Goal: Task Accomplishment & Management: Complete application form

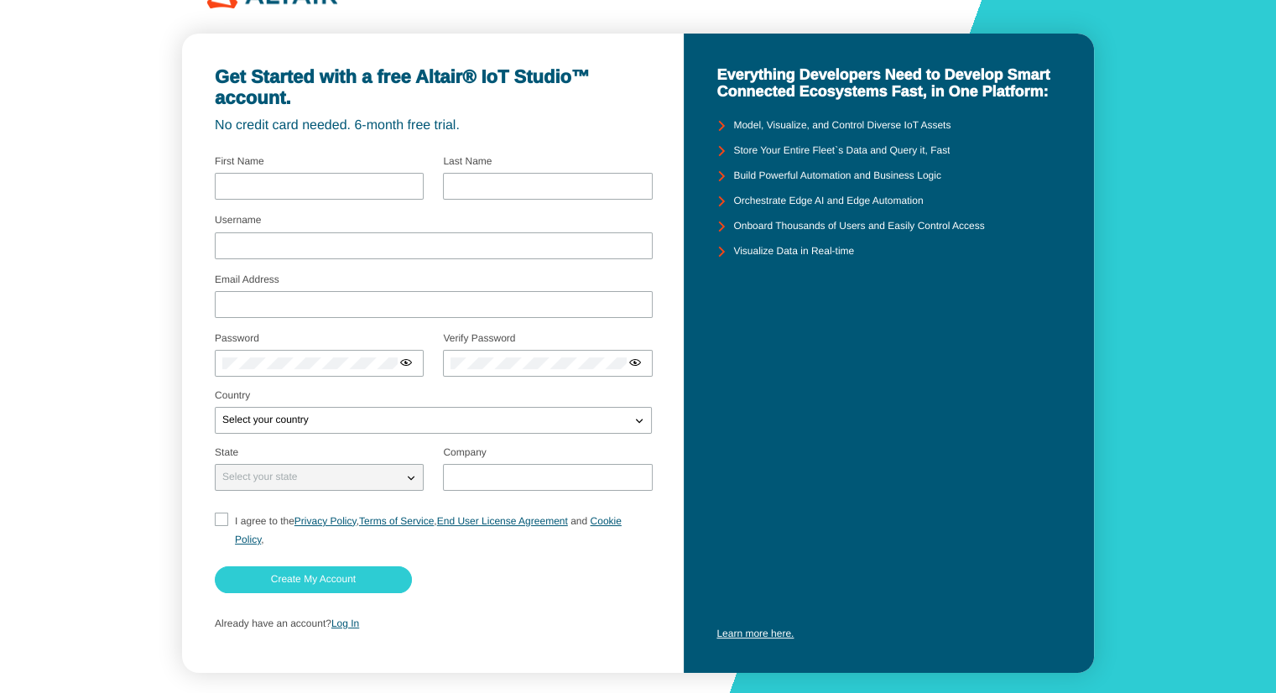
scroll to position [44, 0]
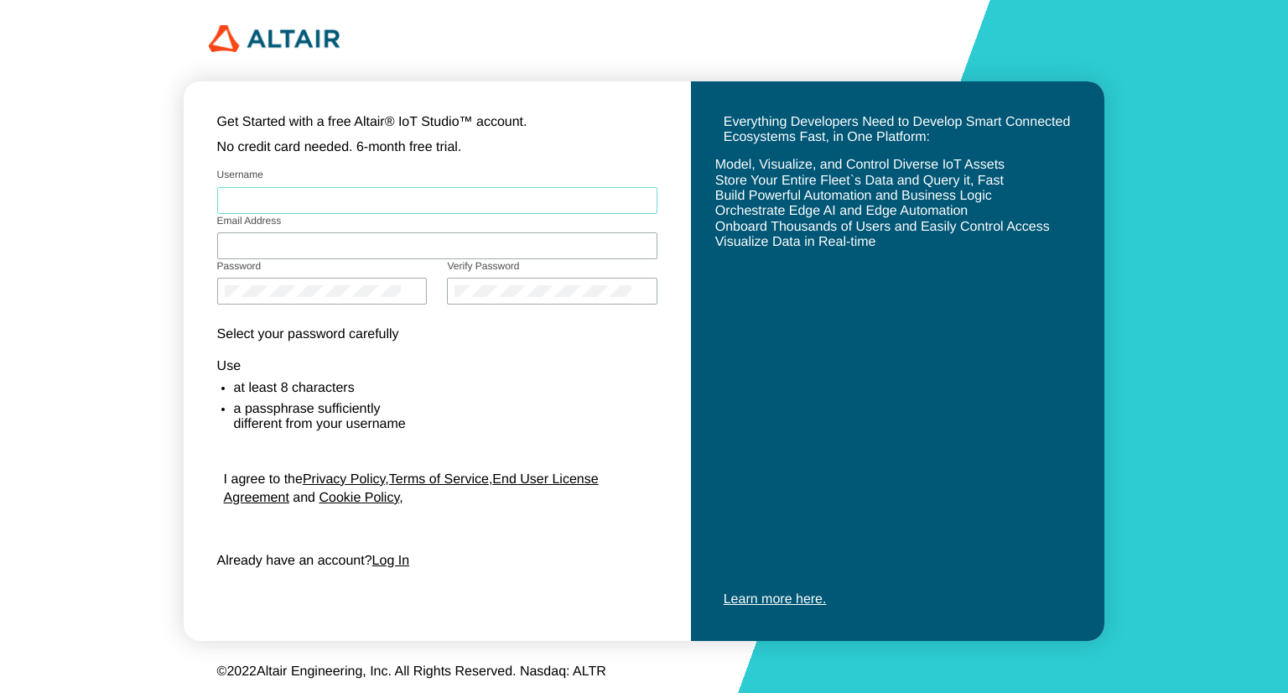
click at [275, 195] on input "Username" at bounding box center [438, 201] width 426 height 12
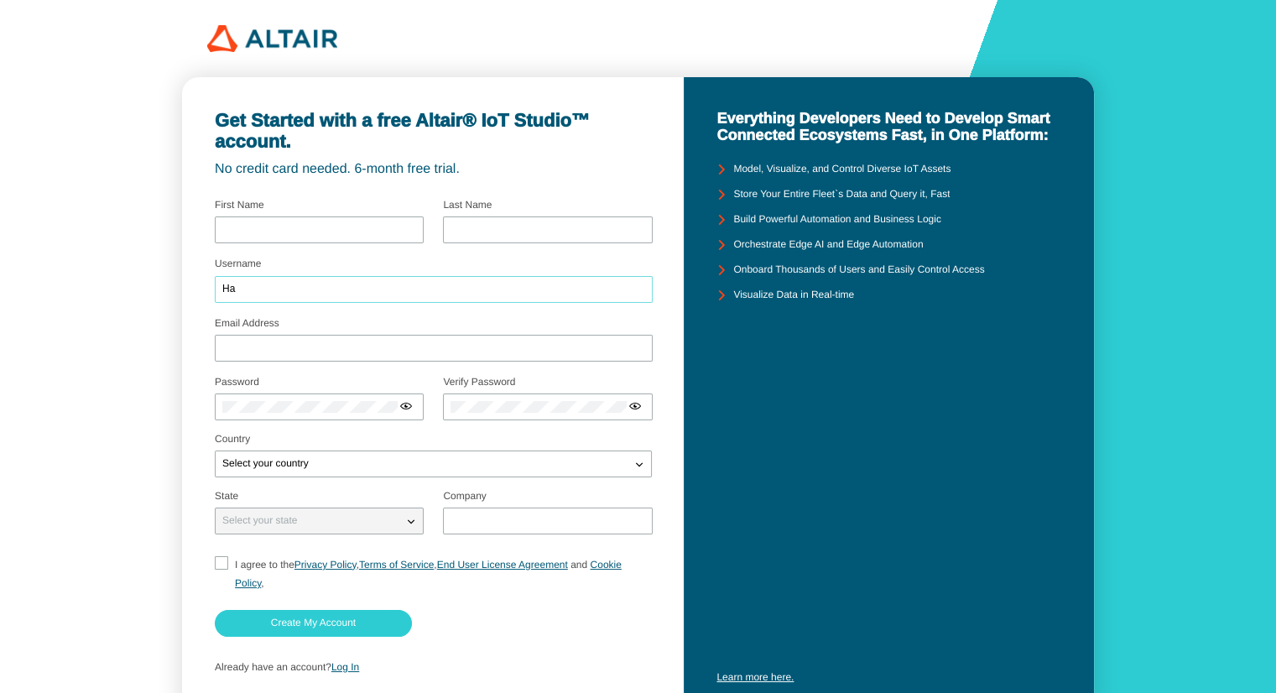
type input "H"
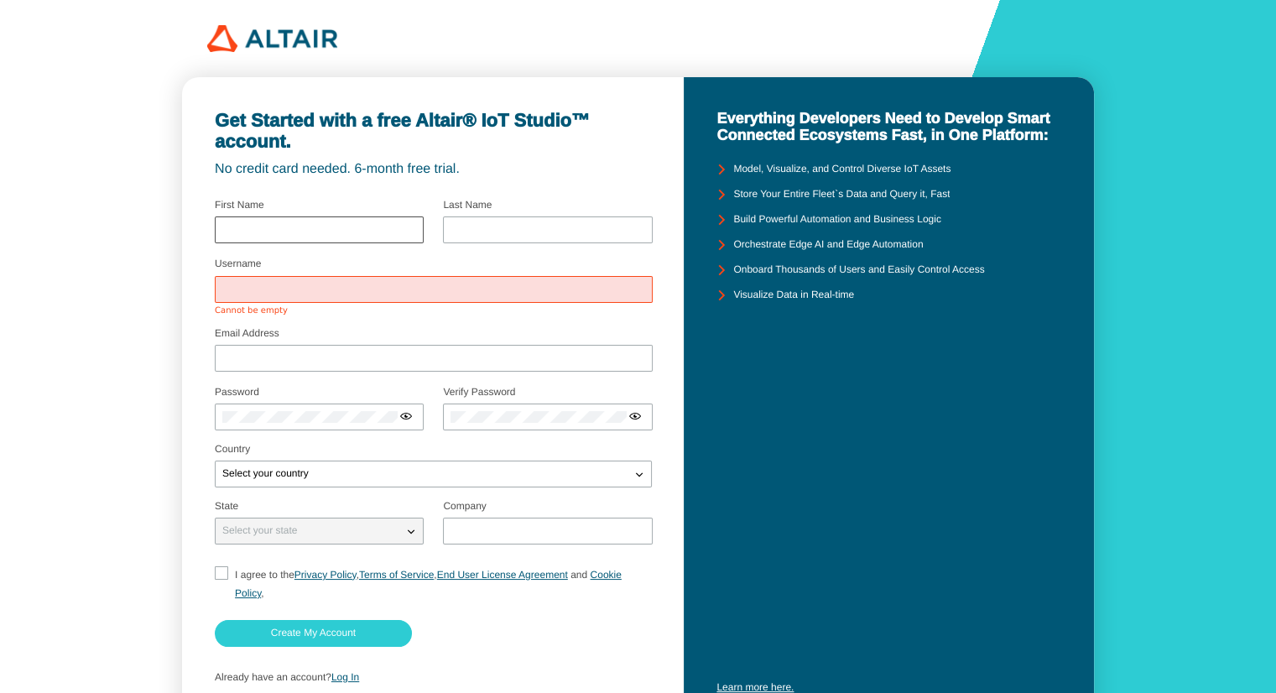
click at [272, 236] on div at bounding box center [319, 229] width 209 height 27
click at [257, 227] on input "text" at bounding box center [319, 230] width 194 height 12
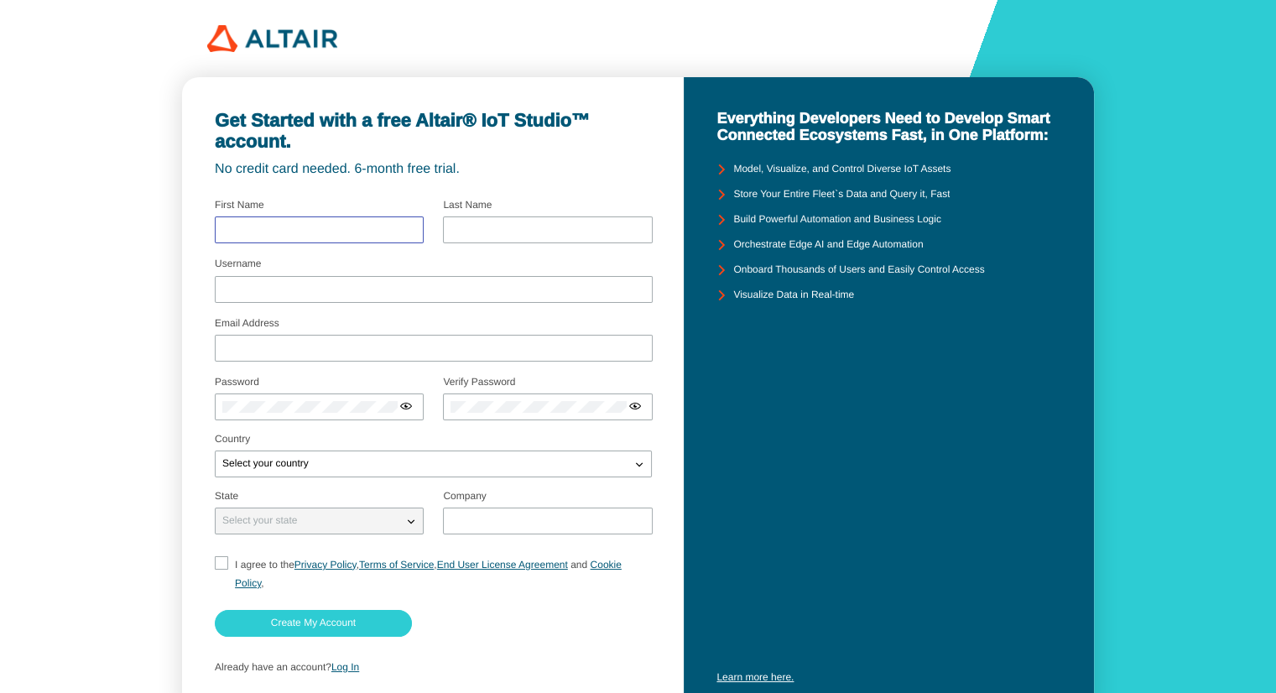
click at [327, 227] on input "text" at bounding box center [319, 230] width 194 height 12
type input "h"
type input "Harshal"
type input "Vispute"
click at [250, 276] on div at bounding box center [434, 289] width 438 height 27
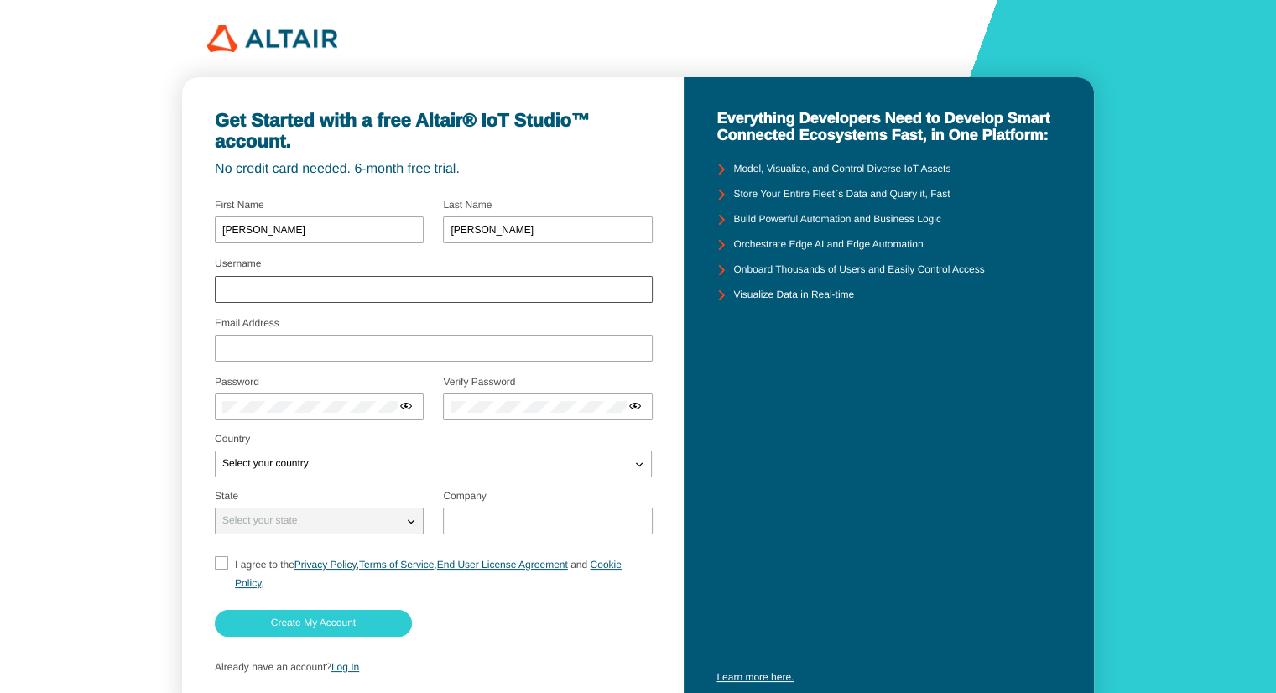
click at [250, 281] on div at bounding box center [434, 289] width 438 height 27
drag, startPoint x: 252, startPoint y: 297, endPoint x: 249, endPoint y: 284, distance: 12.8
click at [249, 284] on div at bounding box center [434, 289] width 438 height 27
click at [249, 284] on input "Username" at bounding box center [433, 290] width 423 height 12
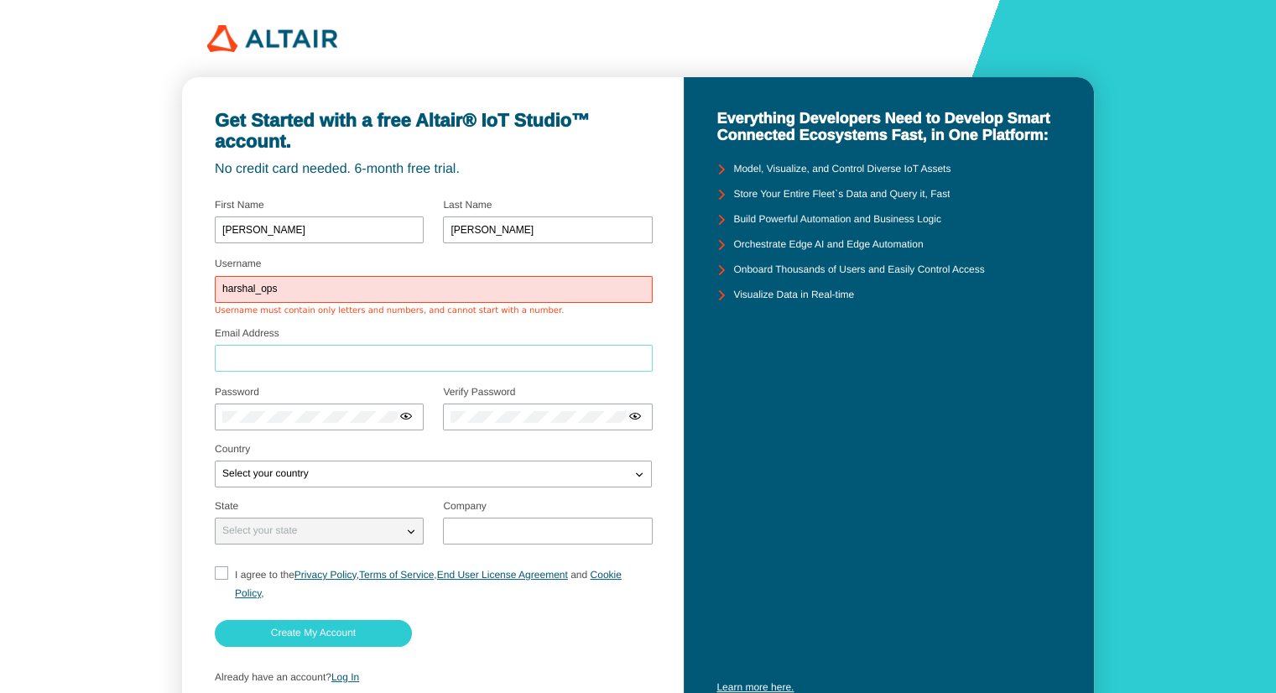
click at [265, 350] on div at bounding box center [434, 358] width 438 height 27
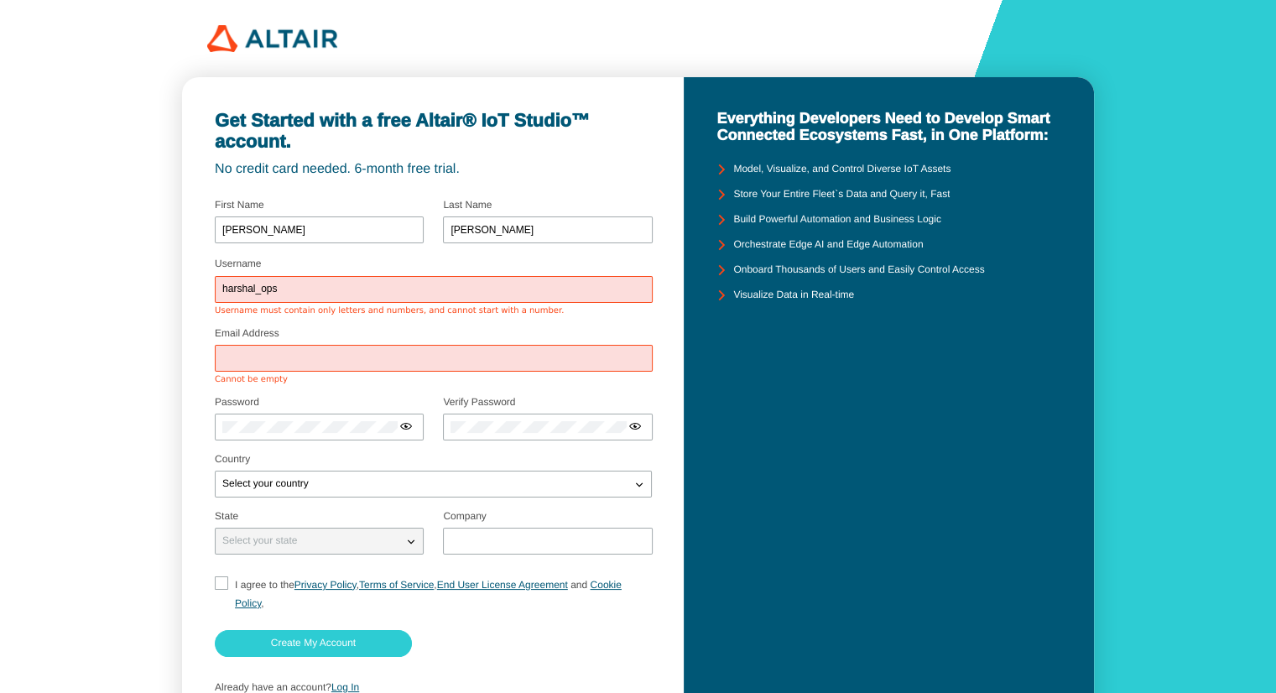
click at [286, 290] on input "harshal_ops" at bounding box center [433, 290] width 423 height 12
click at [263, 289] on input "harshal_ops" at bounding box center [433, 290] width 423 height 12
click at [284, 294] on input "harshalops" at bounding box center [433, 290] width 423 height 12
type input "harshalops"
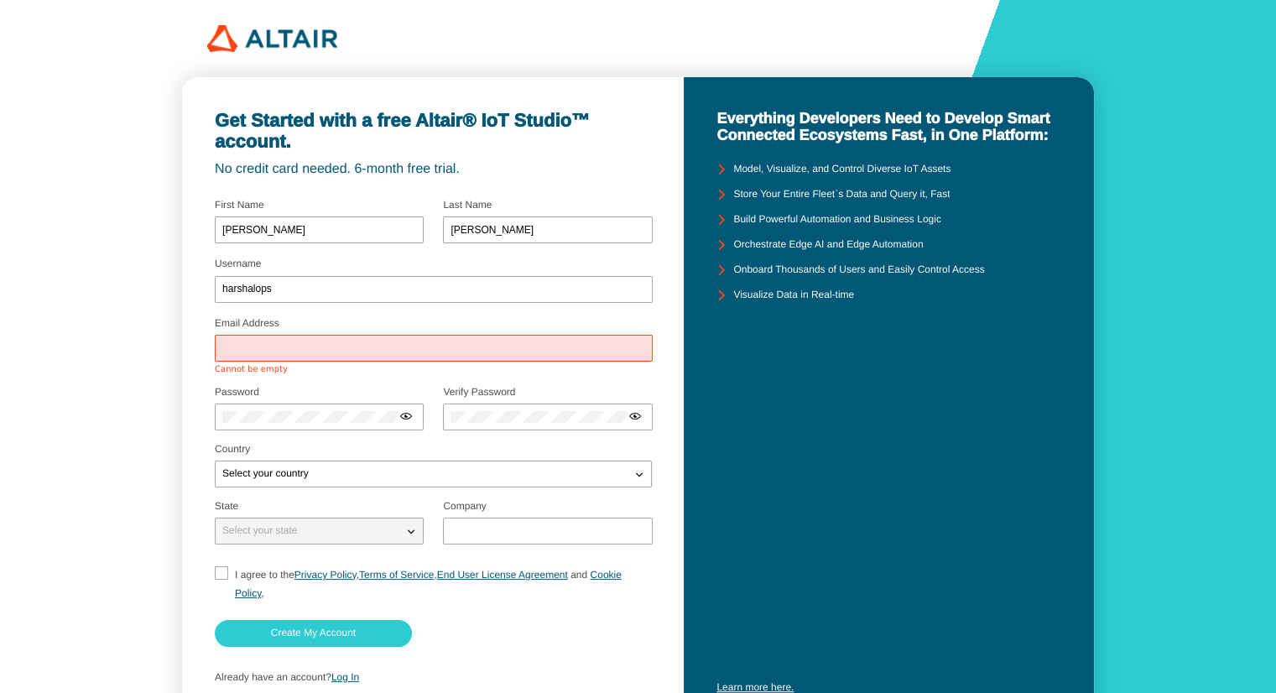
click at [289, 444] on form "Username harshalops Email Address Cannot be empty Password Use" at bounding box center [433, 443] width 437 height 500
click at [257, 353] on input "Email Address" at bounding box center [433, 348] width 423 height 12
type input "harshalvispute857@gmail.com"
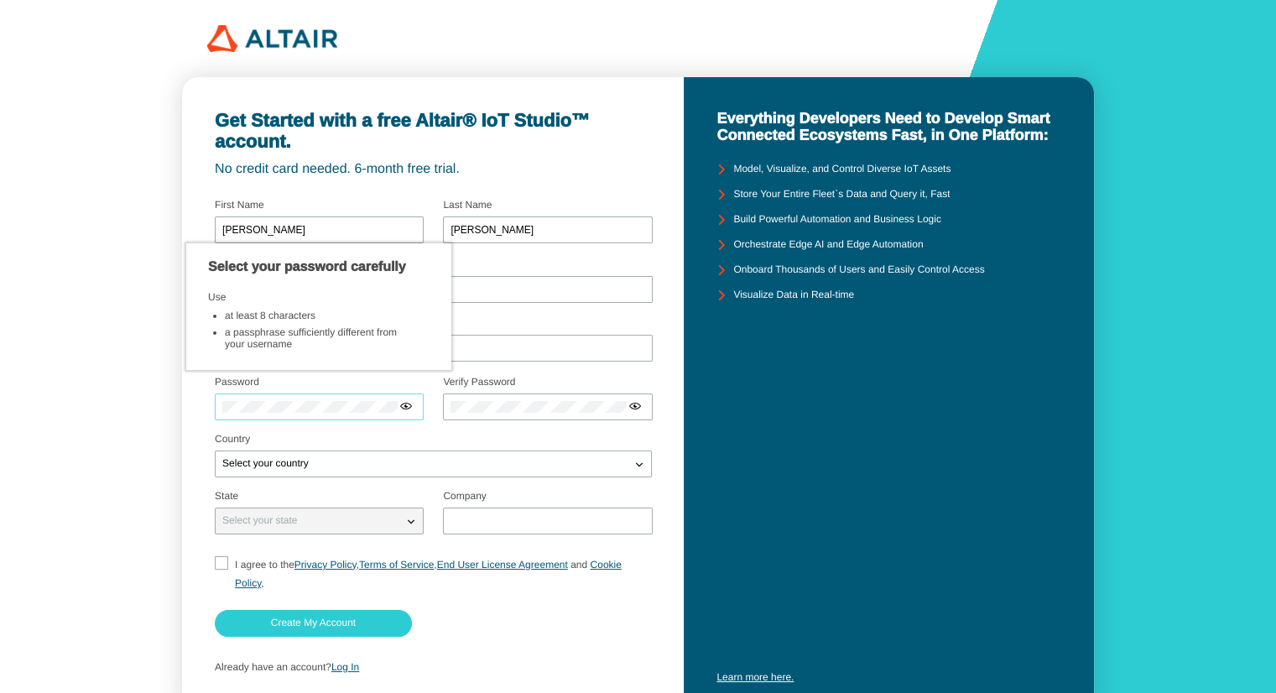
click at [264, 417] on div at bounding box center [319, 406] width 209 height 27
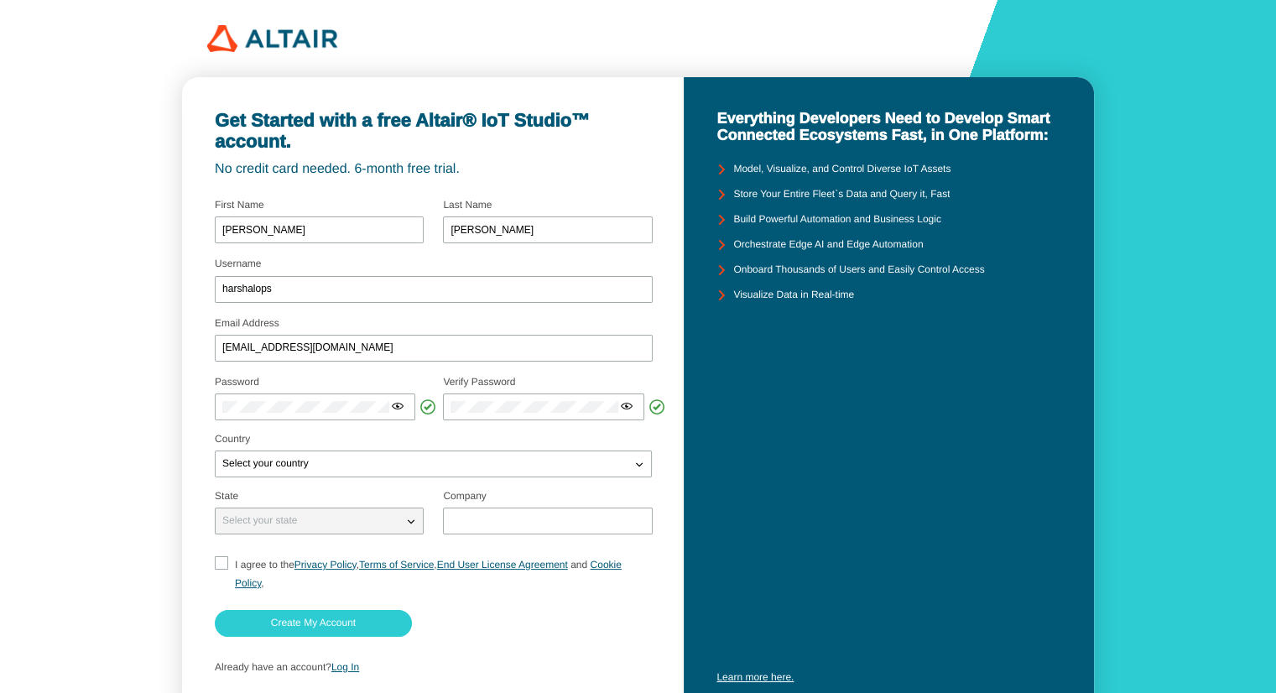
click at [402, 495] on fieldset "Select your state" at bounding box center [319, 514] width 208 height 60
click at [359, 472] on div "Select your country" at bounding box center [433, 463] width 437 height 27
click at [641, 464] on iron-icon at bounding box center [639, 463] width 17 height 17
type input "india"
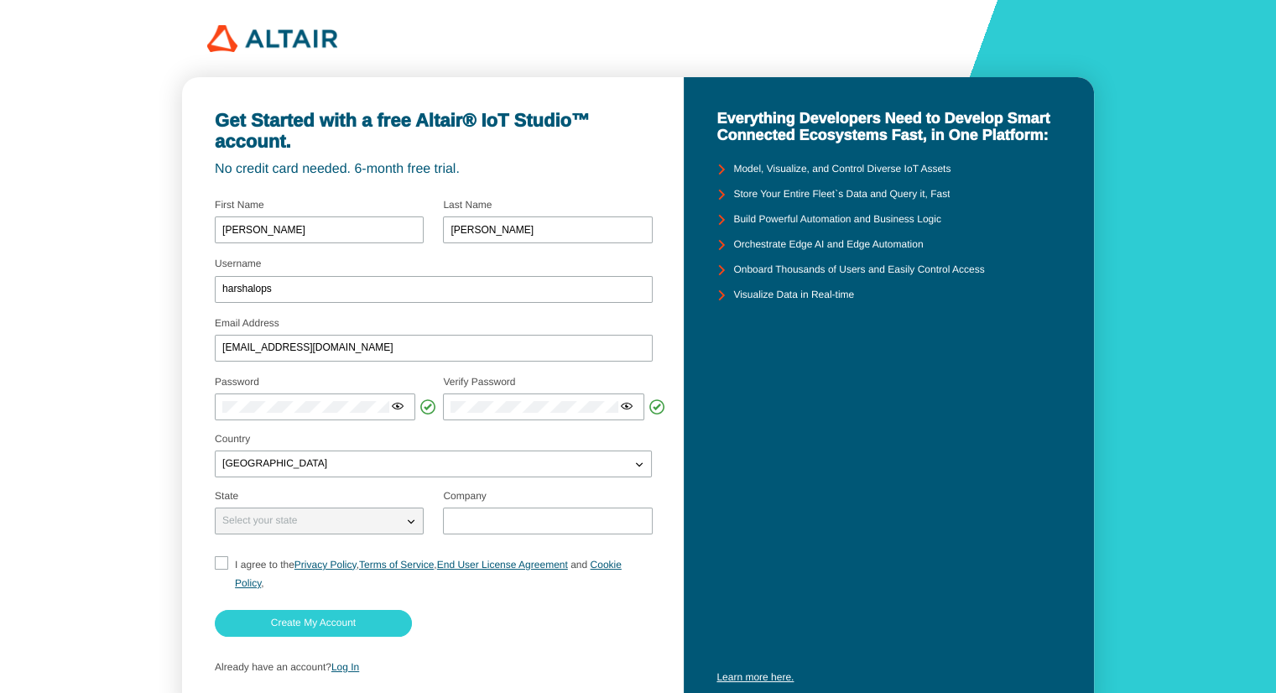
click at [389, 519] on div "Select your state" at bounding box center [309, 521] width 187 height 17
click at [408, 521] on iron-icon at bounding box center [411, 521] width 17 height 17
drag, startPoint x: 545, startPoint y: 494, endPoint x: 524, endPoint y: 517, distance: 30.9
click at [524, 517] on div "Company" at bounding box center [547, 514] width 209 height 47
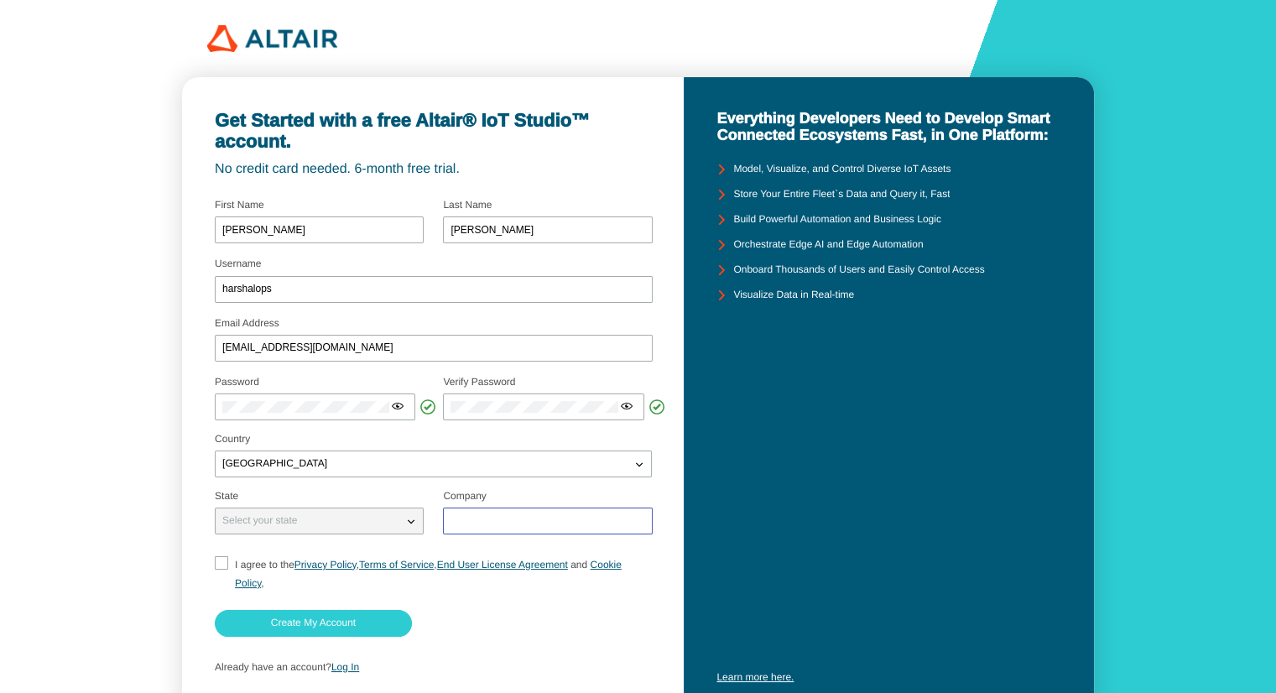
click at [524, 517] on input "text" at bounding box center [547, 521] width 194 height 12
type input "ABC"
click at [215, 568] on input "I agree to the Privacy Policy , Terms of Service , End User License Agreement a…" at bounding box center [220, 574] width 11 height 36
checkbox input "true"
click at [268, 614] on paper-button "Create My Account" at bounding box center [313, 623] width 197 height 27
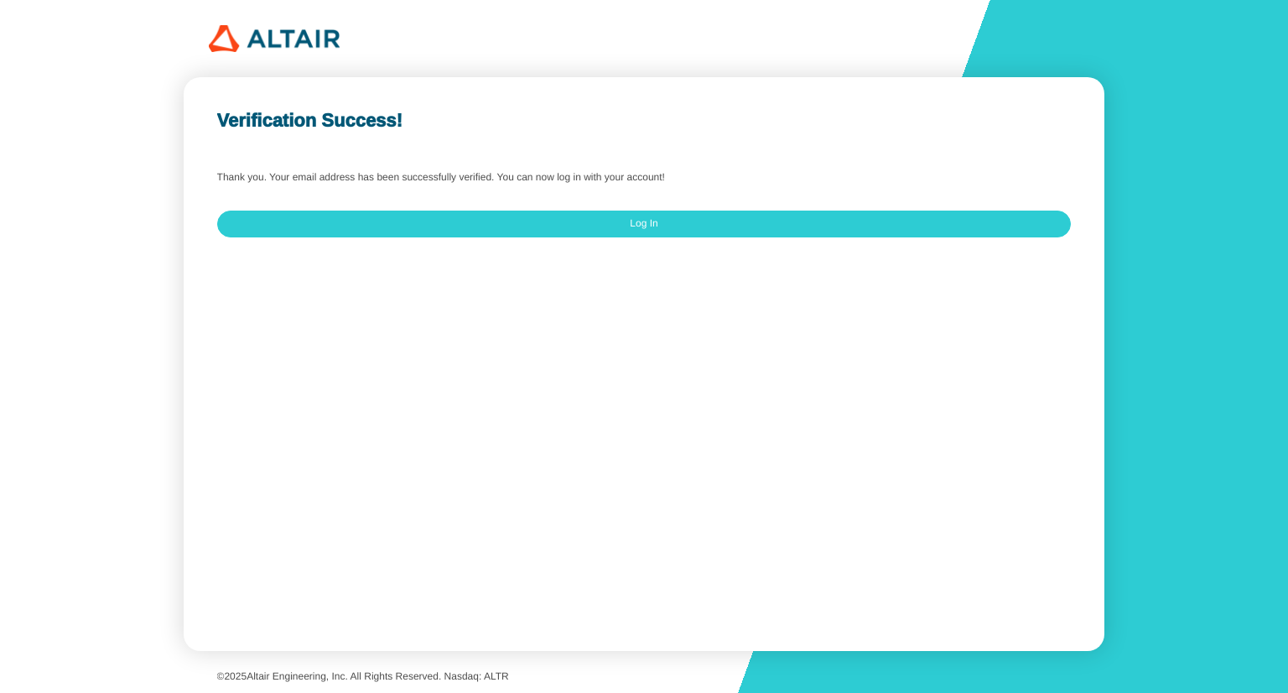
click at [737, 206] on div "Verification Success! Thank you. Your email address has been successfully verif…" at bounding box center [644, 364] width 920 height 574
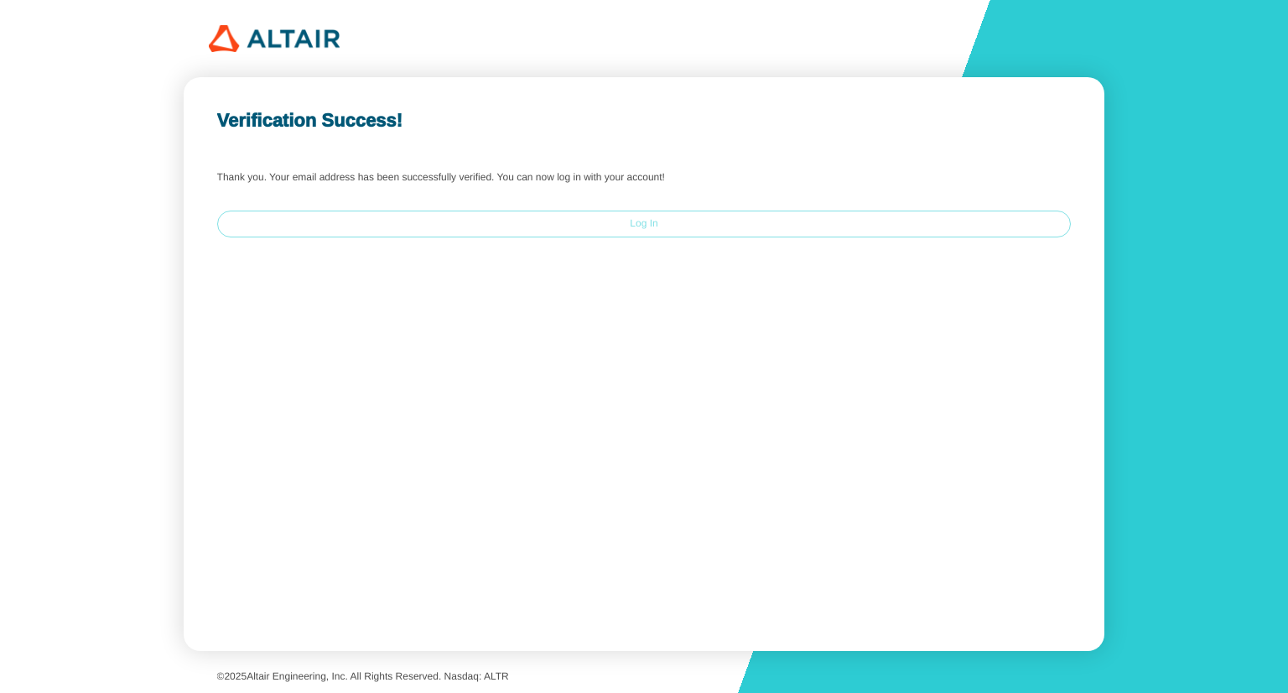
click at [737, 218] on paper-button "Log In" at bounding box center [644, 224] width 855 height 27
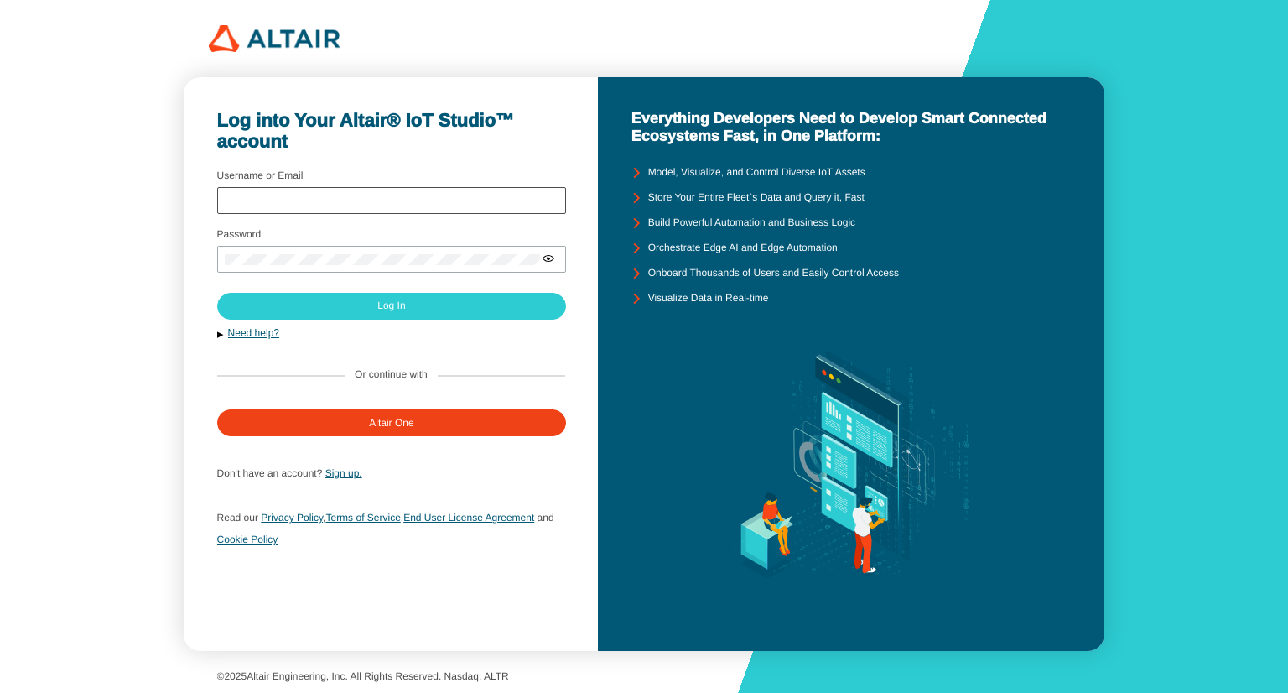
click at [289, 206] on div at bounding box center [392, 200] width 350 height 27
click at [279, 200] on input "Username or Email" at bounding box center [392, 201] width 335 height 12
type input "harshalops"
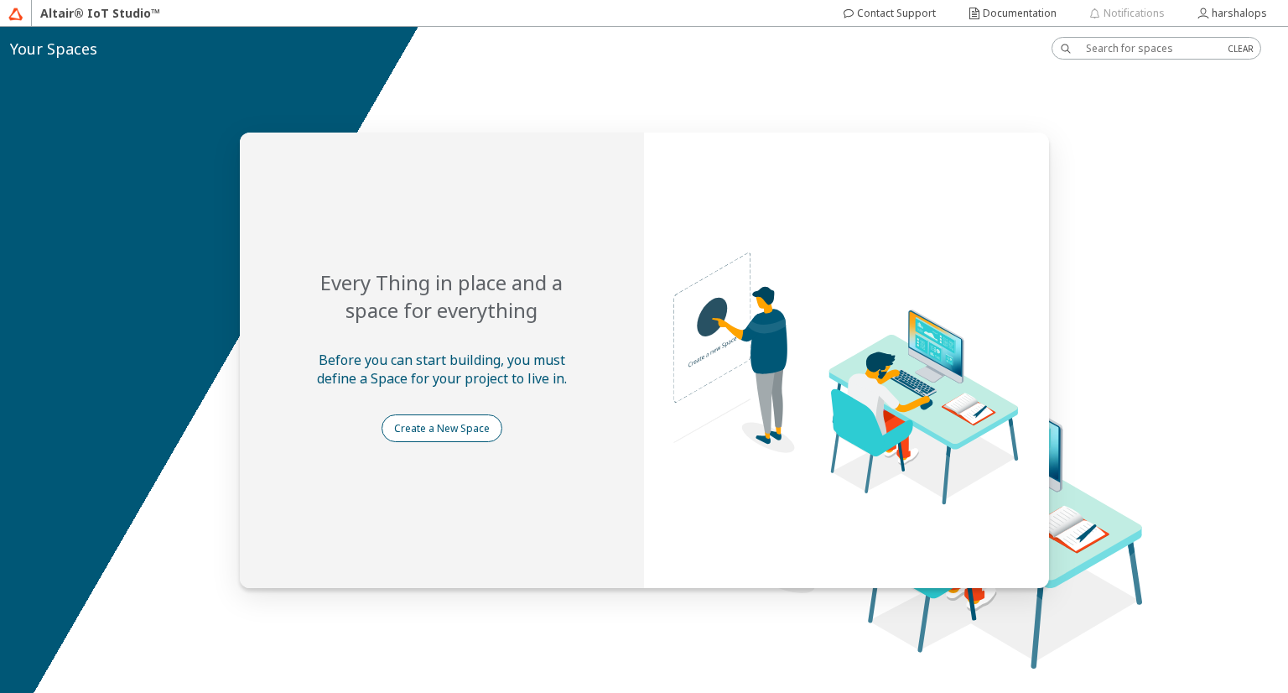
click at [0, 0] on slot "Create a New Space" at bounding box center [0, 0] width 0 height 0
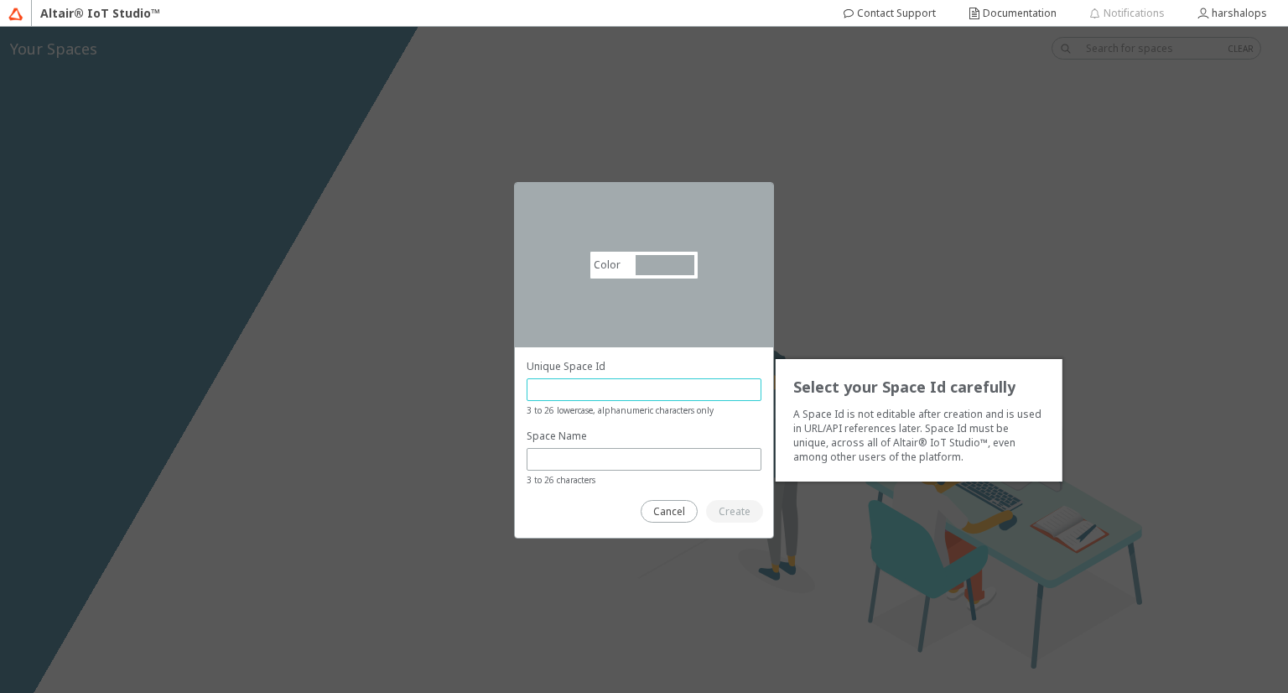
click at [570, 387] on input "text" at bounding box center [644, 390] width 220 height 14
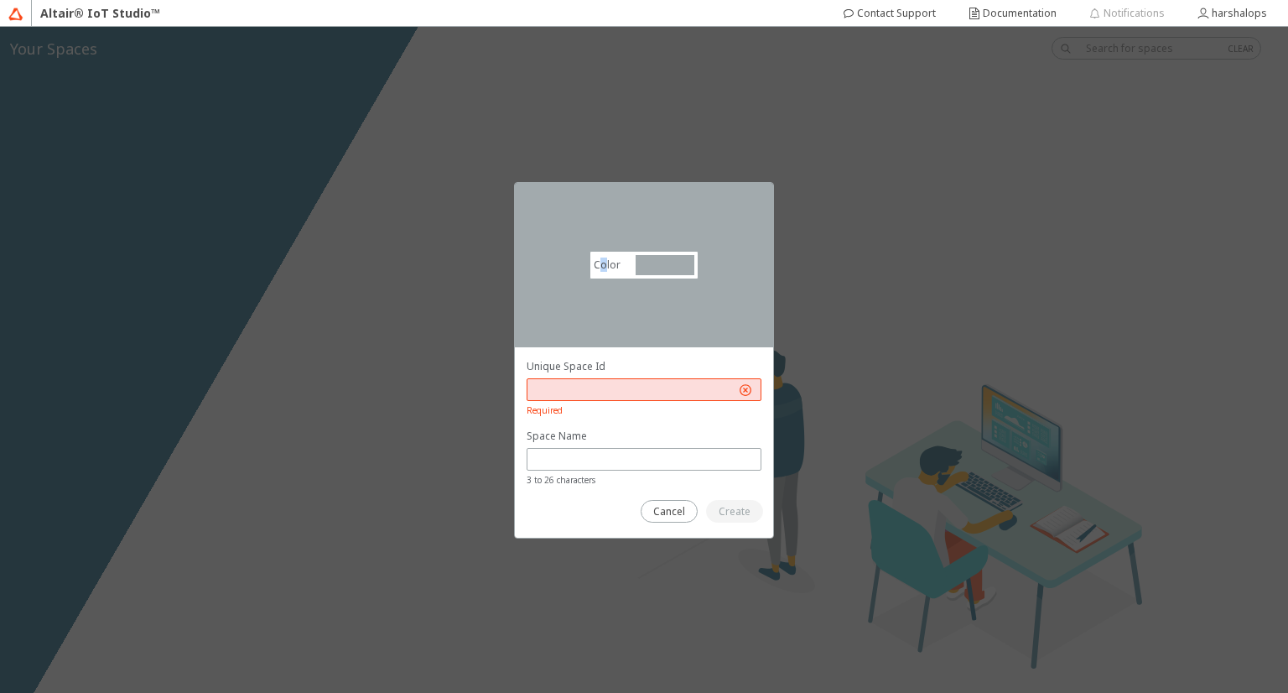
drag, startPoint x: 600, startPoint y: 278, endPoint x: 607, endPoint y: 261, distance: 18.4
click at [607, 261] on div "Color #a2aaad #A2AAAD" at bounding box center [644, 265] width 109 height 29
drag, startPoint x: 703, startPoint y: 270, endPoint x: 679, endPoint y: 270, distance: 24.3
click at [679, 270] on div "Color #a2aaad #A2AAAD" at bounding box center [644, 265] width 258 height 165
click at [679, 270] on div at bounding box center [665, 265] width 59 height 20
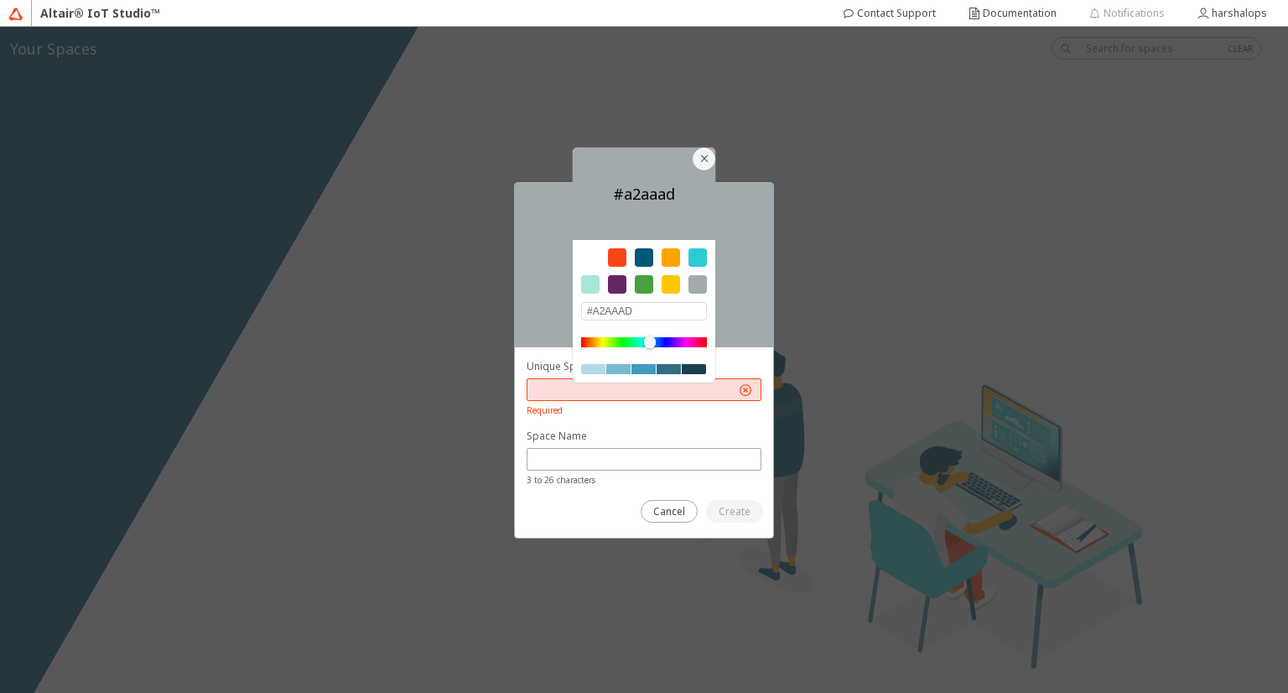
click at [705, 162] on iron-icon at bounding box center [704, 158] width 13 height 13
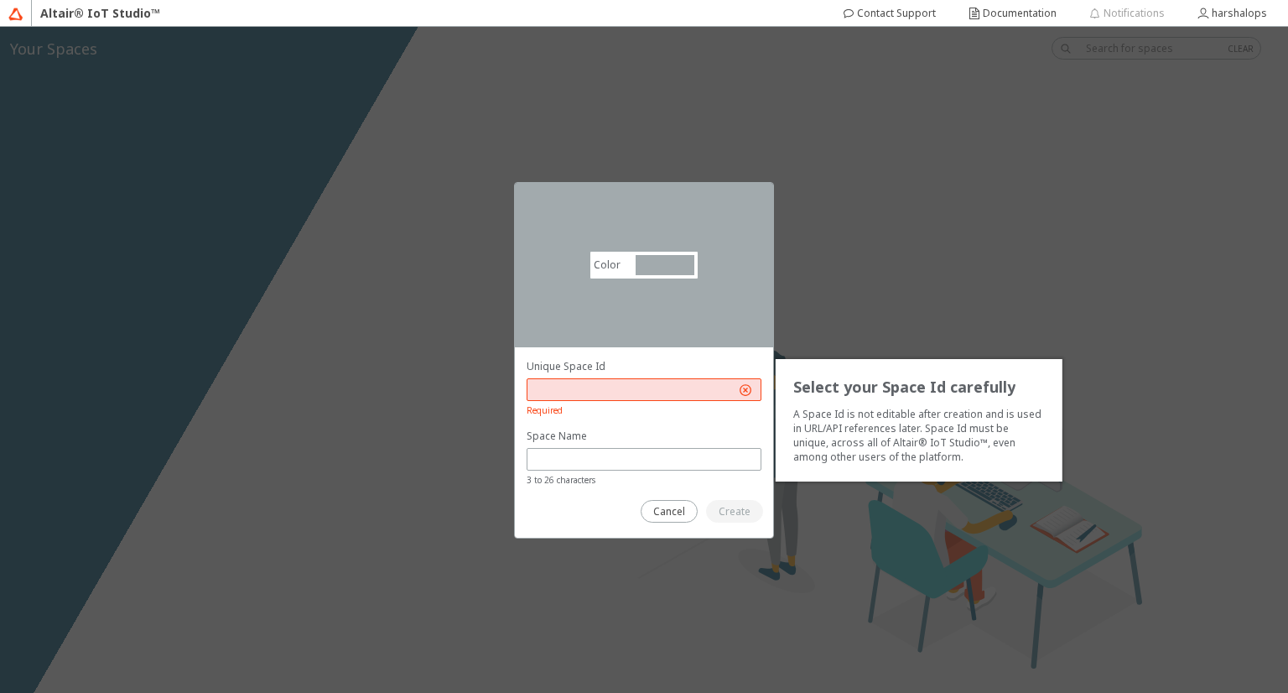
click at [559, 393] on input "text" at bounding box center [634, 390] width 201 height 14
type input "3243"
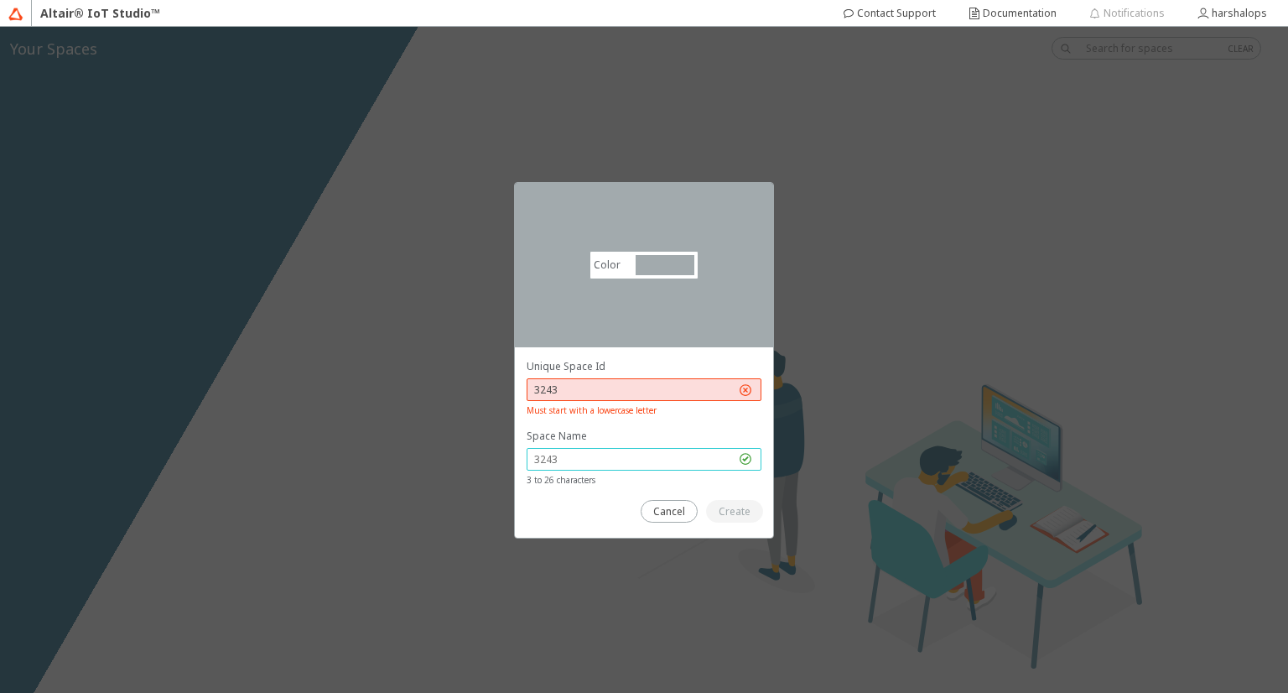
click at [586, 464] on input "text" at bounding box center [634, 459] width 201 height 14
drag, startPoint x: 600, startPoint y: 372, endPoint x: 583, endPoint y: 387, distance: 22.0
click at [583, 387] on div "Unique Space Id 3243 Must start with a lowercase letter" at bounding box center [644, 388] width 235 height 59
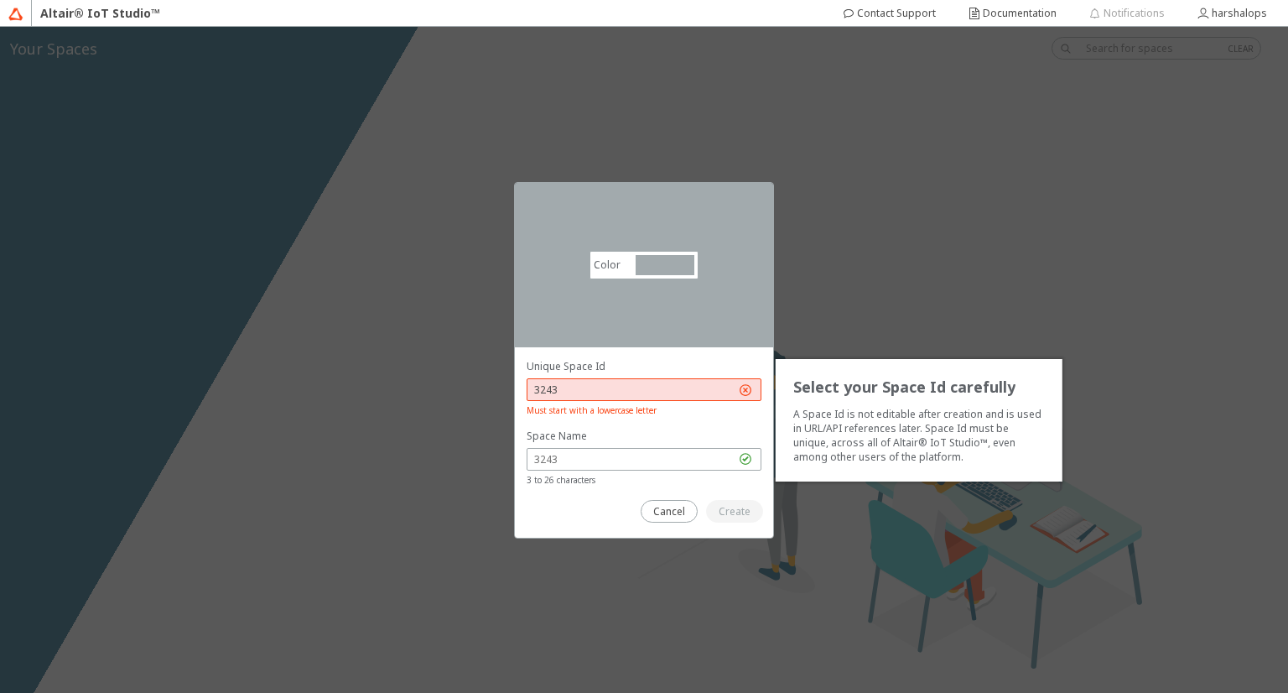
drag, startPoint x: 583, startPoint y: 387, endPoint x: 444, endPoint y: 393, distance: 139.4
click at [444, 393] on div "Color #a2aaad #A2AAAD Select your Space Id carefully A Space Id is not editable…" at bounding box center [644, 360] width 1288 height 666
type input "x"
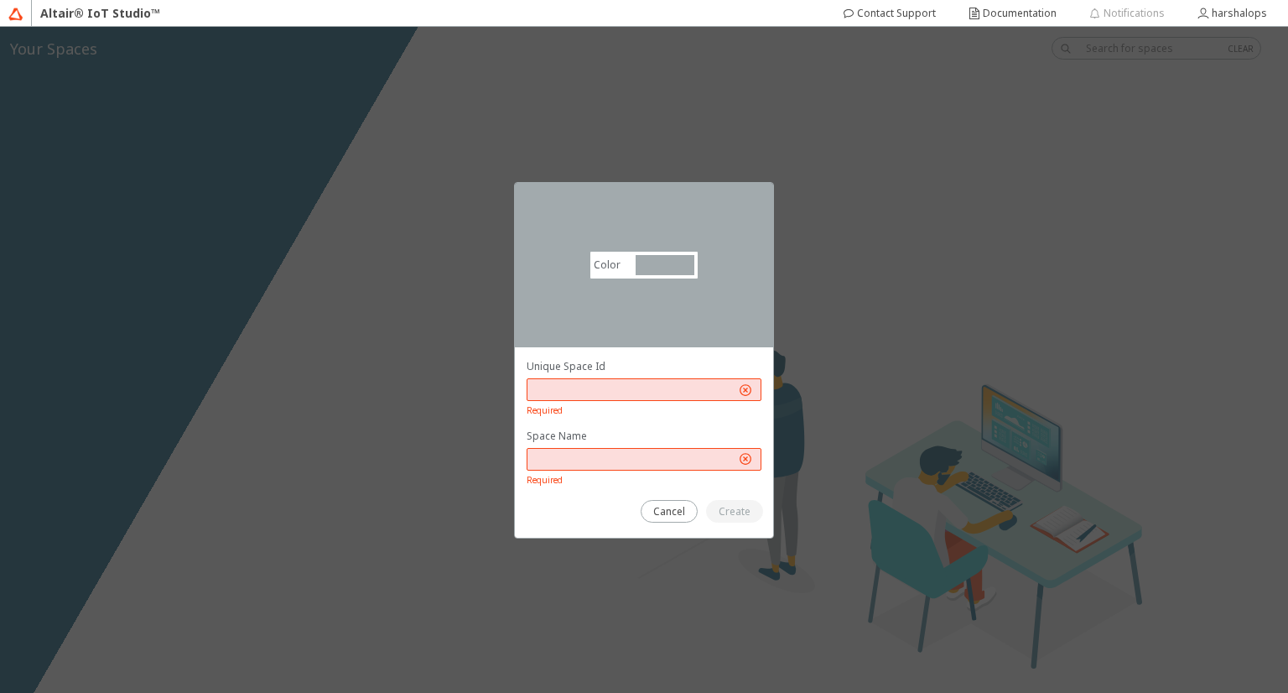
drag, startPoint x: 582, startPoint y: 379, endPoint x: 570, endPoint y: 393, distance: 18.5
click at [570, 393] on div at bounding box center [644, 389] width 235 height 23
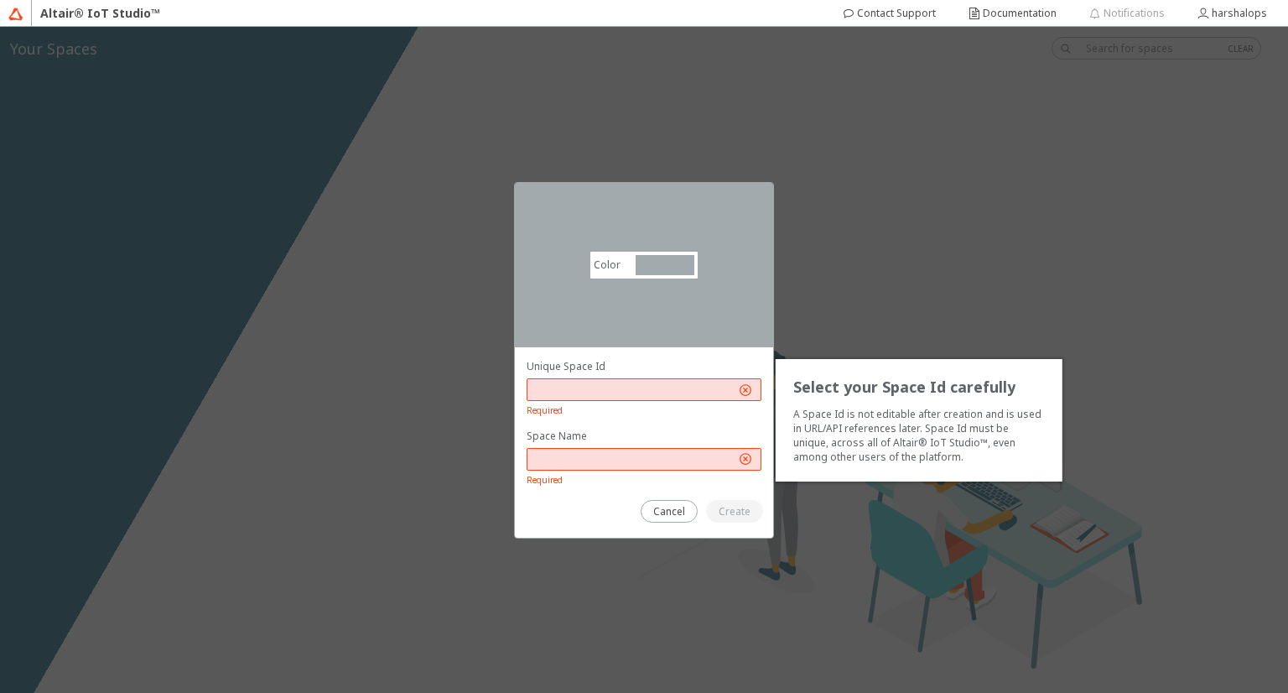
click at [570, 393] on input "text" at bounding box center [634, 390] width 201 height 14
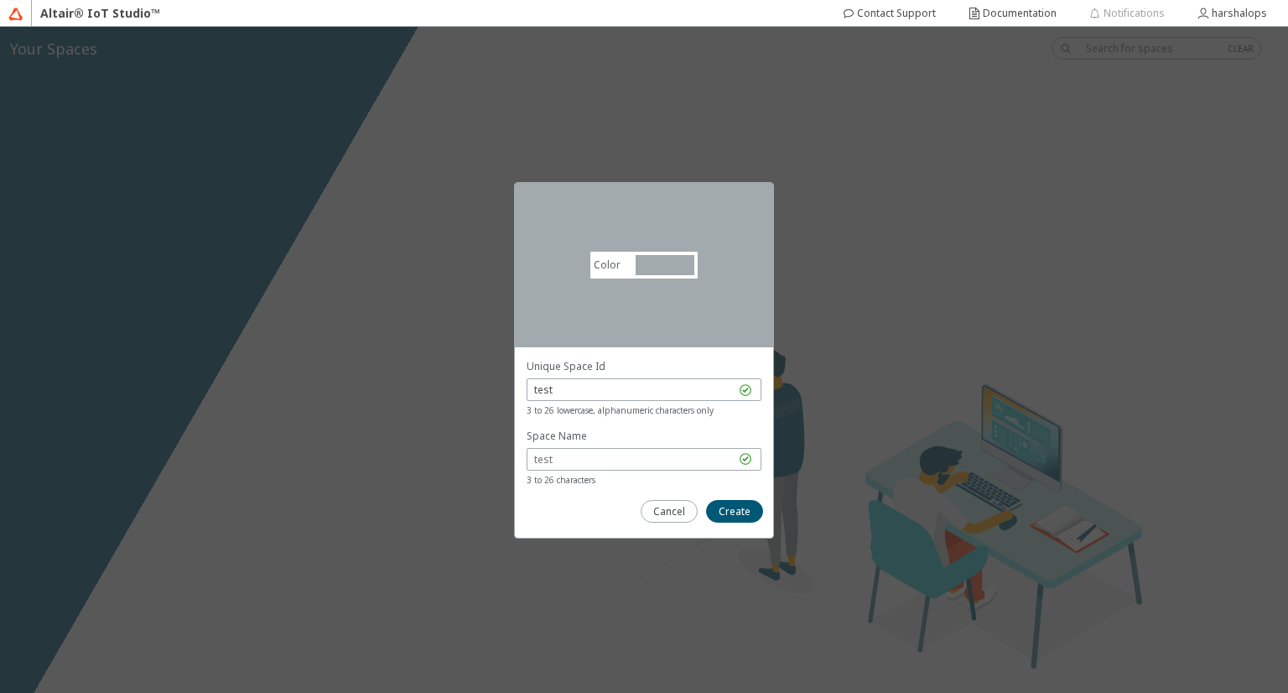
click at [743, 523] on div at bounding box center [644, 442] width 258 height 190
click at [0, 0] on slot "Create" at bounding box center [0, 0] width 0 height 0
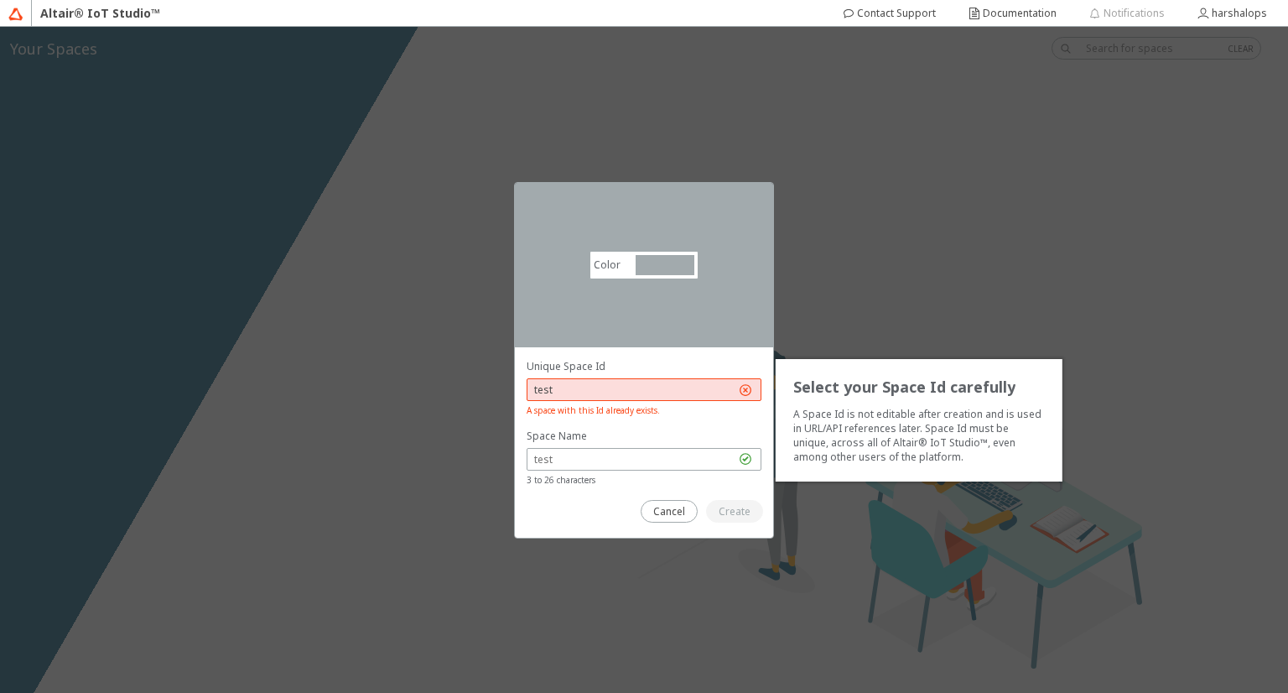
click at [586, 385] on input "test" at bounding box center [634, 390] width 201 height 14
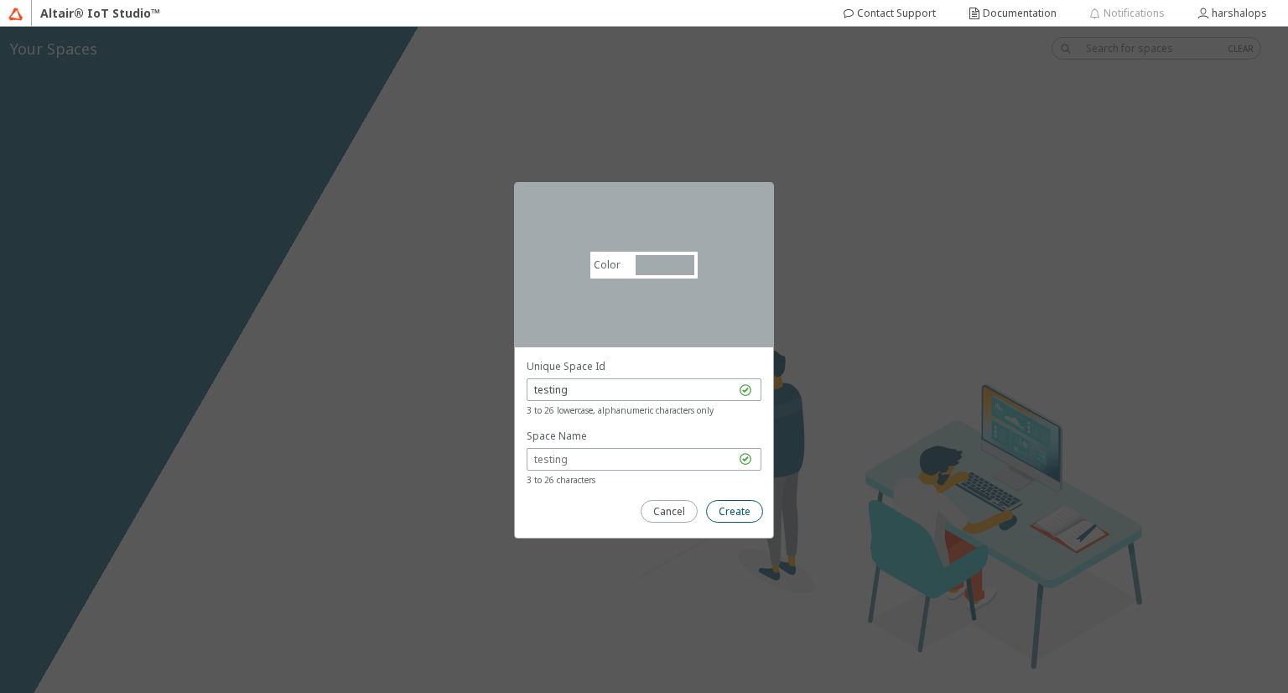
click at [0, 0] on slot "Create" at bounding box center [0, 0] width 0 height 0
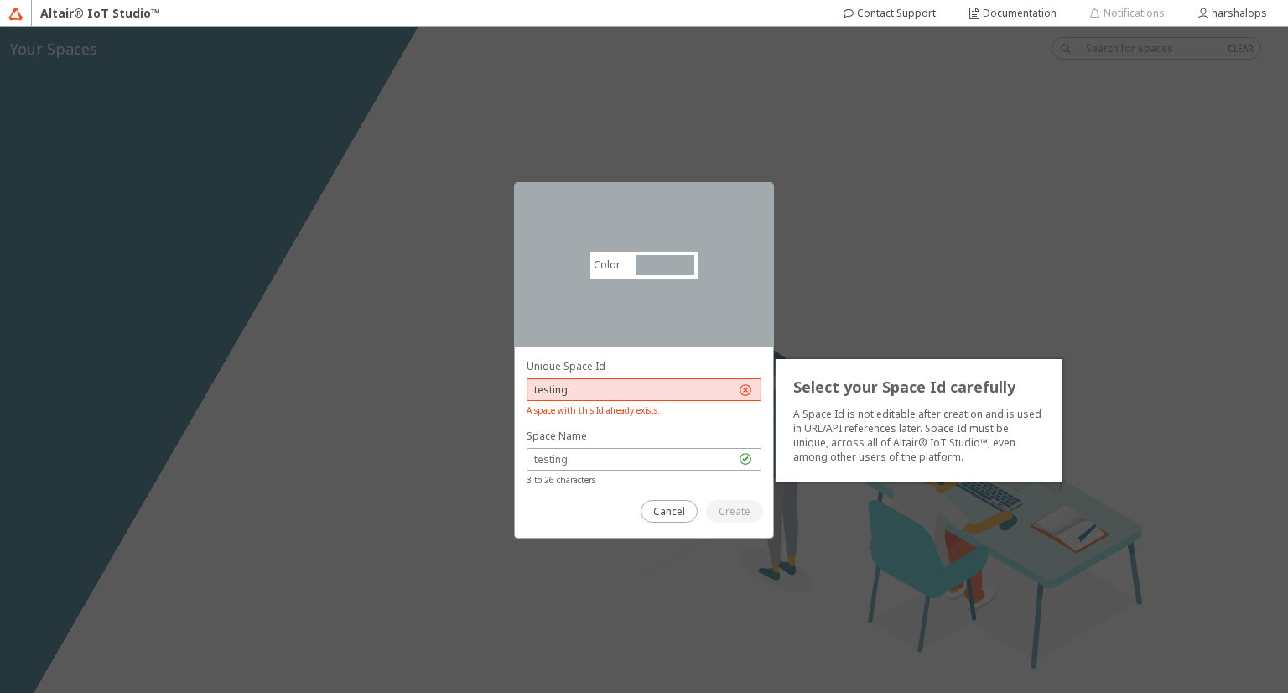
click at [587, 393] on input "testing" at bounding box center [634, 390] width 201 height 14
type input "t"
type input "testenv"
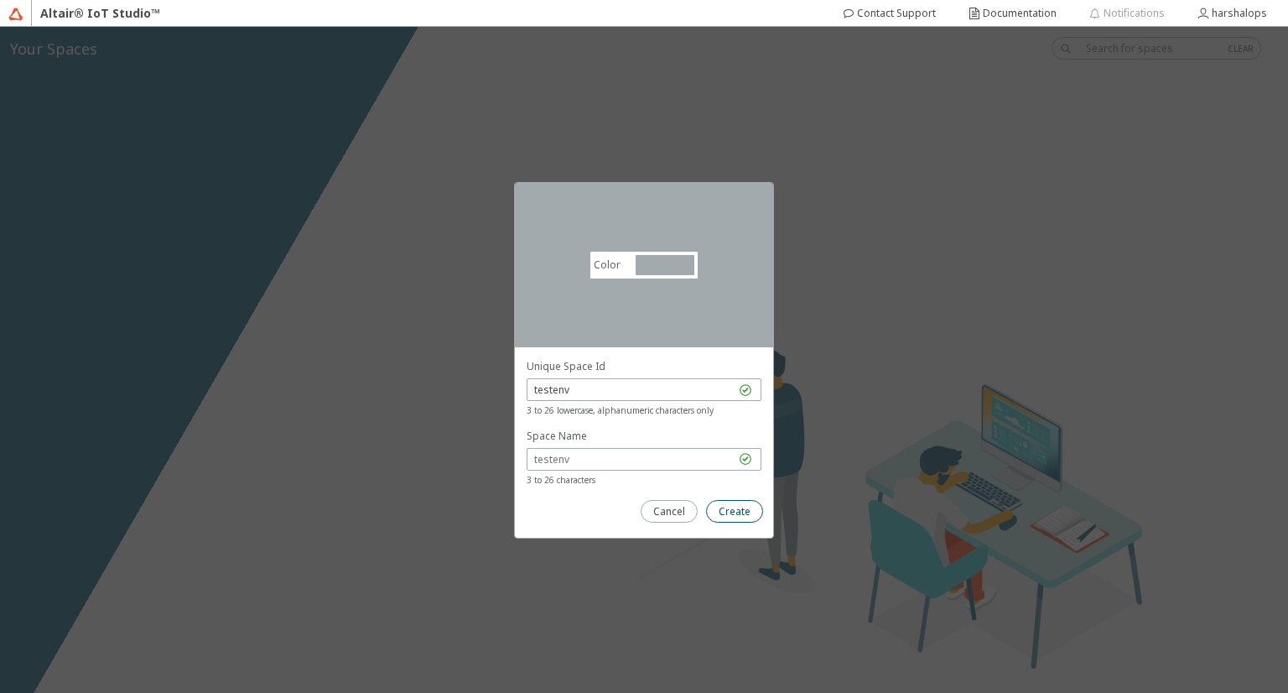
click at [735, 518] on paper-button "Create" at bounding box center [734, 511] width 57 height 23
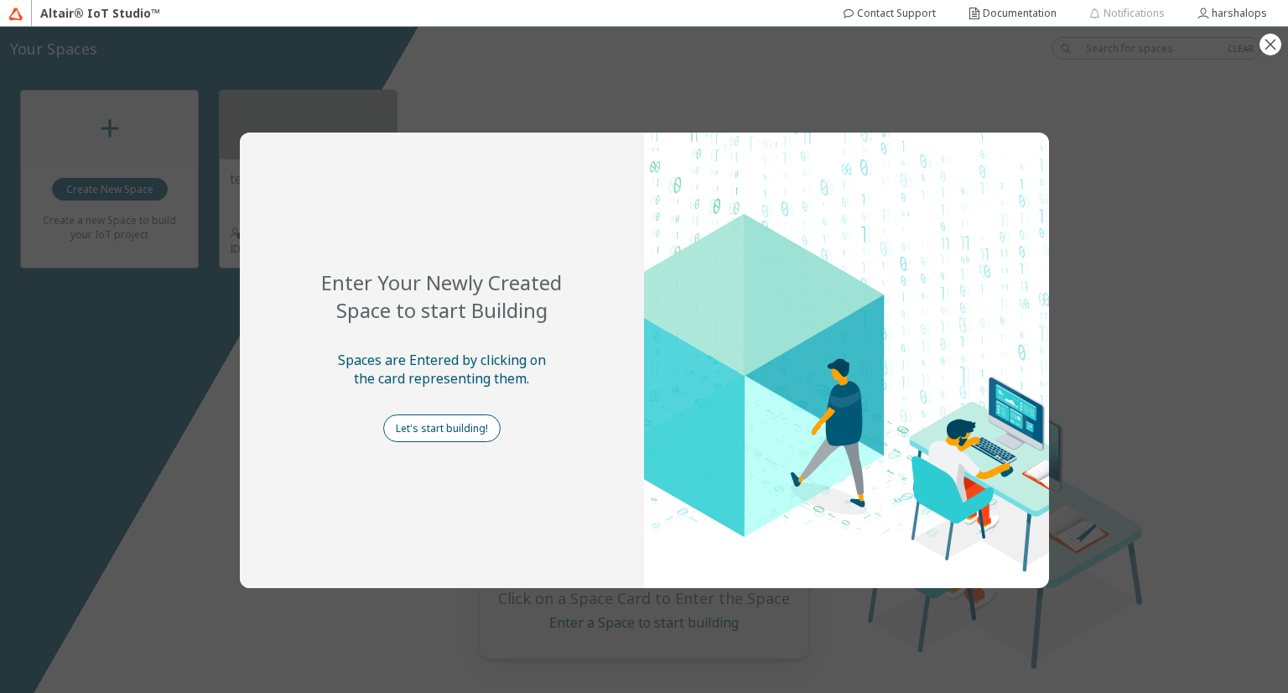
click at [0, 0] on slot "Let's start building!" at bounding box center [0, 0] width 0 height 0
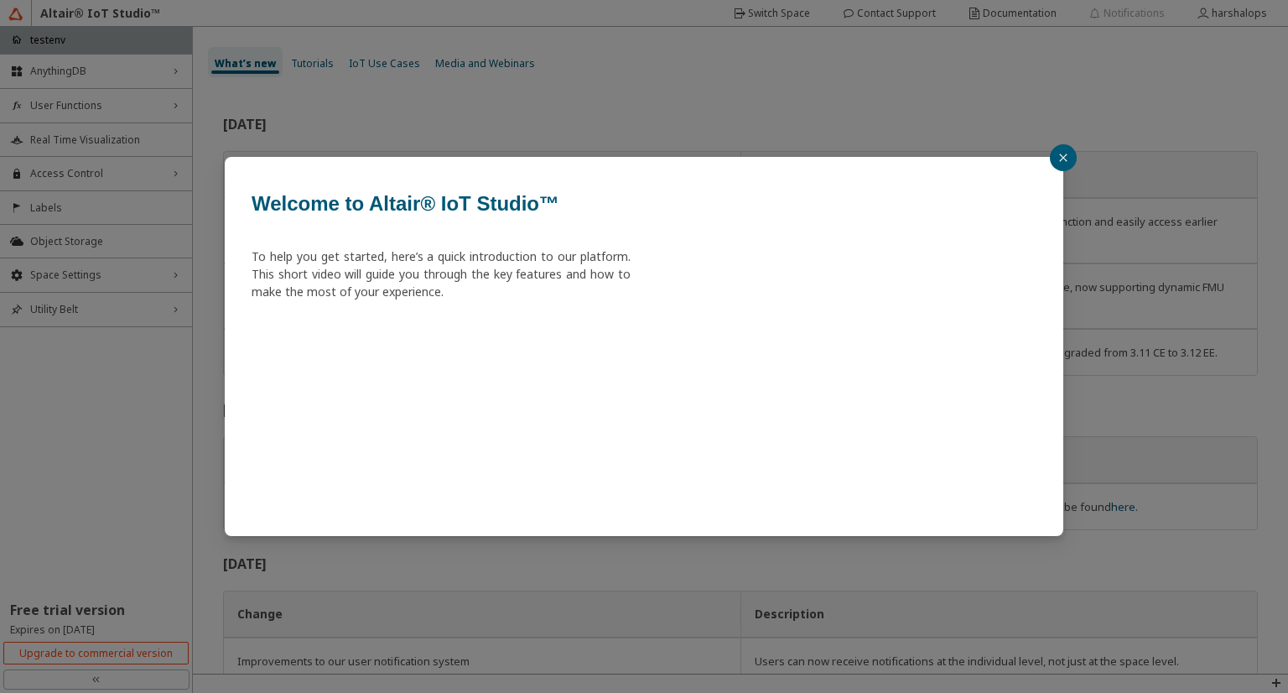
click at [1062, 159] on icon "close" at bounding box center [1064, 158] width 10 height 10
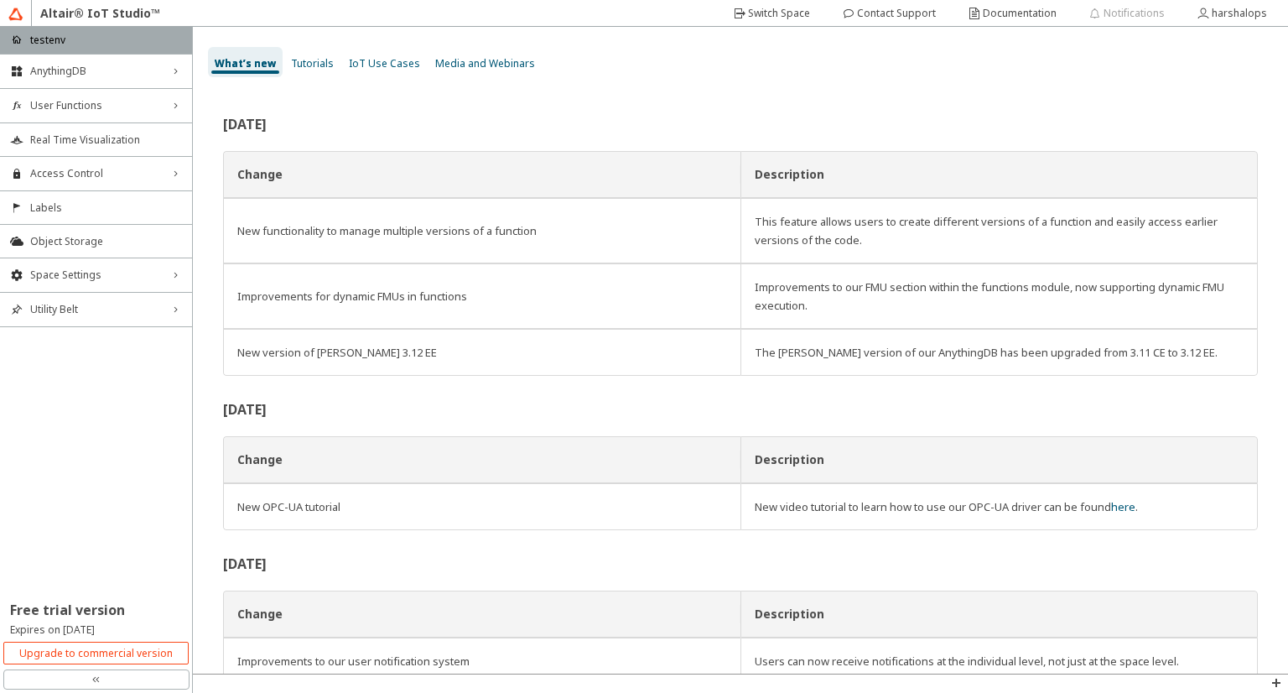
click at [1286, 360] on div "June 2025 Change Description New functionality to manage multiple versions of a…" at bounding box center [741, 380] width 1096 height 586
drag, startPoint x: 1287, startPoint y: 340, endPoint x: 1288, endPoint y: 246, distance: 94.0
click at [1288, 246] on div "June 2025 Change Description New functionality to manage multiple versions of a…" at bounding box center [741, 380] width 1096 height 586
click at [310, 60] on span "Tutorials" at bounding box center [312, 63] width 43 height 14
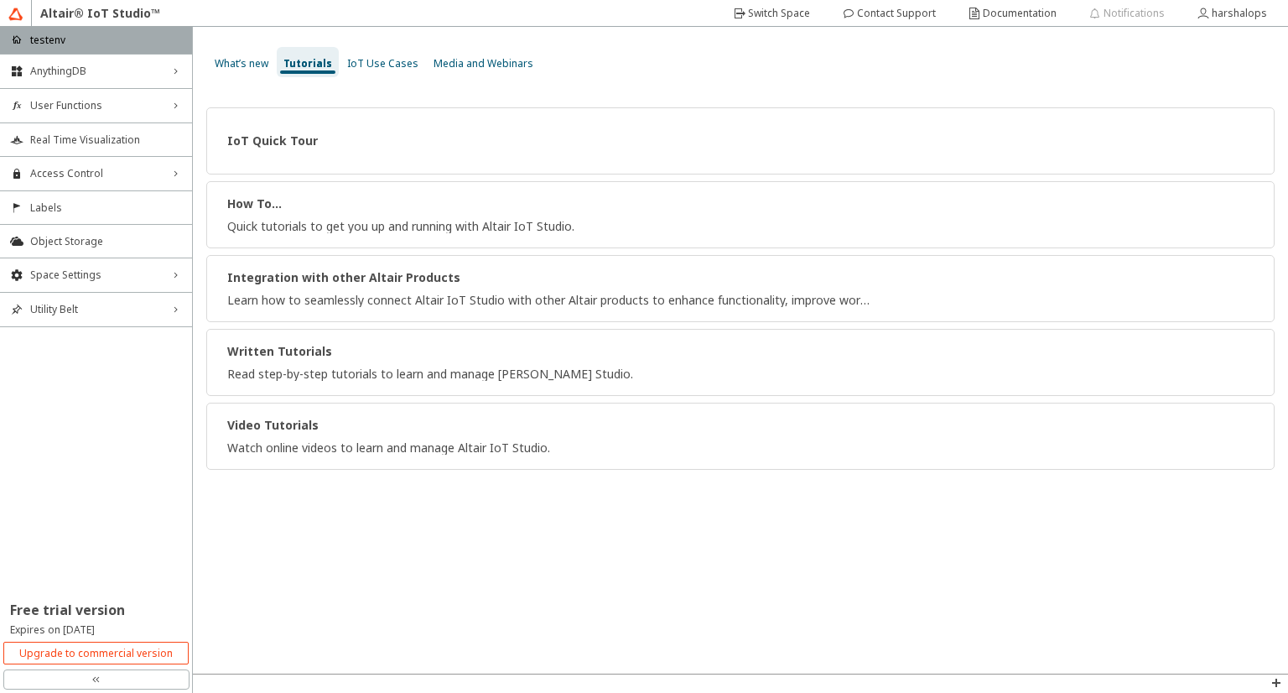
click at [376, 63] on span "IoT Use Cases" at bounding box center [382, 63] width 71 height 14
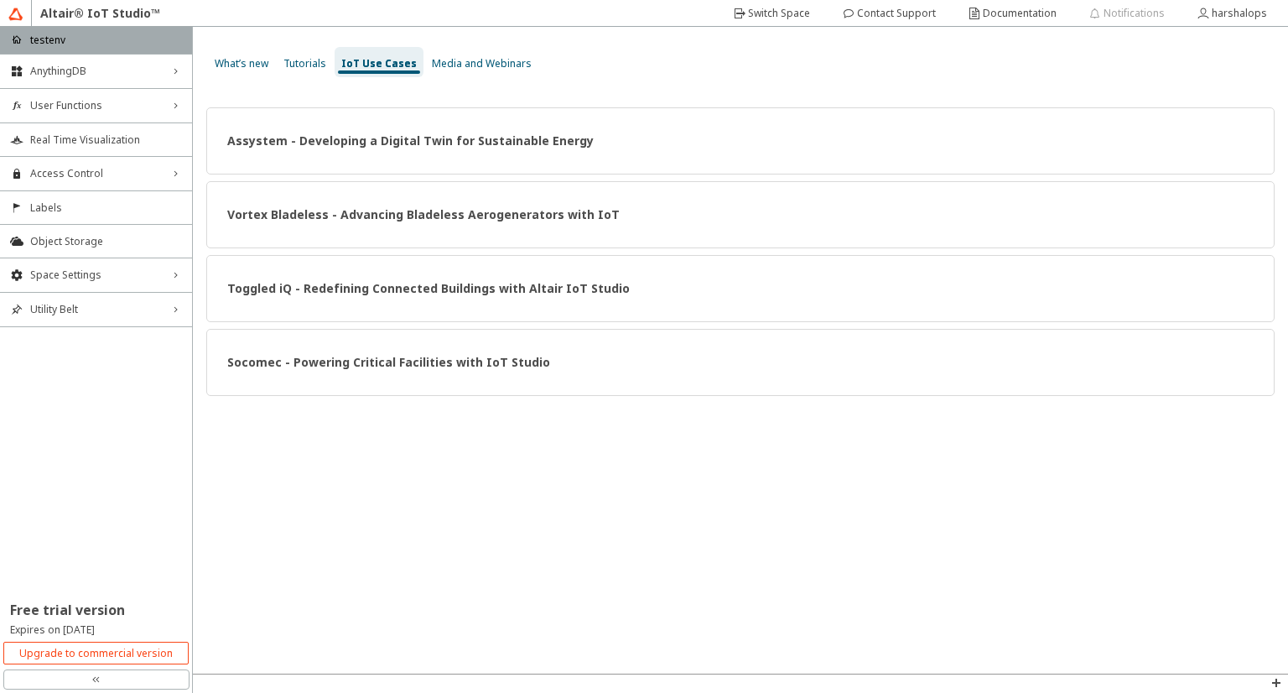
click at [462, 60] on span "Media and Webinars" at bounding box center [482, 63] width 100 height 14
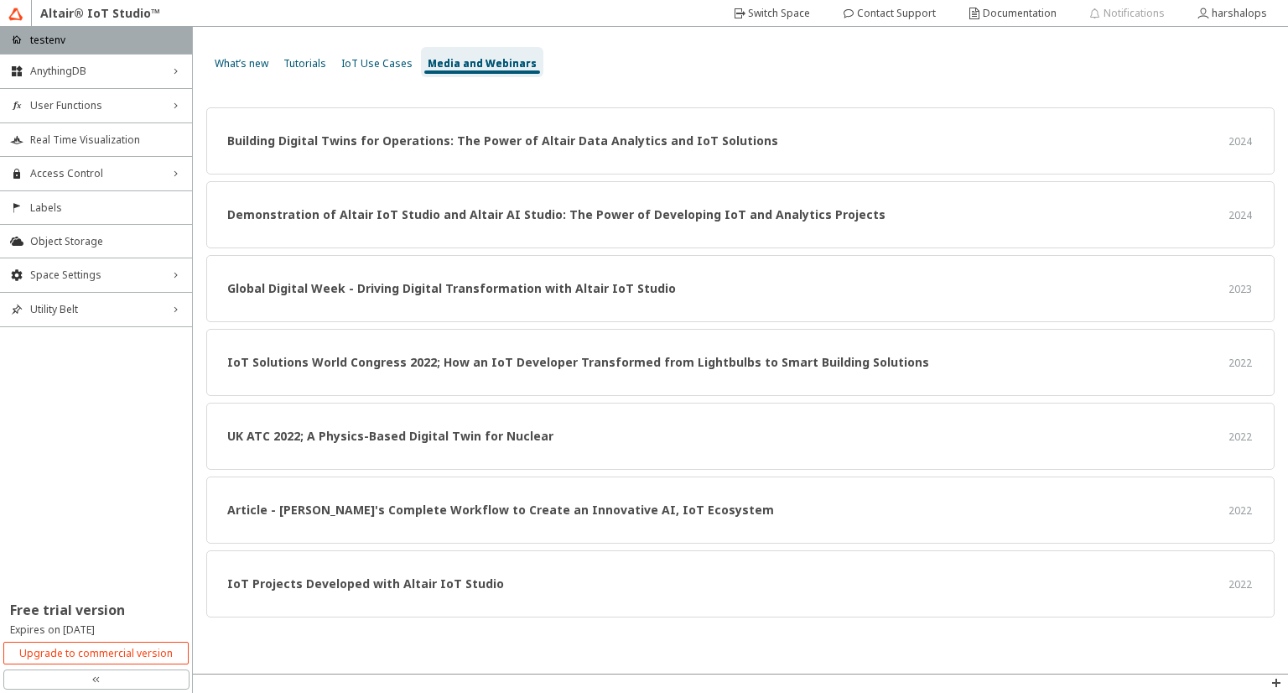
click at [242, 62] on span "What’s new" at bounding box center [242, 63] width 54 height 14
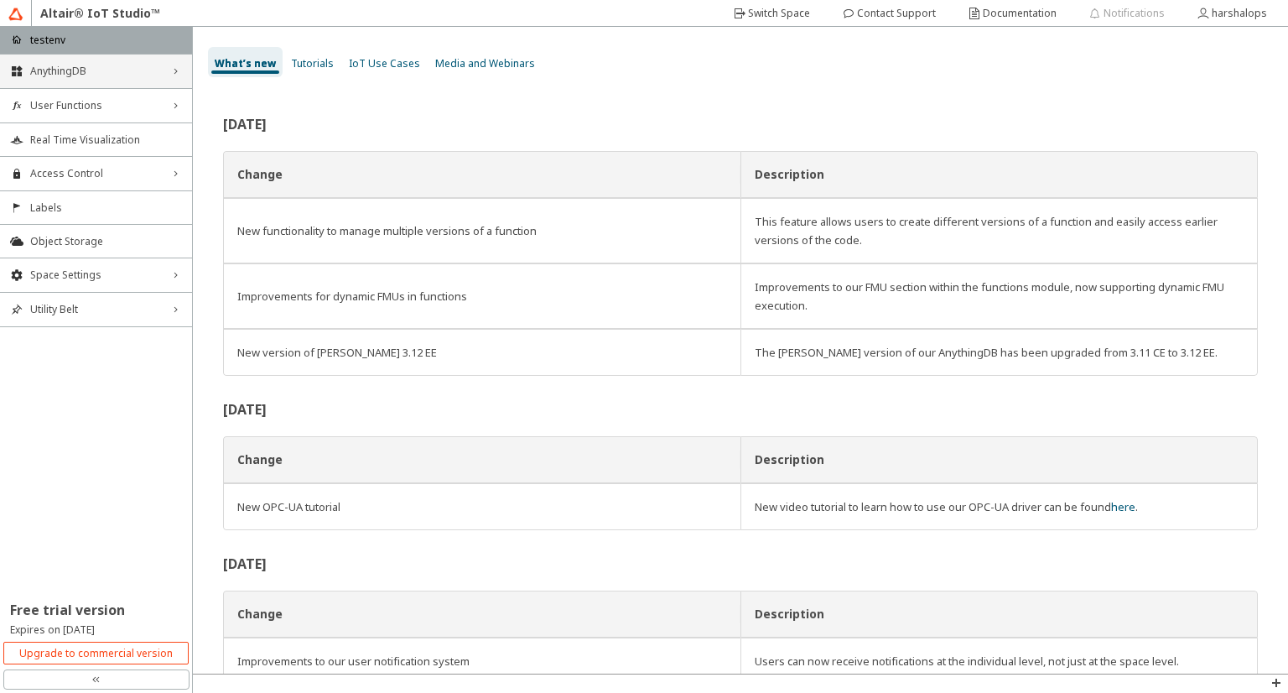
click at [173, 78] on div "AnythingDB right_chevron" at bounding box center [96, 72] width 192 height 34
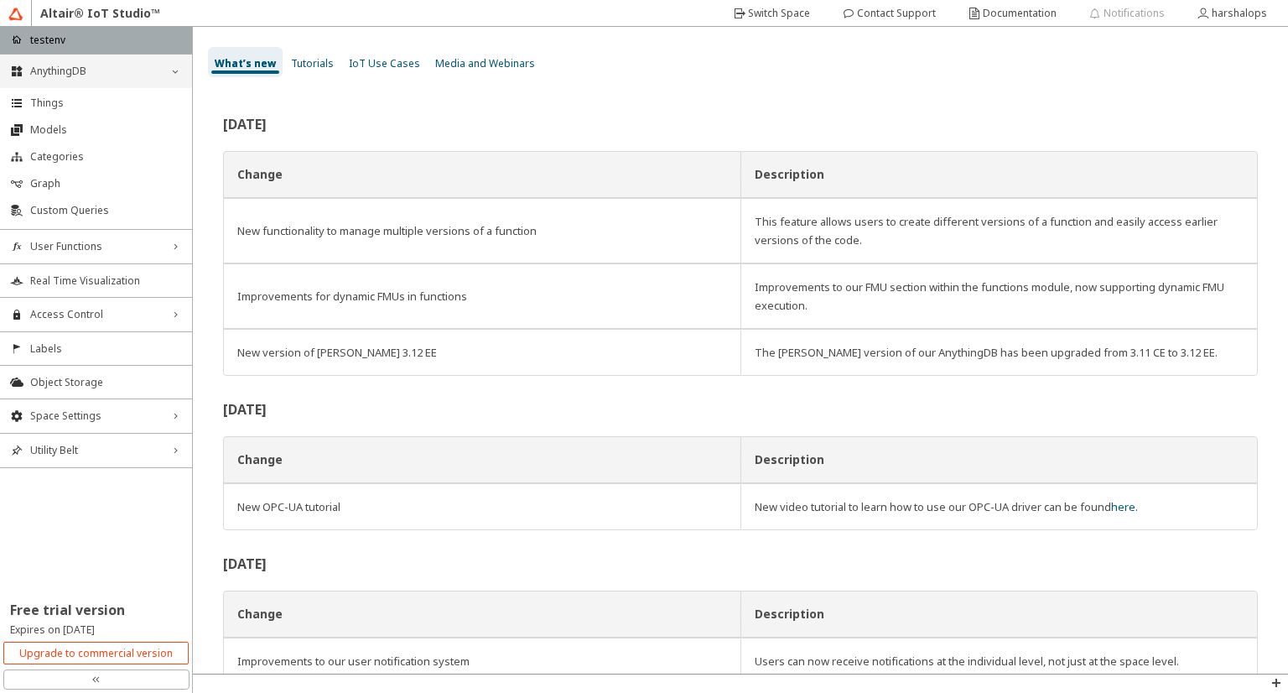
click at [173, 78] on div "AnythingDB down_chevron" at bounding box center [96, 72] width 192 height 34
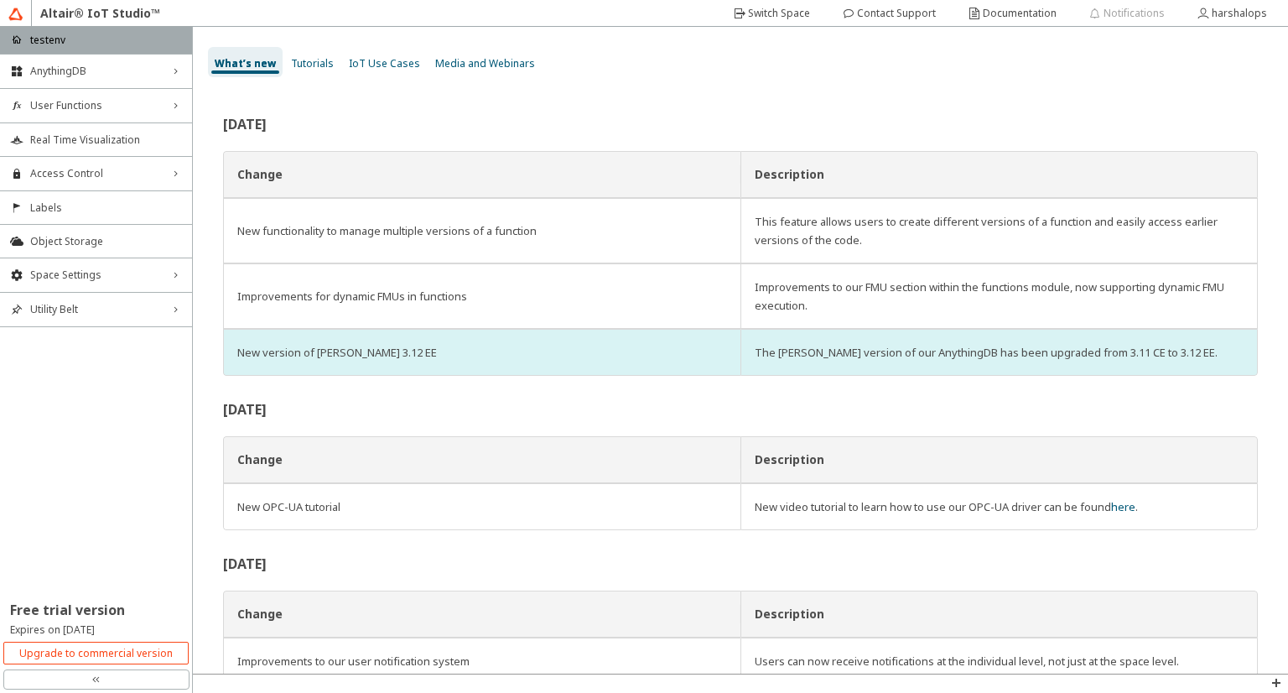
click at [1229, 340] on td "The Arango version of our AnythingDB has been upgraded from 3.11 CE to 3.12 EE." at bounding box center [1000, 352] width 518 height 47
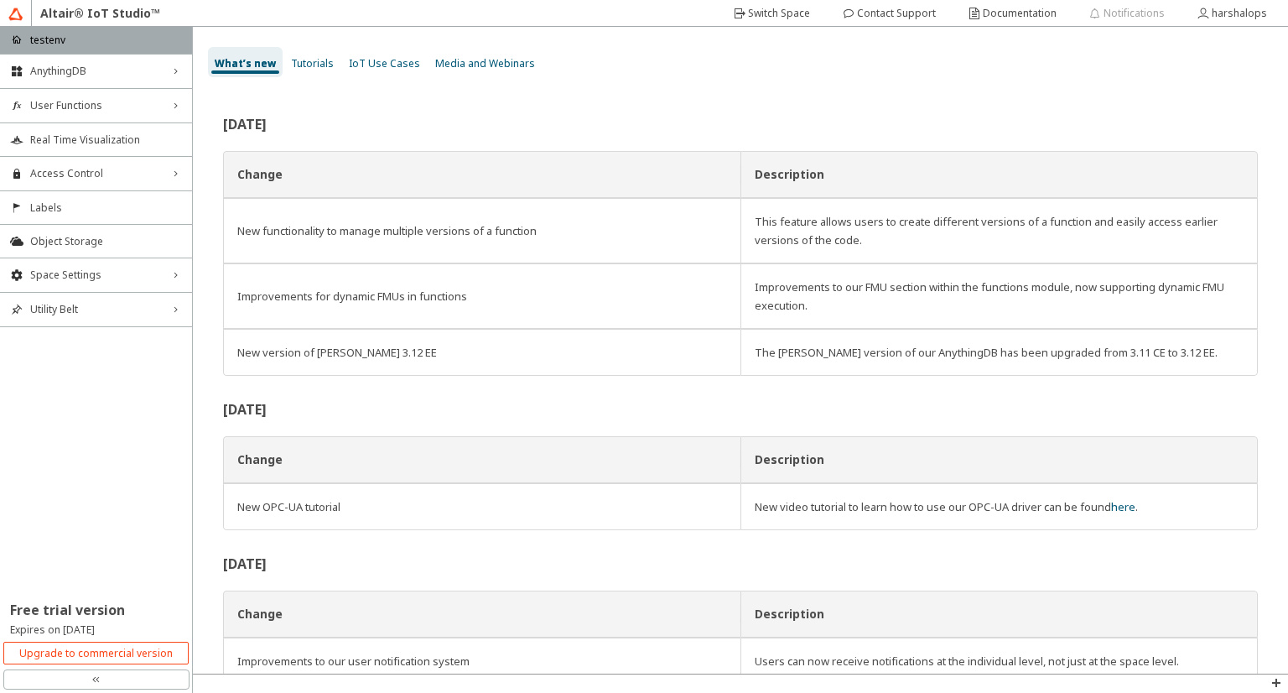
click at [1288, 315] on div "June 2025 Change Description New functionality to manage multiple versions of a…" at bounding box center [741, 380] width 1096 height 586
click at [1288, 393] on div "June 2025 Change Description New functionality to manage multiple versions of a…" at bounding box center [741, 380] width 1096 height 586
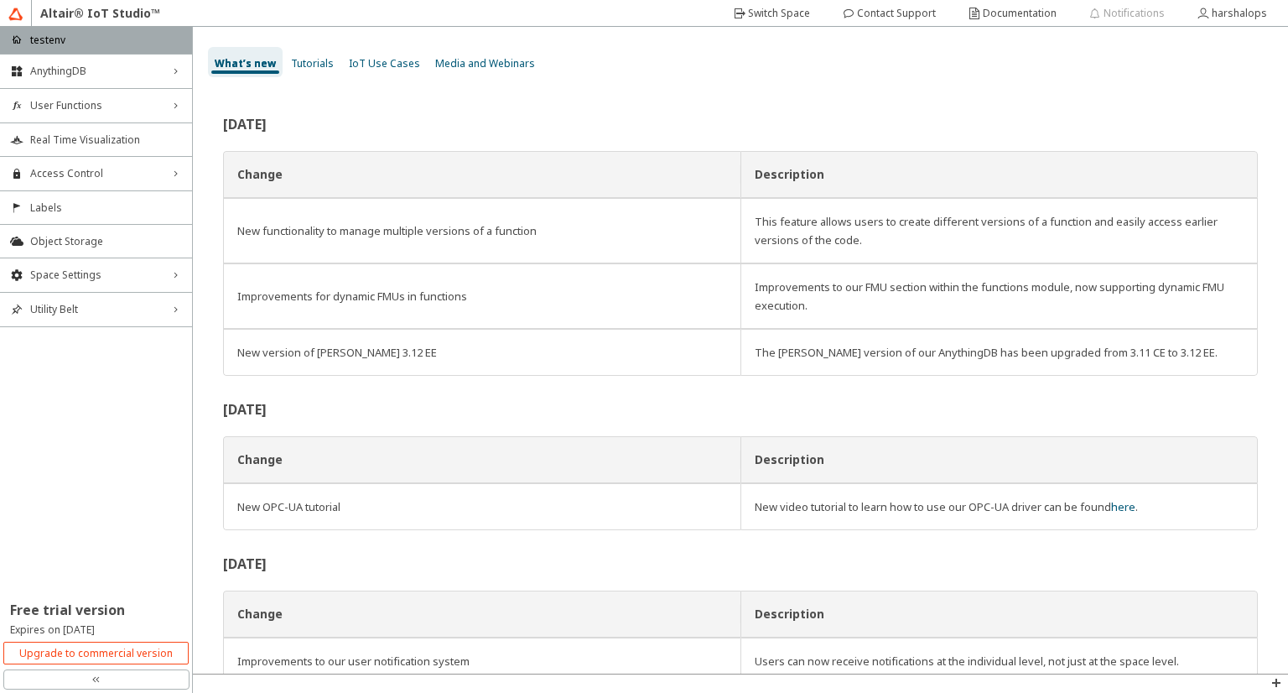
click at [1288, 393] on div "June 2025 Change Description New functionality to manage multiple versions of a…" at bounding box center [741, 380] width 1096 height 586
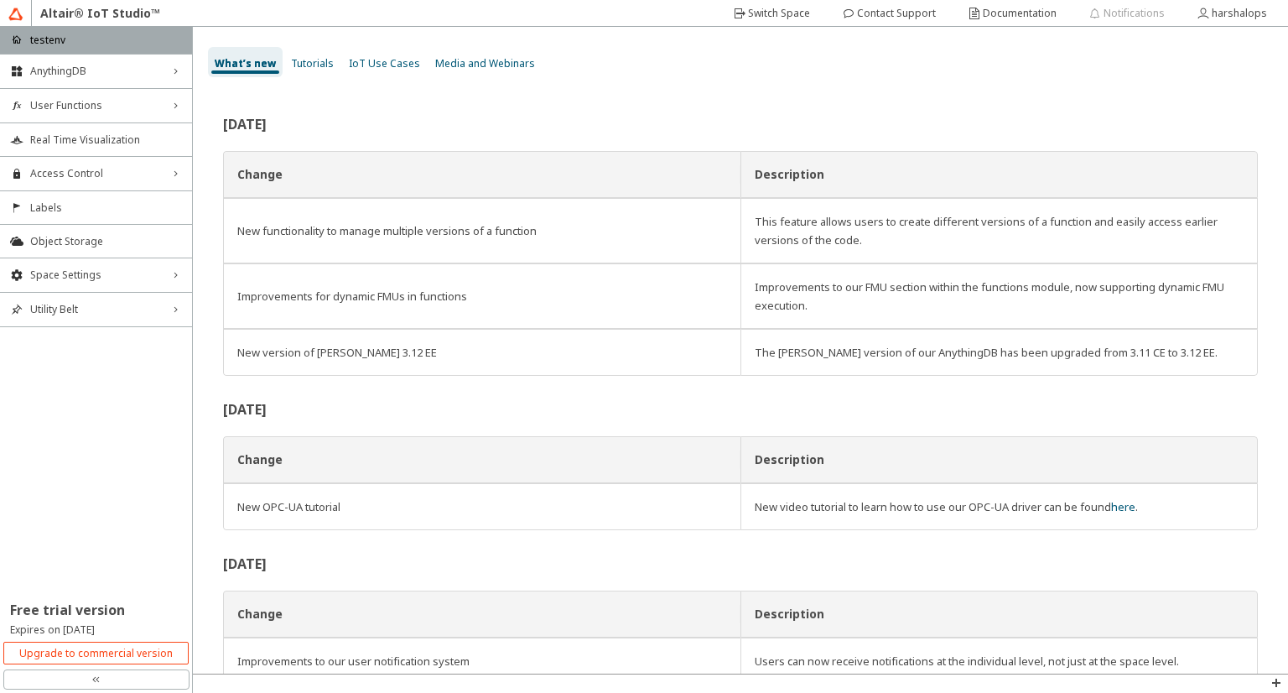
click at [1288, 393] on div "June 2025 Change Description New functionality to manage multiple versions of a…" at bounding box center [741, 380] width 1096 height 586
click at [176, 81] on div "AnythingDB right_chevron" at bounding box center [96, 72] width 192 height 34
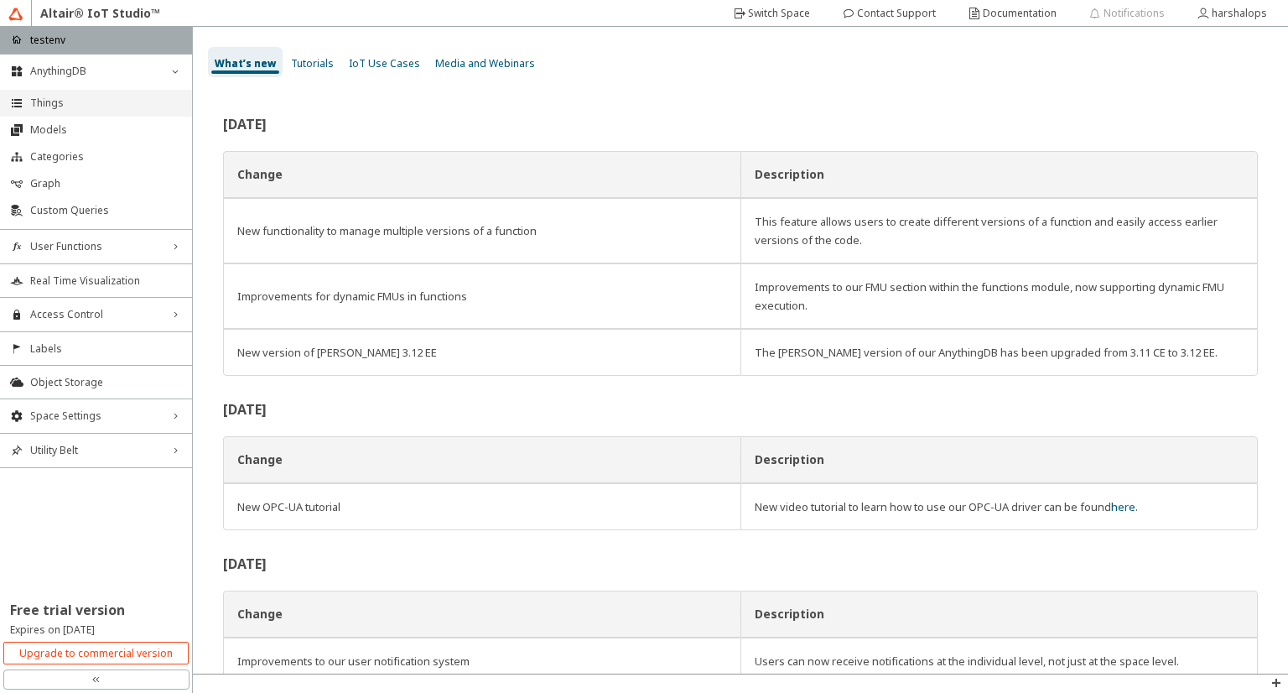
click at [88, 100] on span "Things" at bounding box center [106, 102] width 152 height 13
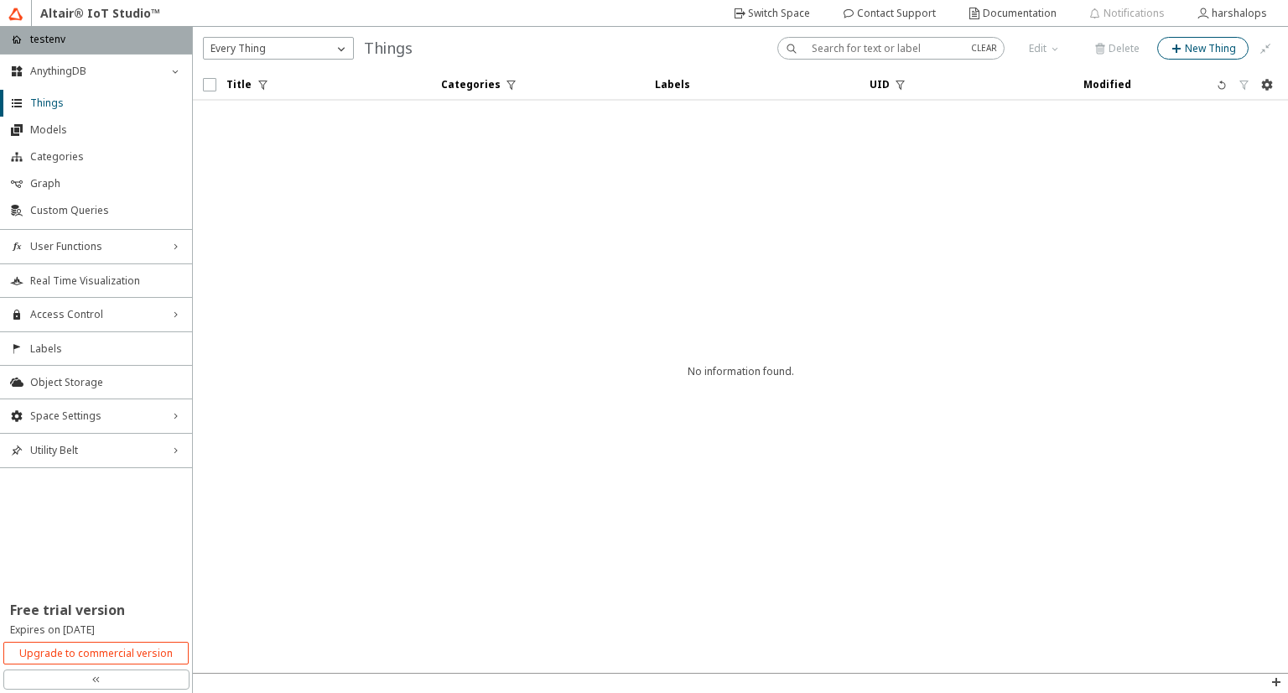
click at [0, 0] on slot "New Thing" at bounding box center [0, 0] width 0 height 0
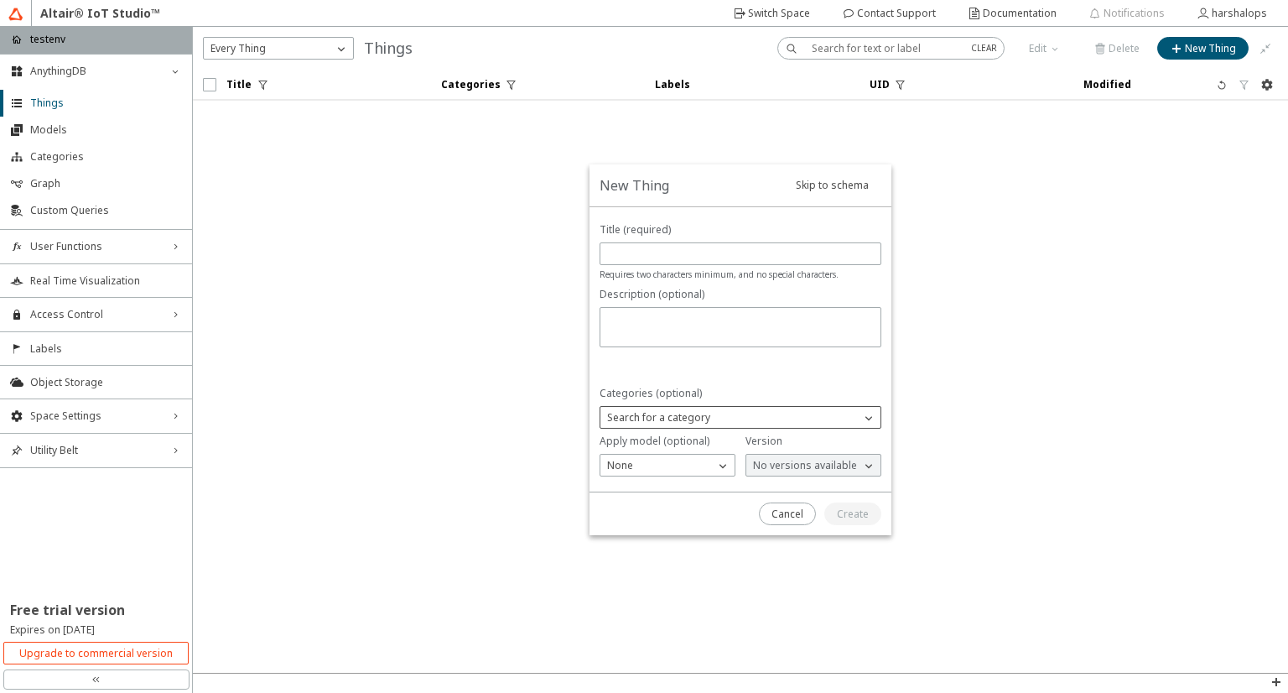
click at [859, 414] on div "Search for a category" at bounding box center [731, 417] width 260 height 17
click at [790, 376] on div at bounding box center [741, 350] width 302 height 286
click at [0, 0] on slot "Cancel" at bounding box center [0, 0] width 0 height 0
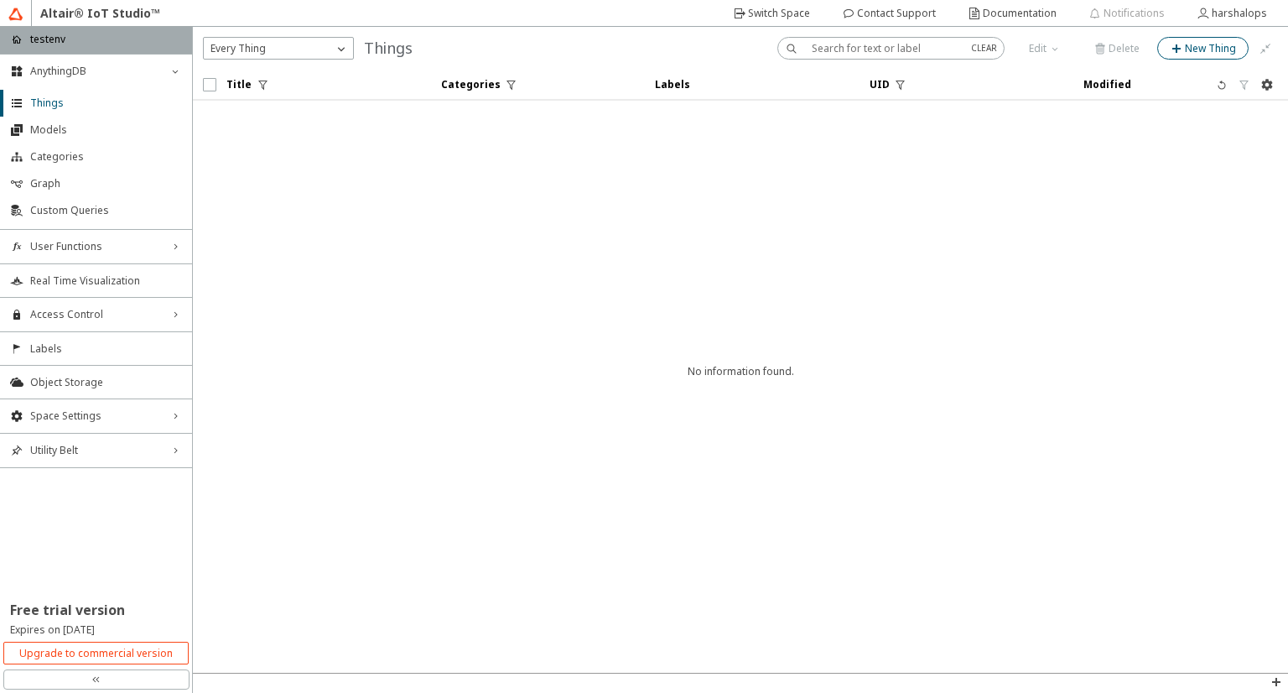
click at [0, 0] on slot "New Thing" at bounding box center [0, 0] width 0 height 0
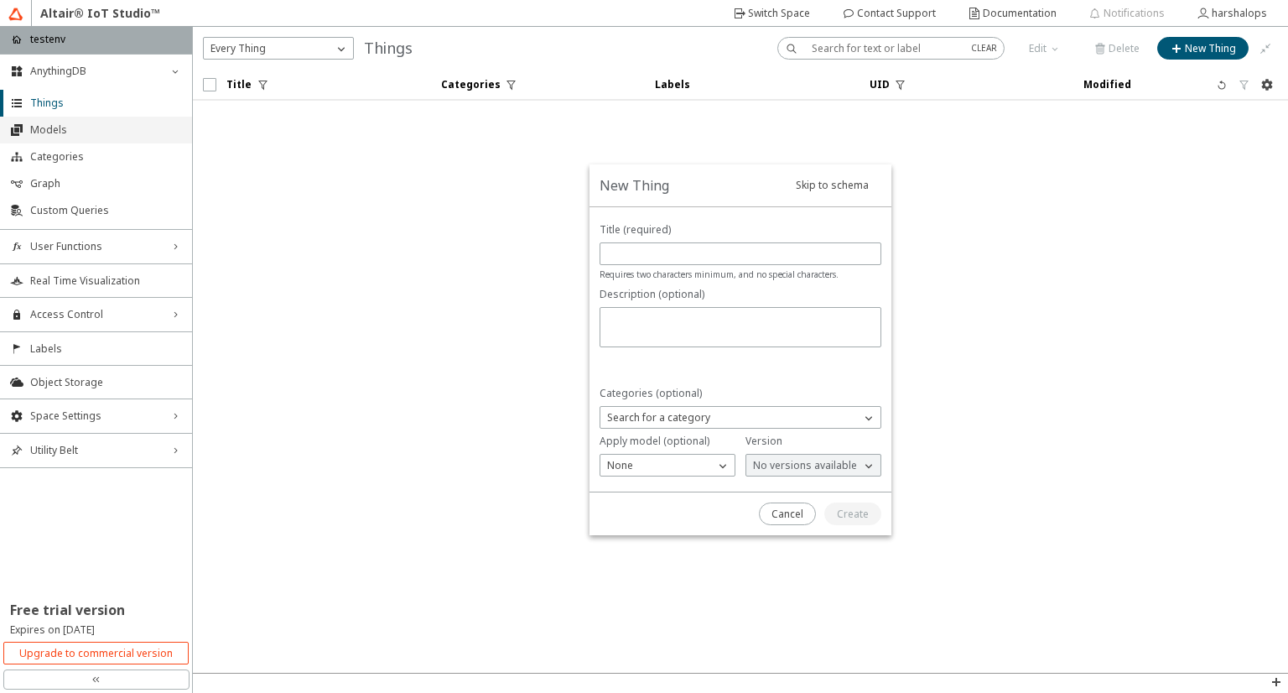
click at [43, 136] on span "Models" at bounding box center [106, 129] width 152 height 13
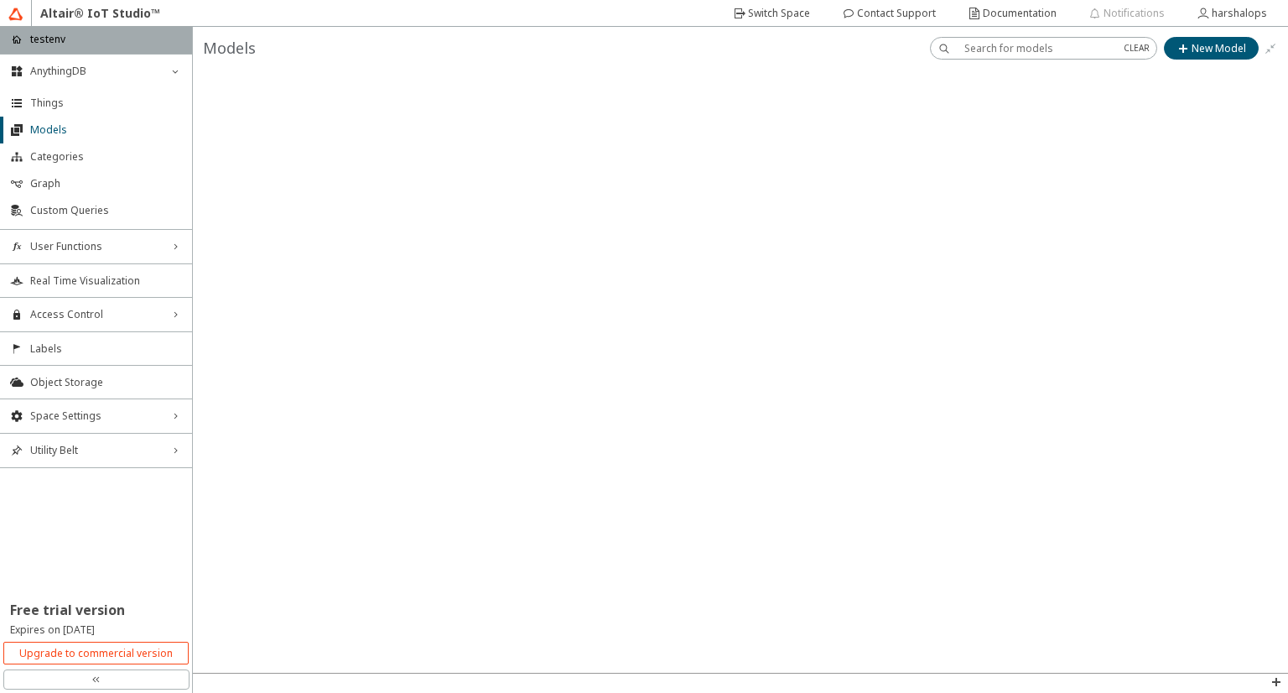
click at [428, 394] on div at bounding box center [741, 371] width 1096 height 603
click at [64, 174] on li "Graph" at bounding box center [96, 183] width 192 height 27
click at [62, 148] on li "Categories" at bounding box center [96, 156] width 192 height 27
click at [1247, 65] on div "Categories" at bounding box center [741, 48] width 1096 height 43
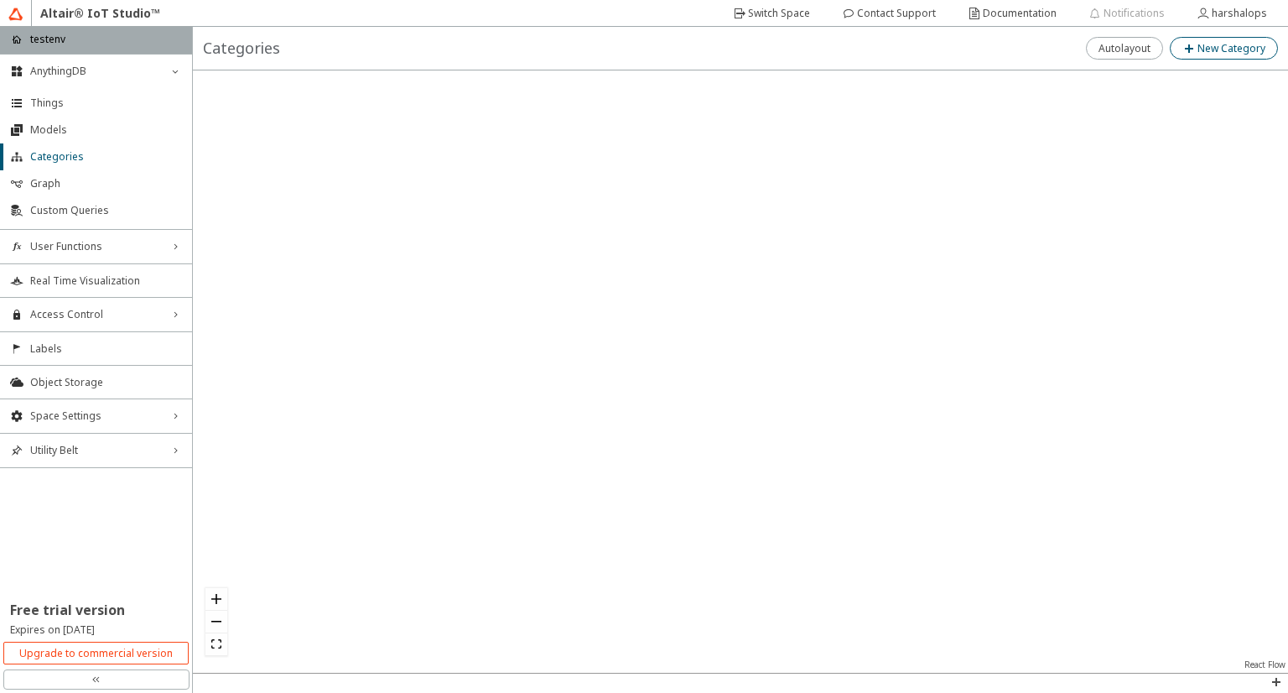
click at [0, 0] on slot "New Category" at bounding box center [0, 0] width 0 height 0
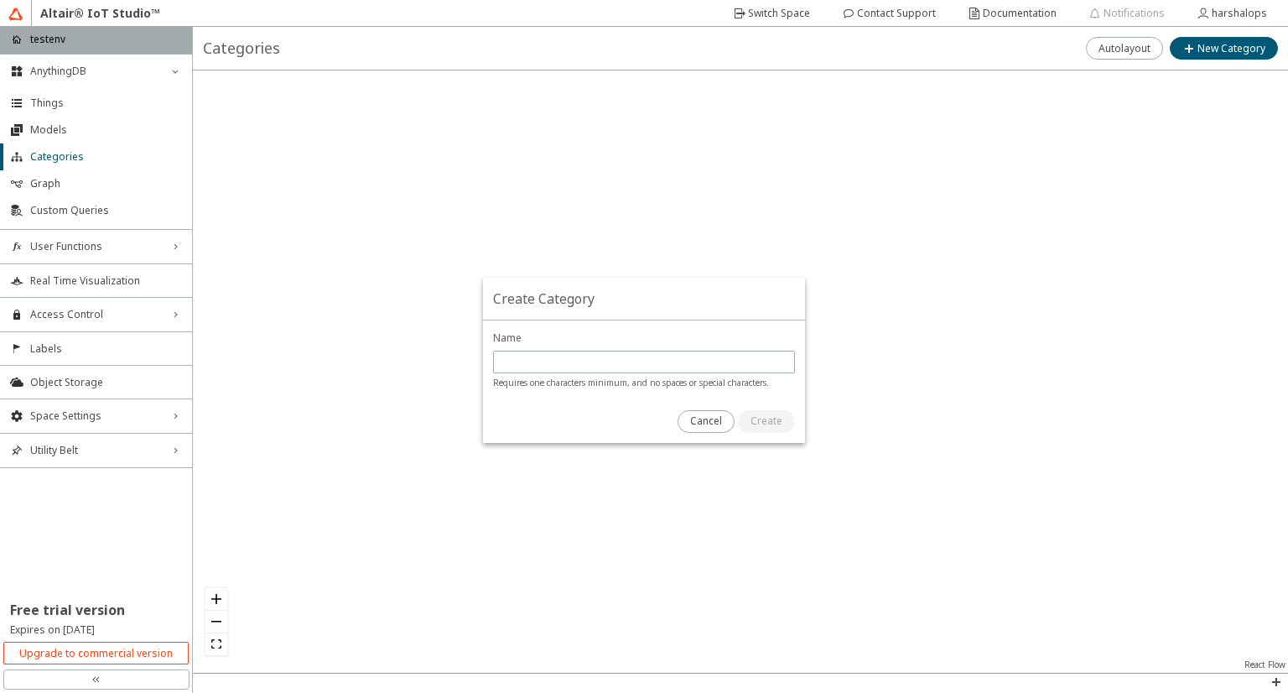
click at [1018, 199] on div "Create Category" at bounding box center [644, 360] width 1288 height 666
click at [728, 417] on paper-button "Cancel" at bounding box center [706, 421] width 57 height 23
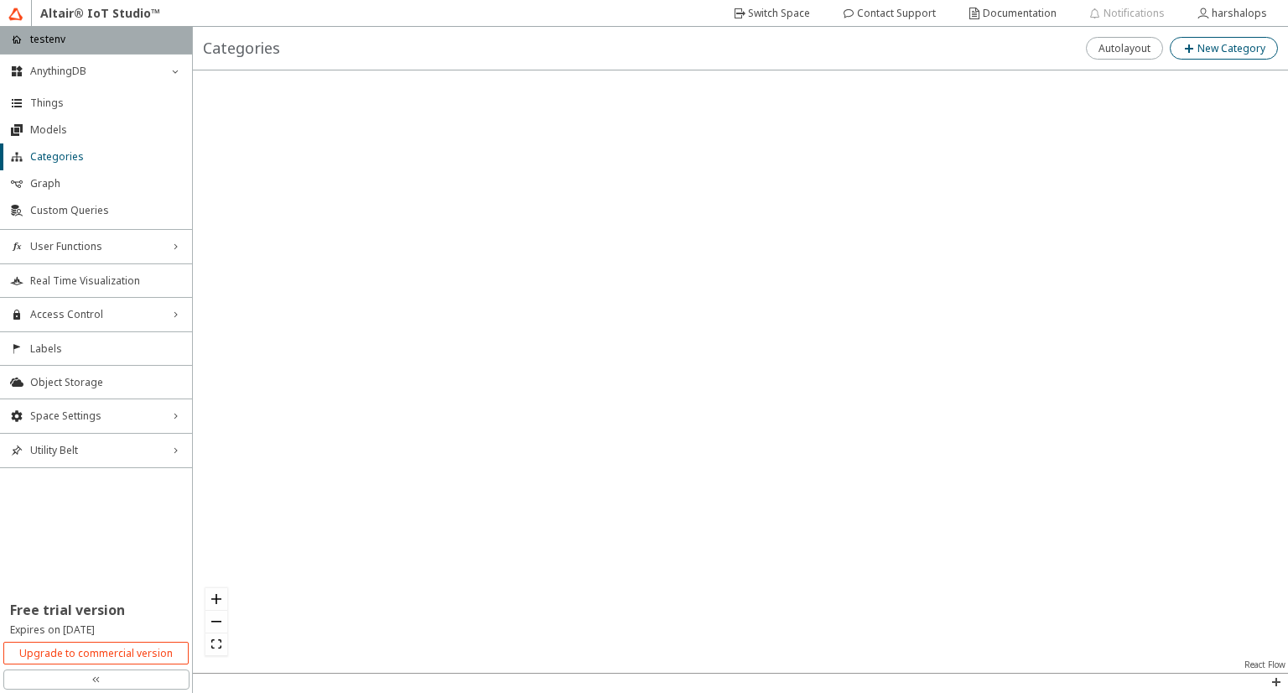
click at [0, 0] on slot "New Category" at bounding box center [0, 0] width 0 height 0
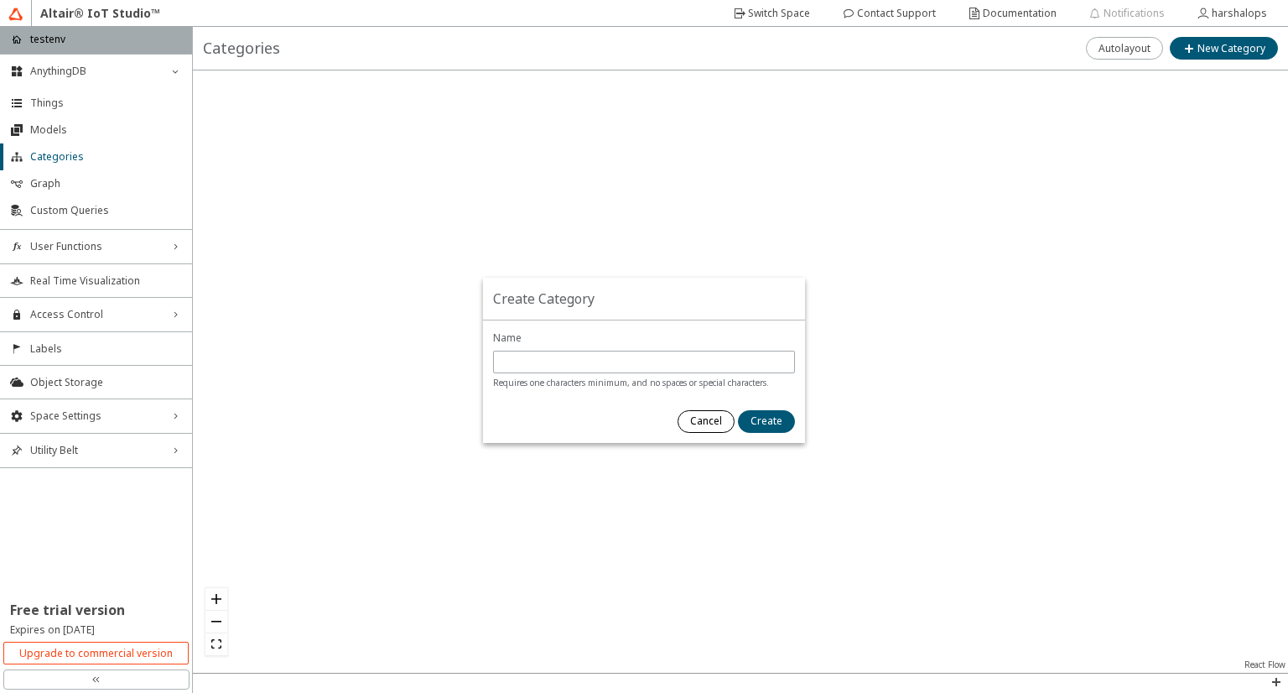
click at [0, 0] on slot "Cancel" at bounding box center [0, 0] width 0 height 0
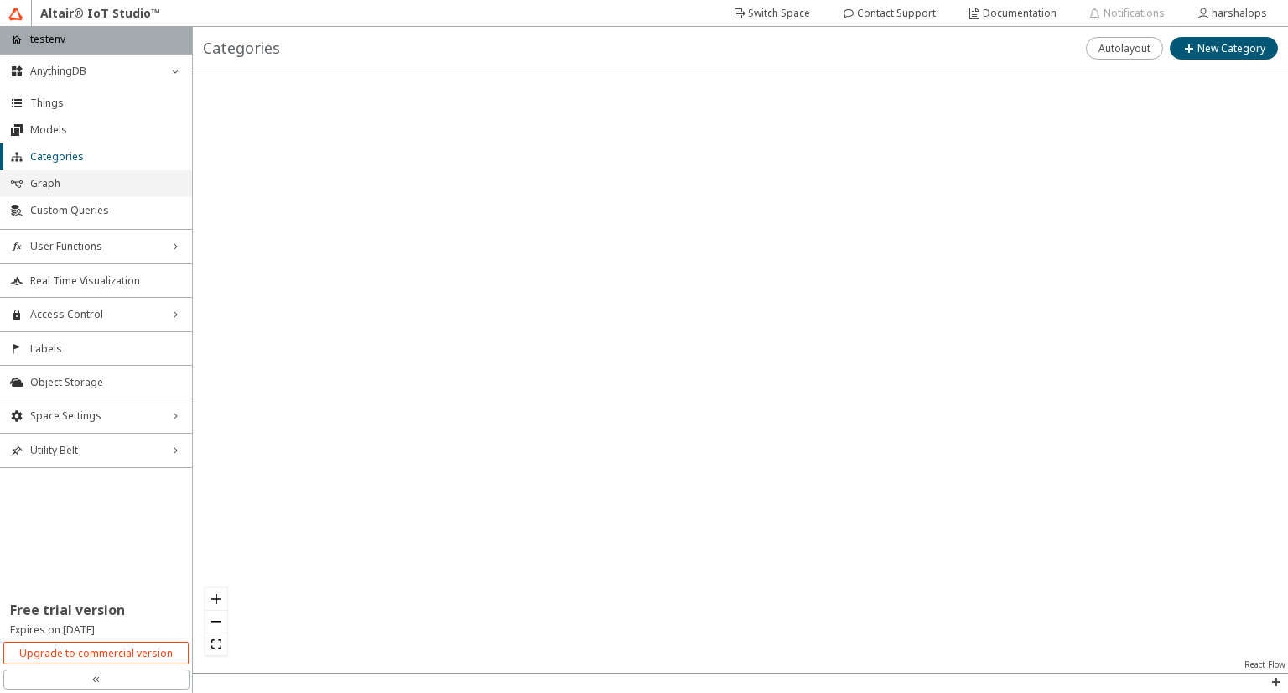
click at [68, 188] on span "Graph" at bounding box center [106, 183] width 152 height 13
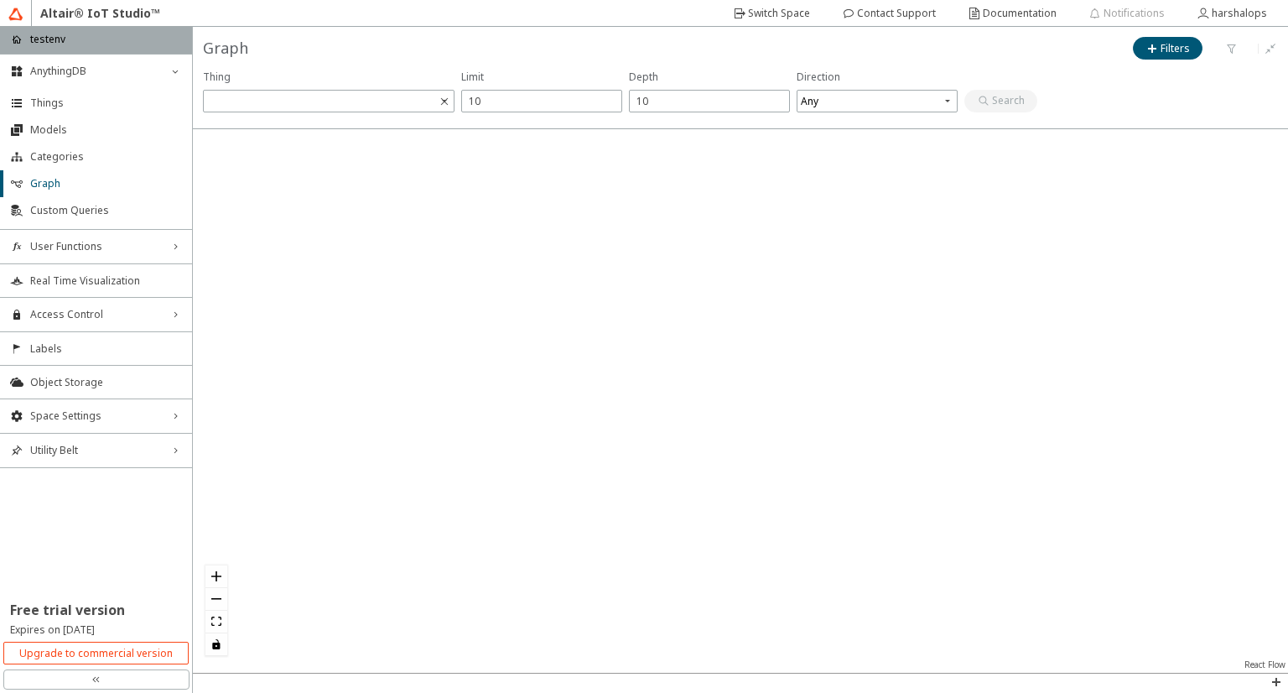
click at [925, 262] on div at bounding box center [741, 401] width 1096 height 544
drag, startPoint x: 1288, startPoint y: 306, endPoint x: 1288, endPoint y: 232, distance: 73.8
click at [1288, 232] on div "Thing Direction Any React Flow 0" at bounding box center [741, 366] width 1096 height 613
click at [1229, 24] on div "harshalops" at bounding box center [1239, 13] width 55 height 27
click at [808, 398] on div at bounding box center [741, 401] width 1096 height 544
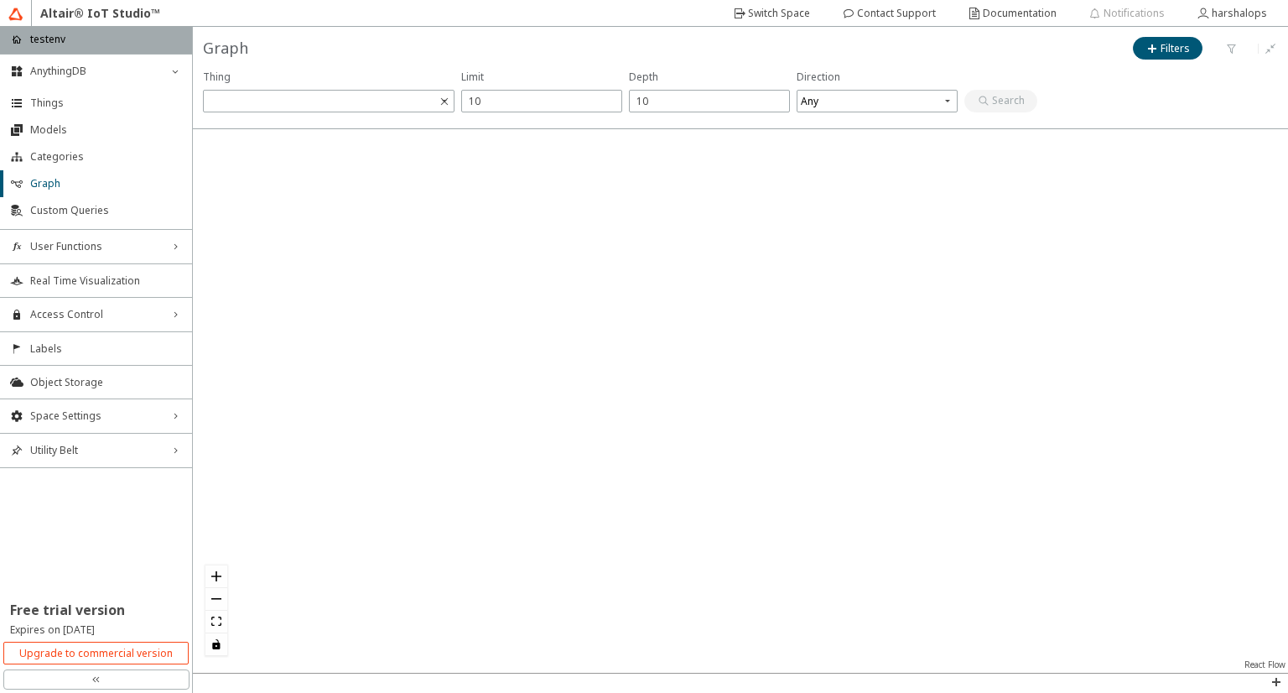
scroll to position [15, 0]
drag, startPoint x: 1288, startPoint y: 236, endPoint x: 1288, endPoint y: 300, distance: 64.6
click at [1288, 300] on div "Thing Direction Any React Flow 0" at bounding box center [741, 366] width 1096 height 613
drag, startPoint x: 1288, startPoint y: 300, endPoint x: 1288, endPoint y: 406, distance: 105.7
click at [1288, 406] on div "Thing Direction Any React Flow 0" at bounding box center [741, 366] width 1096 height 613
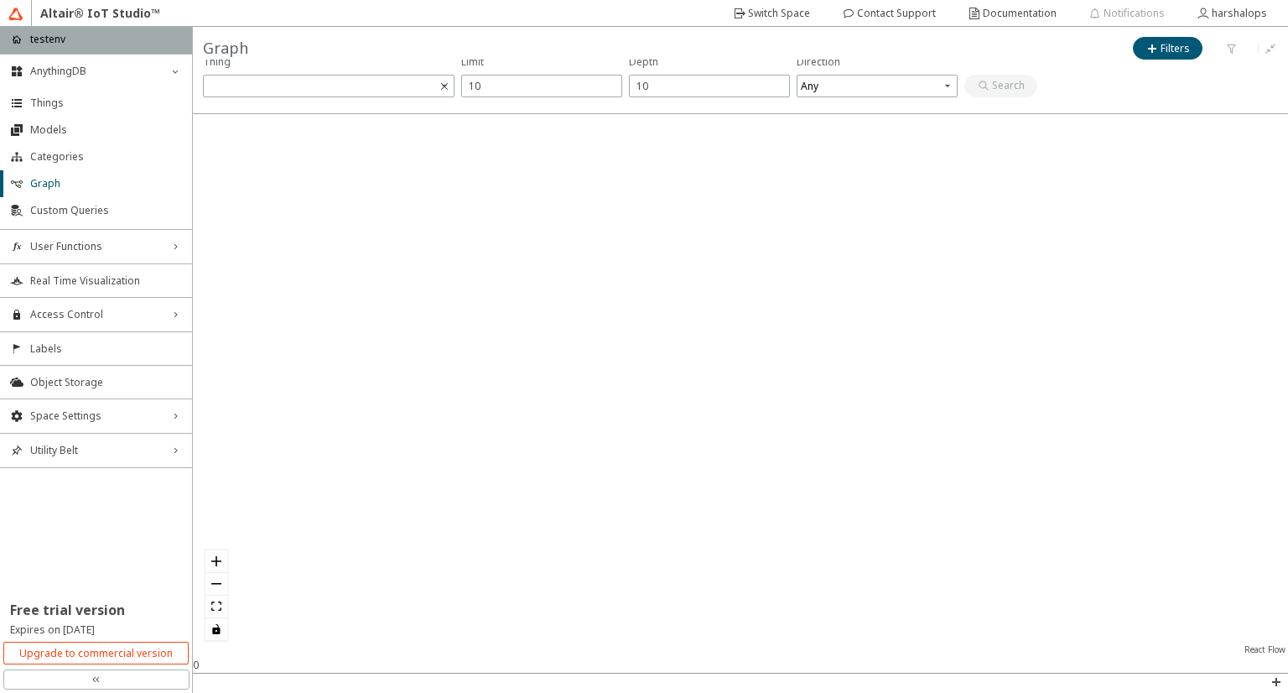
scroll to position [0, 0]
drag, startPoint x: 1288, startPoint y: 406, endPoint x: 1286, endPoint y: 373, distance: 32.8
click at [1286, 373] on div "Thing Direction Any React Flow 0" at bounding box center [741, 366] width 1096 height 613
drag, startPoint x: 1288, startPoint y: 404, endPoint x: 1288, endPoint y: 457, distance: 52.8
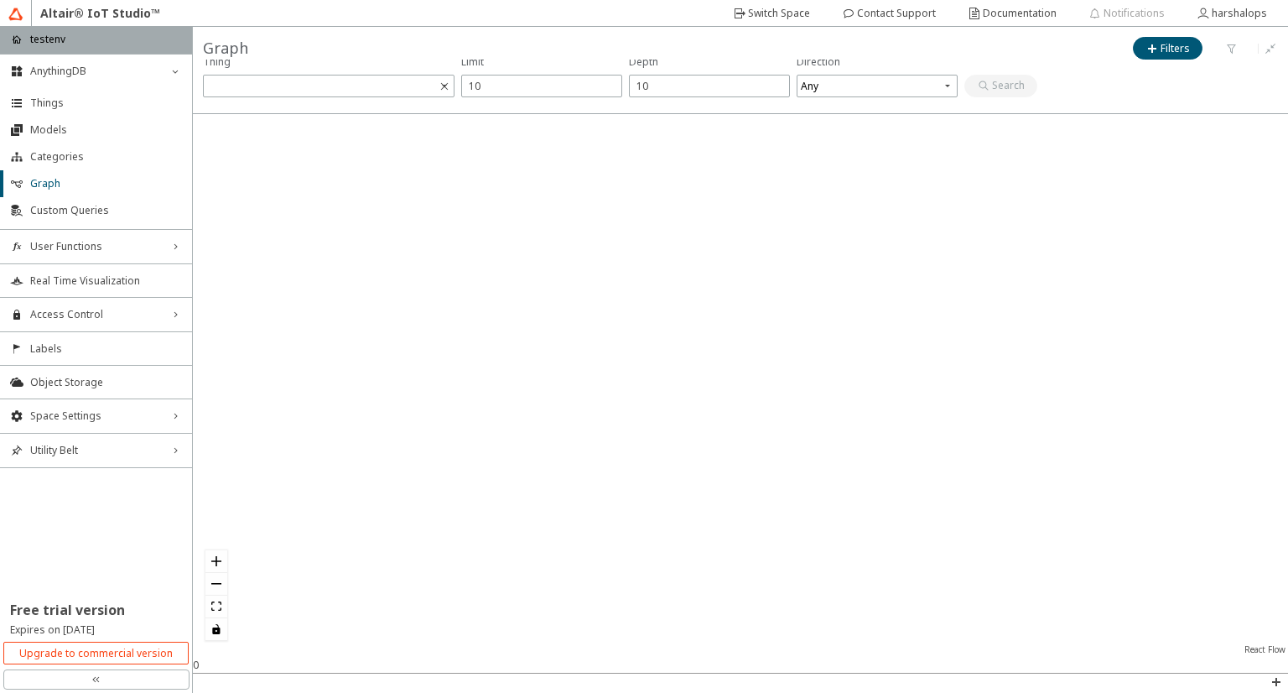
click at [1288, 457] on div "Thing Direction Any React Flow 0" at bounding box center [741, 366] width 1096 height 613
drag, startPoint x: 1288, startPoint y: 457, endPoint x: 1063, endPoint y: 477, distance: 225.7
click at [1063, 477] on div "Thing Direction Any React Flow 0" at bounding box center [741, 366] width 1096 height 613
drag, startPoint x: 1288, startPoint y: 312, endPoint x: 1286, endPoint y: 186, distance: 125.8
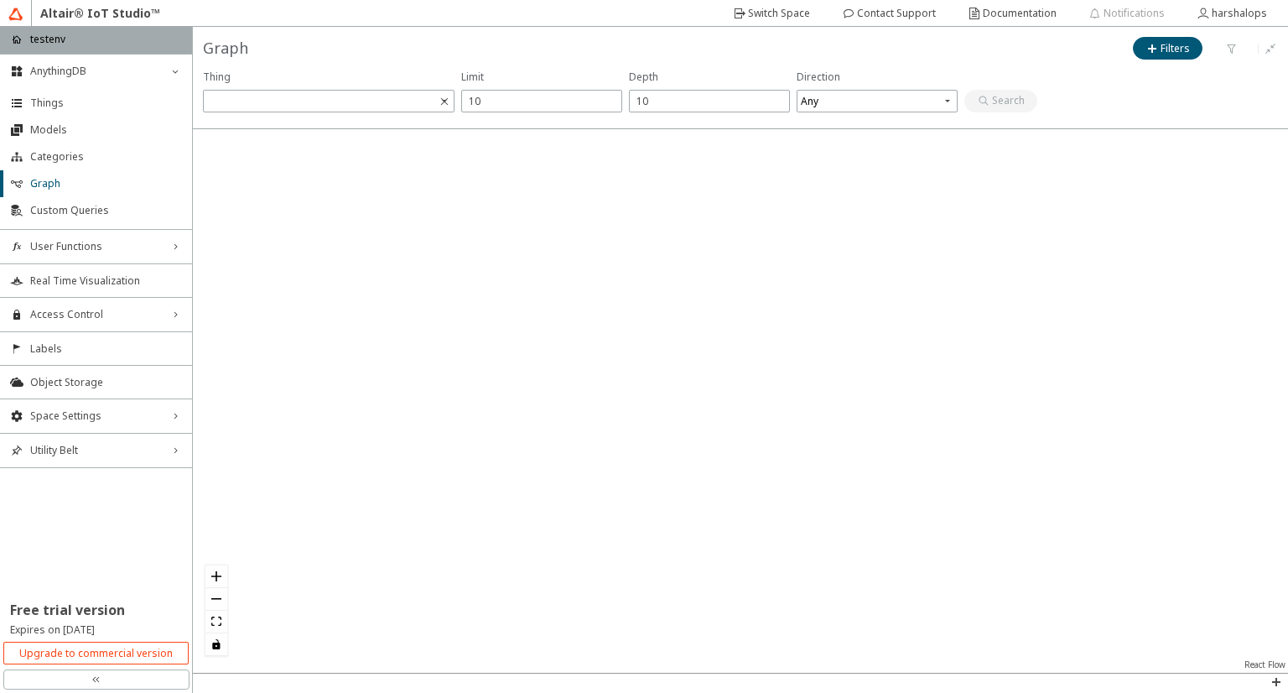
click at [1286, 186] on div "Thing Direction Any React Flow 0" at bounding box center [741, 366] width 1096 height 613
click at [639, 289] on div at bounding box center [741, 401] width 1096 height 544
click at [0, 0] on slot "Filters" at bounding box center [0, 0] width 0 height 0
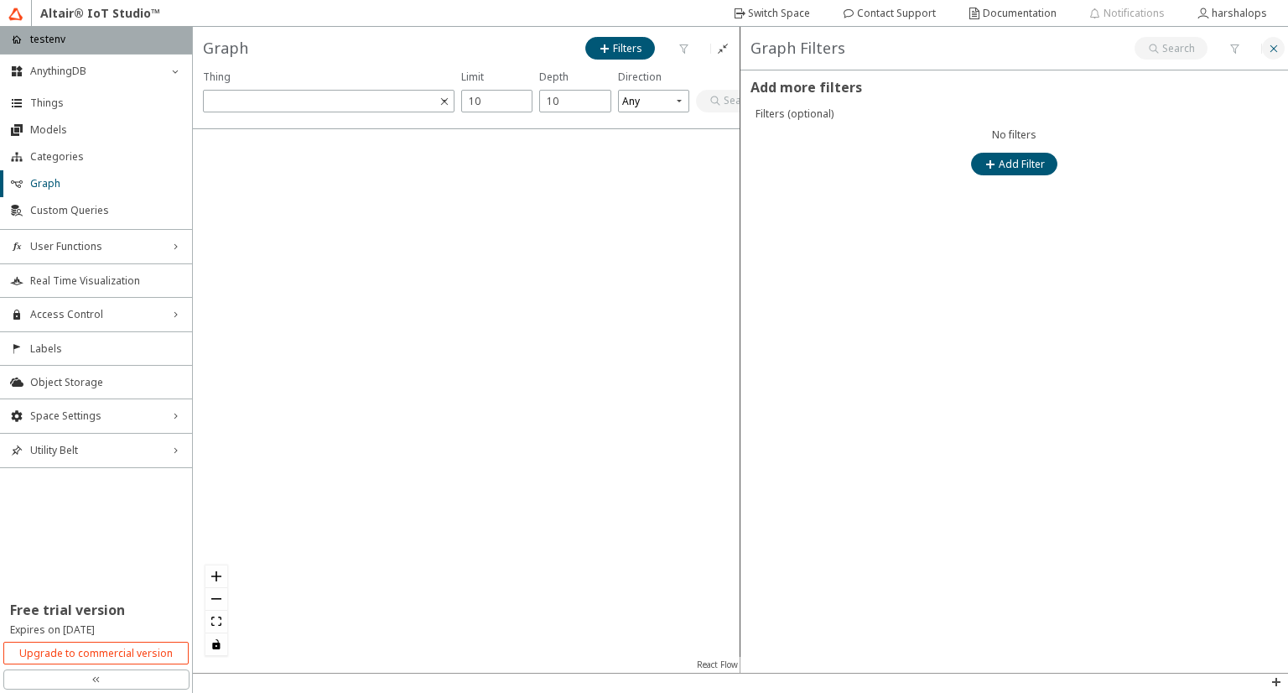
click at [1283, 47] on paper-button at bounding box center [1273, 48] width 23 height 23
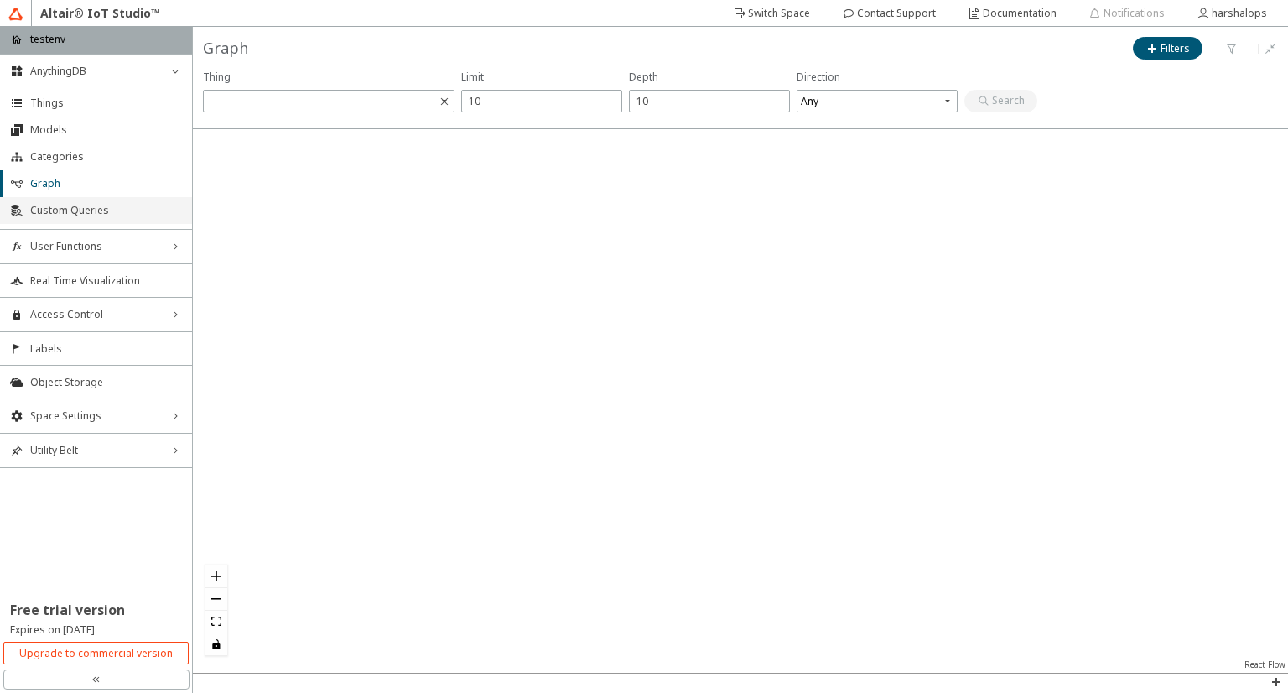
click at [91, 220] on li "Custom Queries" at bounding box center [96, 210] width 192 height 27
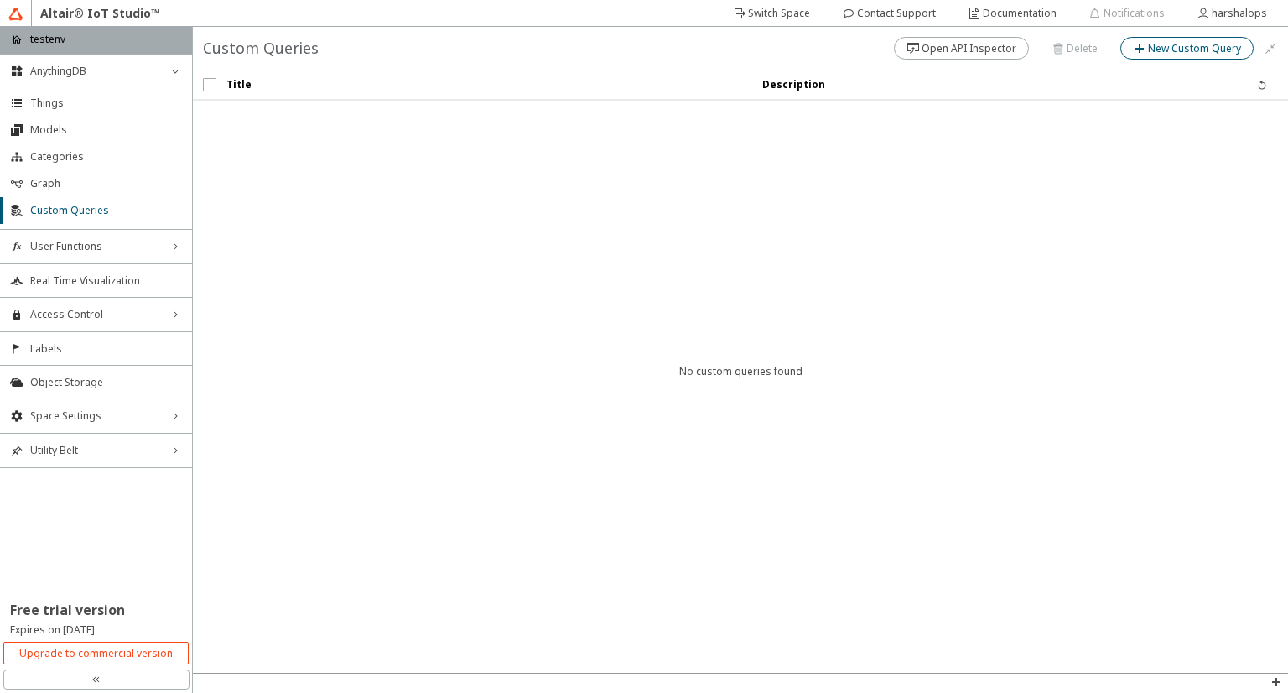
click at [1165, 55] on paper-button "New Custom Query" at bounding box center [1187, 48] width 133 height 23
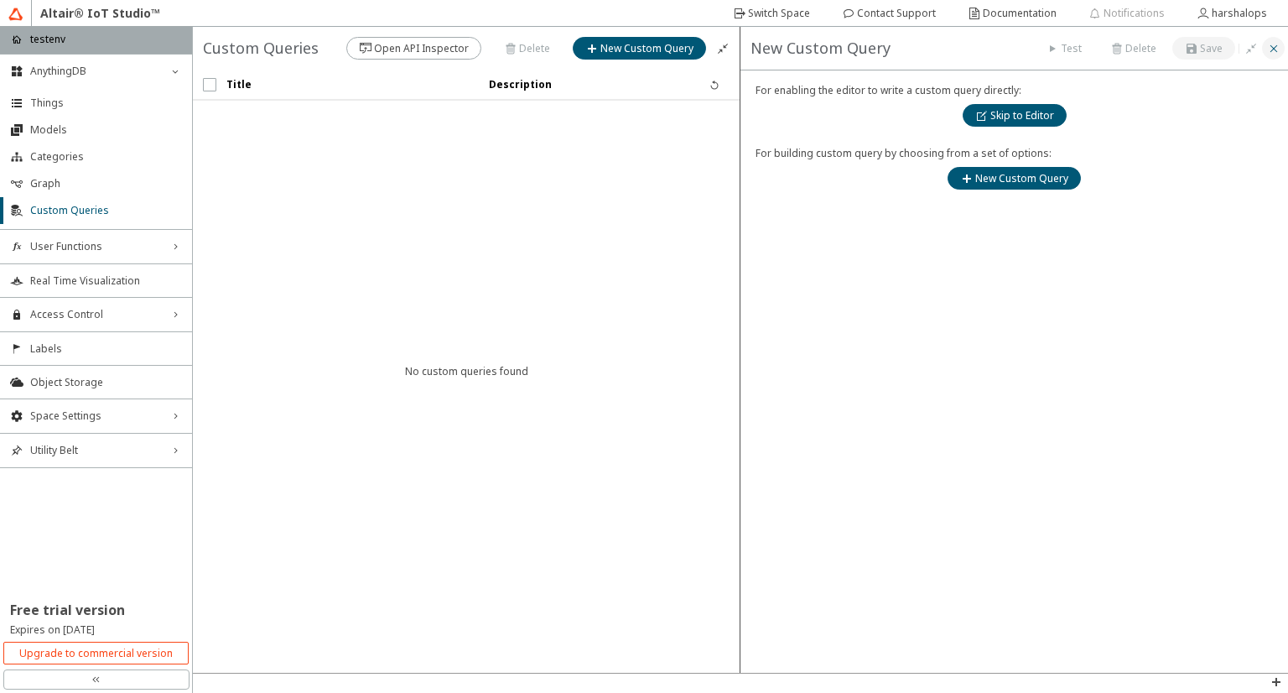
click at [1275, 48] on iron-icon at bounding box center [1274, 48] width 13 height 13
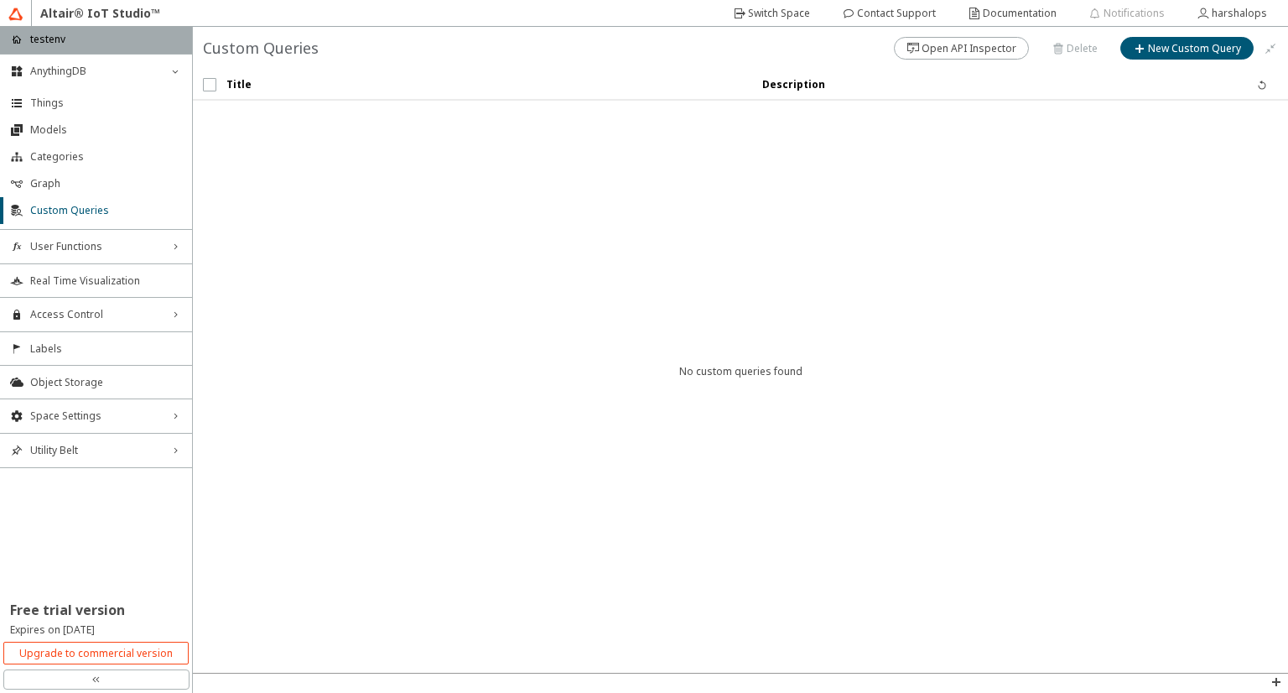
click at [1288, 256] on iron-scroll-threshold "Title Description No custom queries found" at bounding box center [741, 371] width 1096 height 603
click at [138, 245] on span "User Functions" at bounding box center [96, 246] width 132 height 13
click at [81, 282] on span "Functions" at bounding box center [106, 278] width 152 height 13
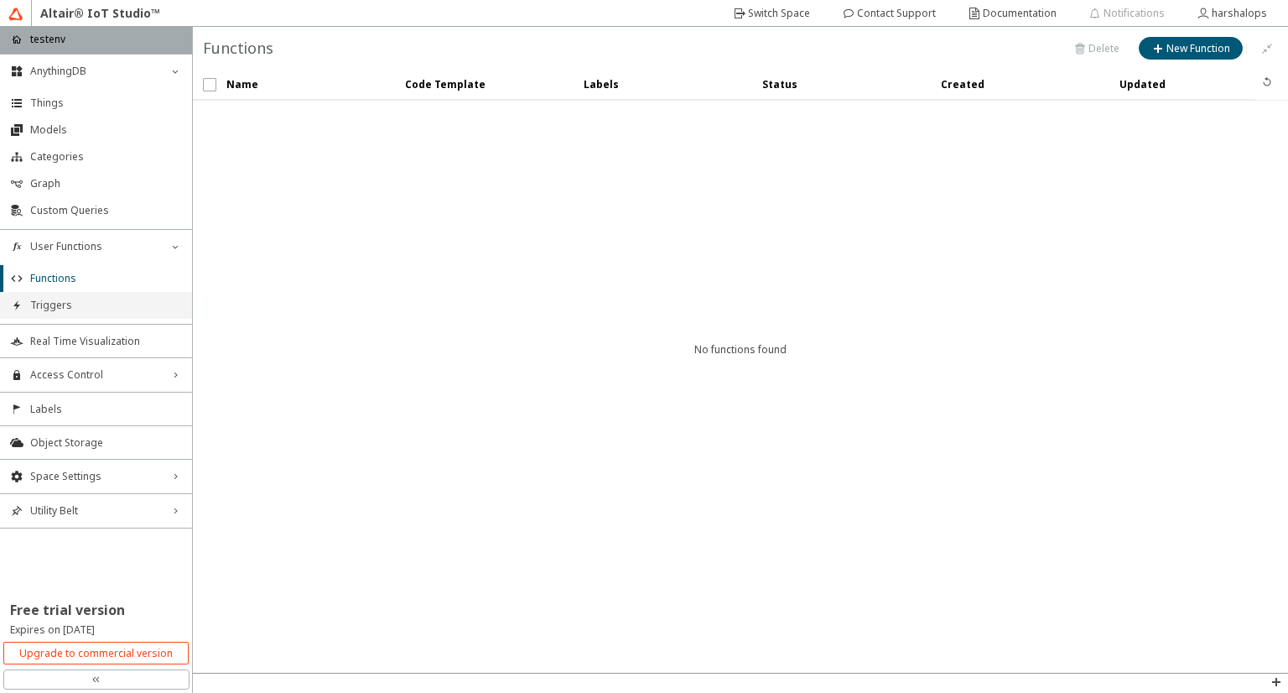
click at [67, 308] on span "Triggers" at bounding box center [106, 305] width 152 height 13
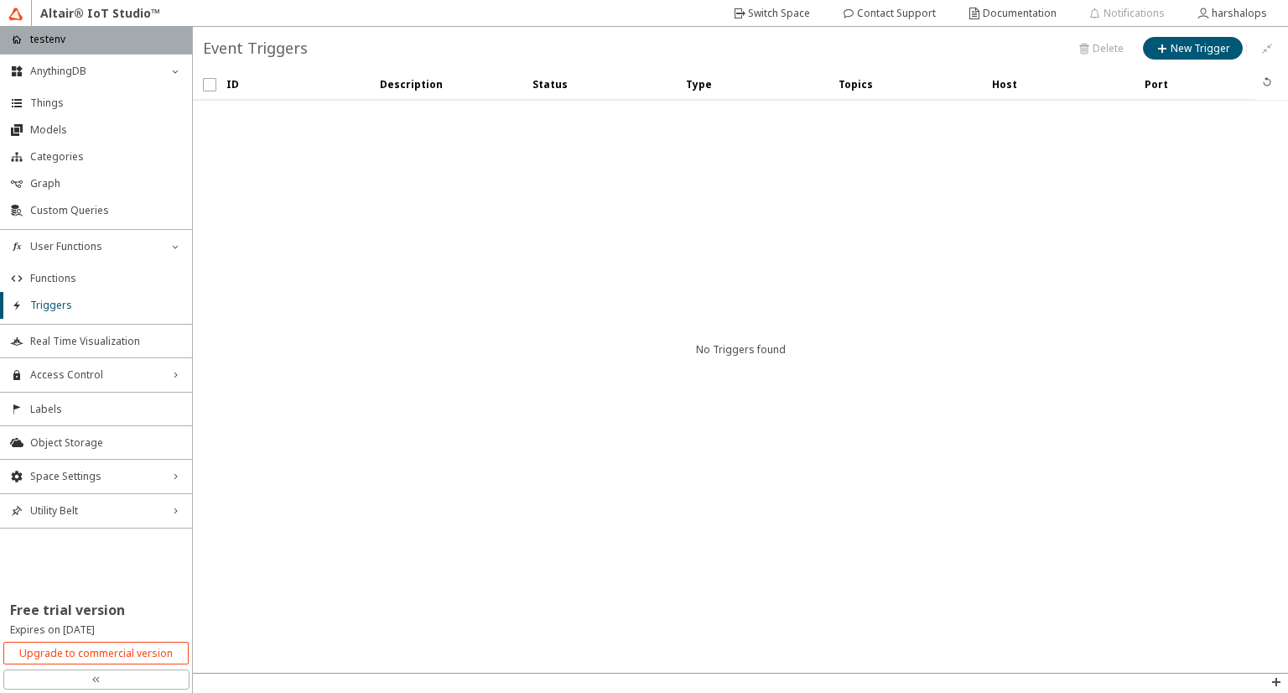
click at [1111, 403] on iron-scroll-threshold "ID Description Status" at bounding box center [741, 371] width 1096 height 603
click at [77, 325] on li "Real Time Visualization" at bounding box center [96, 341] width 192 height 34
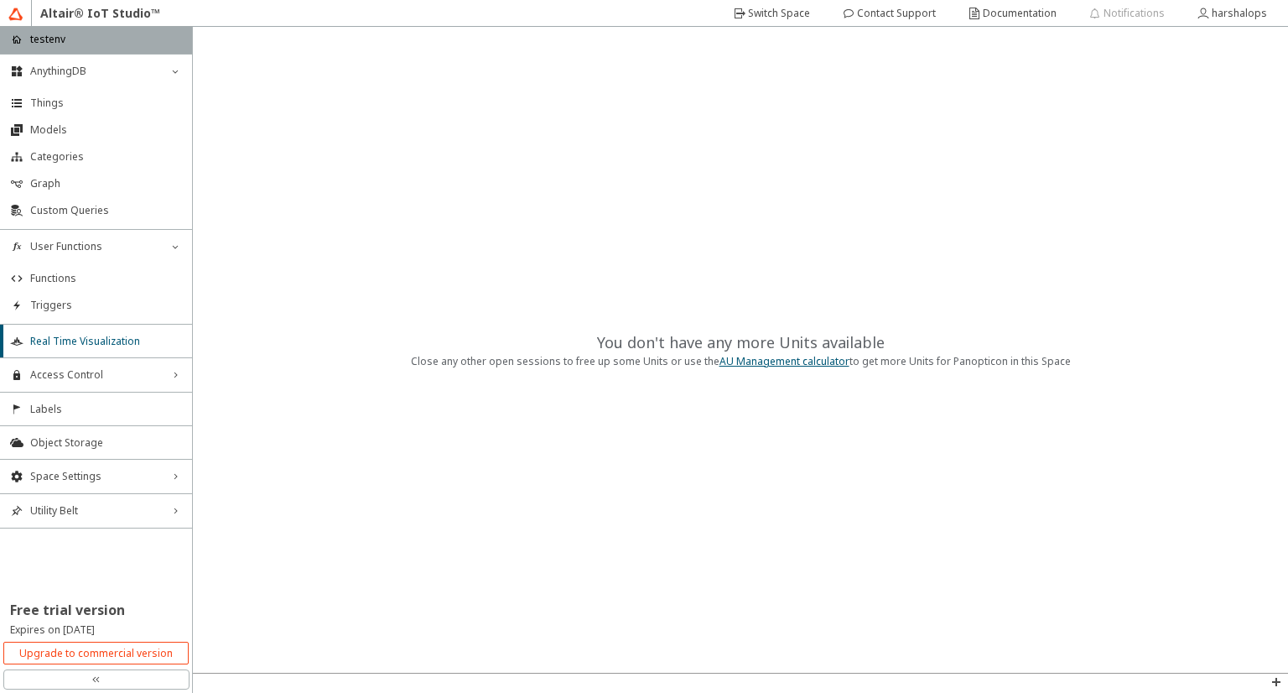
click at [892, 403] on div "You don't have any more Units available Close any other open sessions to free u…" at bounding box center [741, 350] width 1096 height 646
click at [134, 381] on div "Access Control right_chevron" at bounding box center [96, 375] width 192 height 34
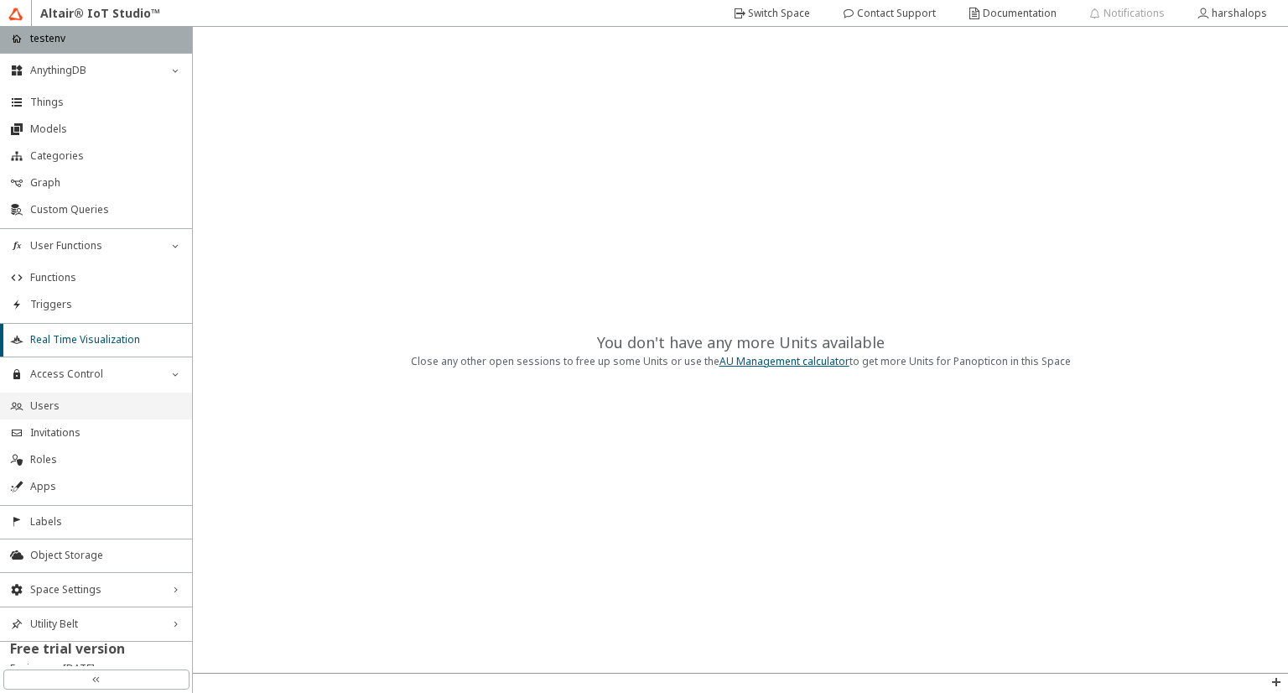
click at [97, 404] on span "Users" at bounding box center [106, 405] width 152 height 13
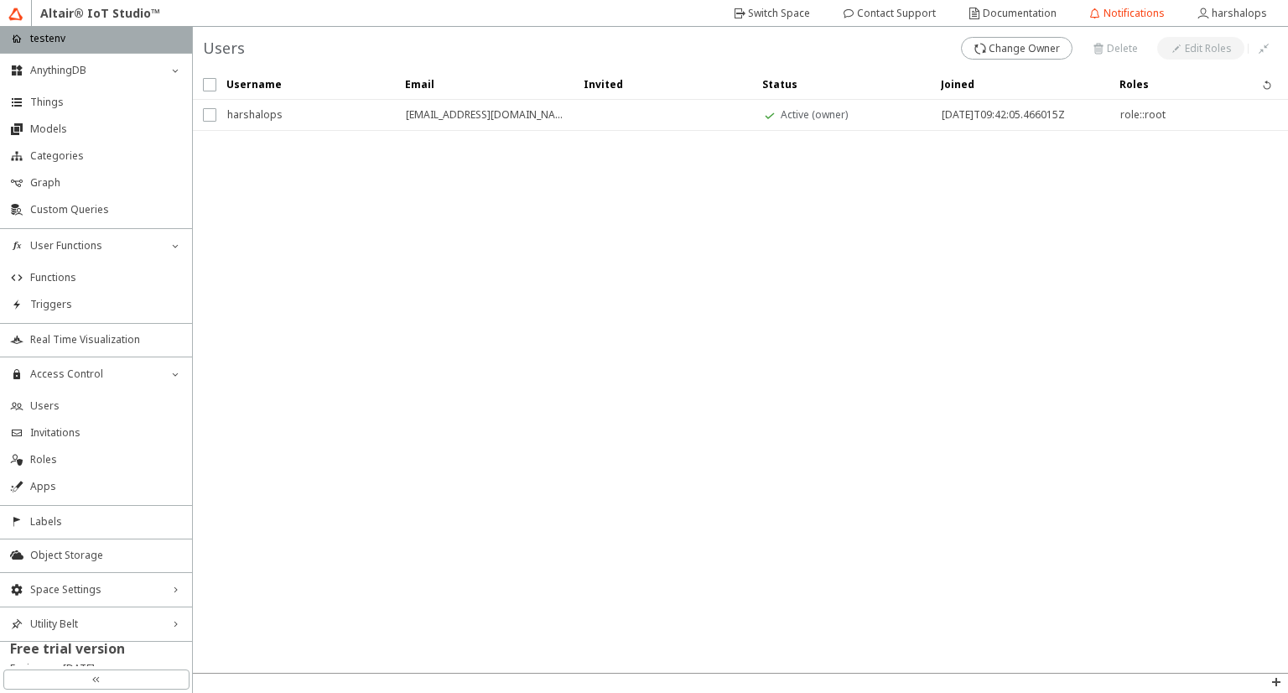
click at [1134, 329] on iron-scroll-threshold "Username Email Invited" at bounding box center [741, 371] width 1096 height 603
click at [80, 434] on span "Invitations" at bounding box center [106, 432] width 152 height 13
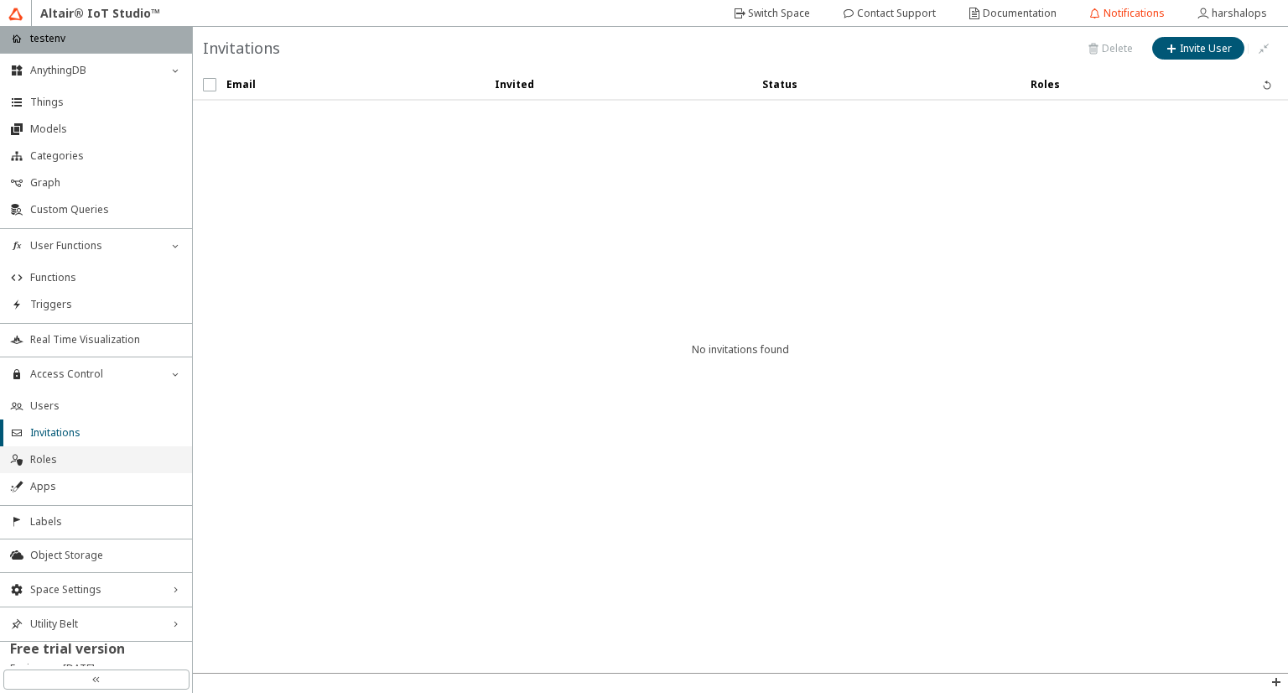
click at [65, 466] on li "Roles" at bounding box center [96, 459] width 192 height 27
click at [54, 489] on span "Apps" at bounding box center [106, 486] width 152 height 13
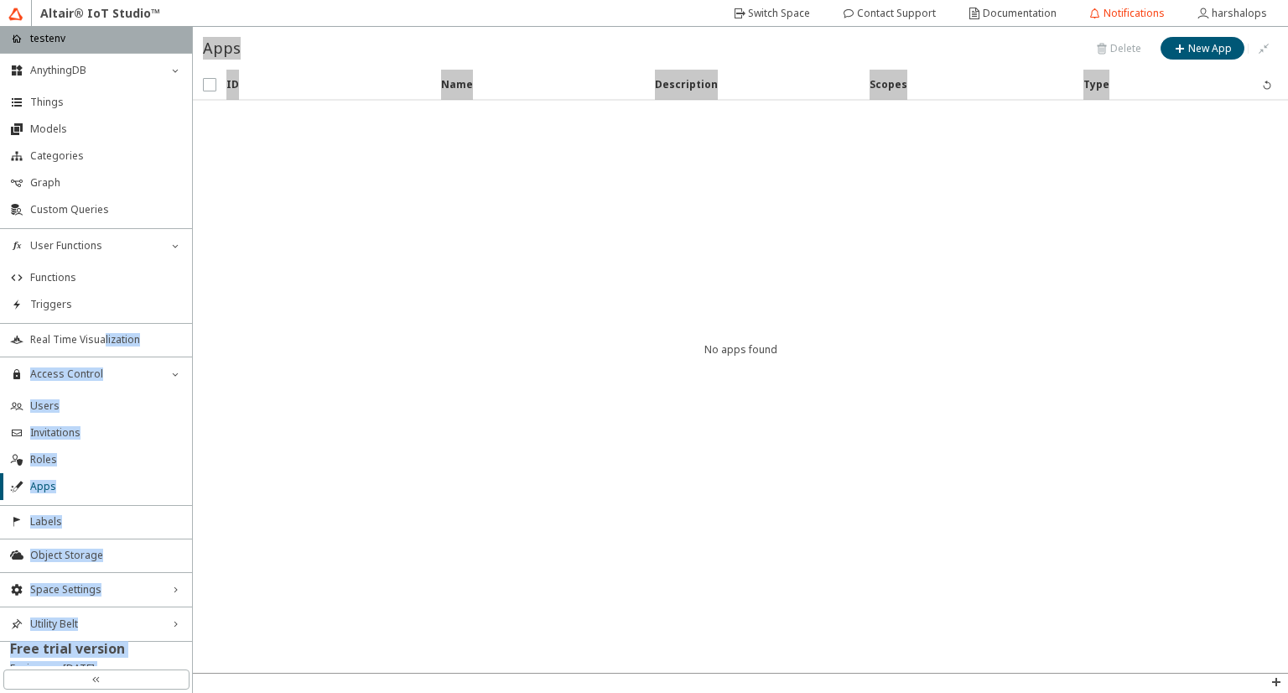
drag, startPoint x: 104, startPoint y: 354, endPoint x: 249, endPoint y: 460, distance: 179.5
click at [249, 460] on div "home testenv AnythingDB down_chevron Things Models Categories Graph Custom Quer…" at bounding box center [644, 360] width 1288 height 666
click at [249, 460] on iron-scroll-threshold "ID Name Description Type" at bounding box center [741, 371] width 1096 height 603
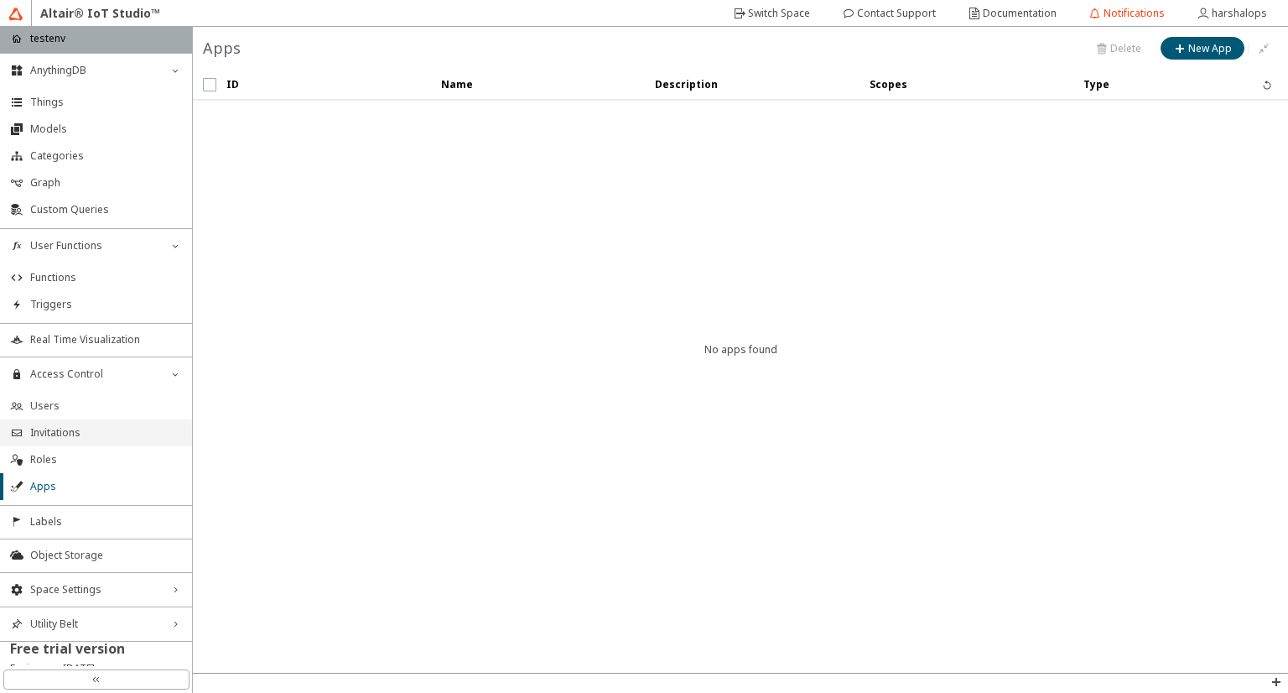
click at [0, 425] on li "Invitations" at bounding box center [96, 432] width 192 height 27
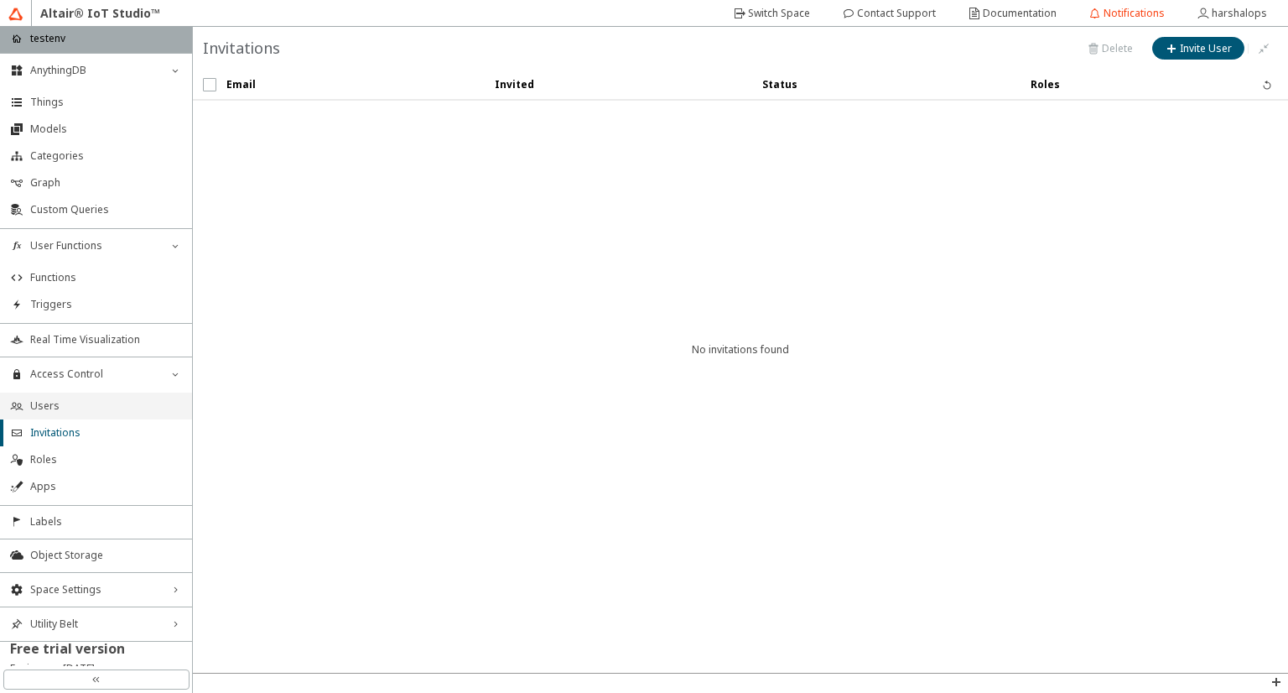
click at [73, 414] on li "Users" at bounding box center [96, 406] width 192 height 27
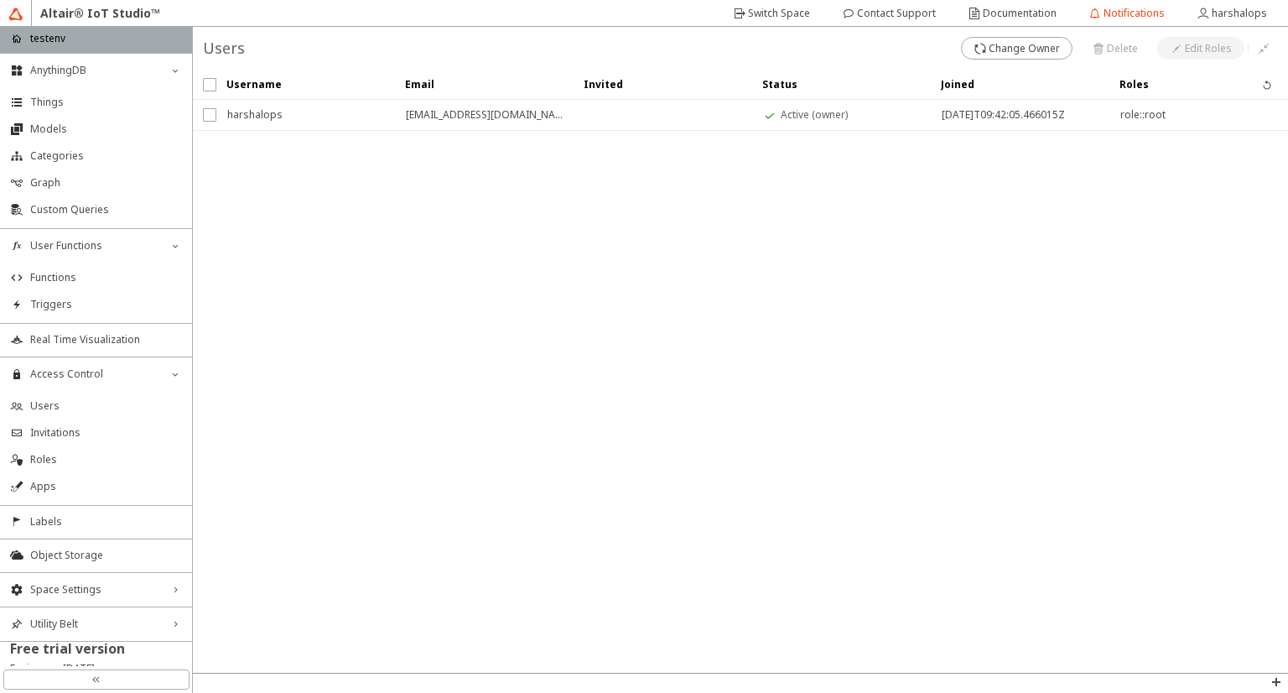
click at [1273, 384] on iron-scroll-threshold "Username Email Invited" at bounding box center [741, 371] width 1096 height 603
click at [1285, 432] on iron-scroll-threshold "Username Email Invited" at bounding box center [741, 371] width 1096 height 603
click at [1288, 374] on iron-scroll-threshold "Username Email Invited" at bounding box center [741, 371] width 1096 height 603
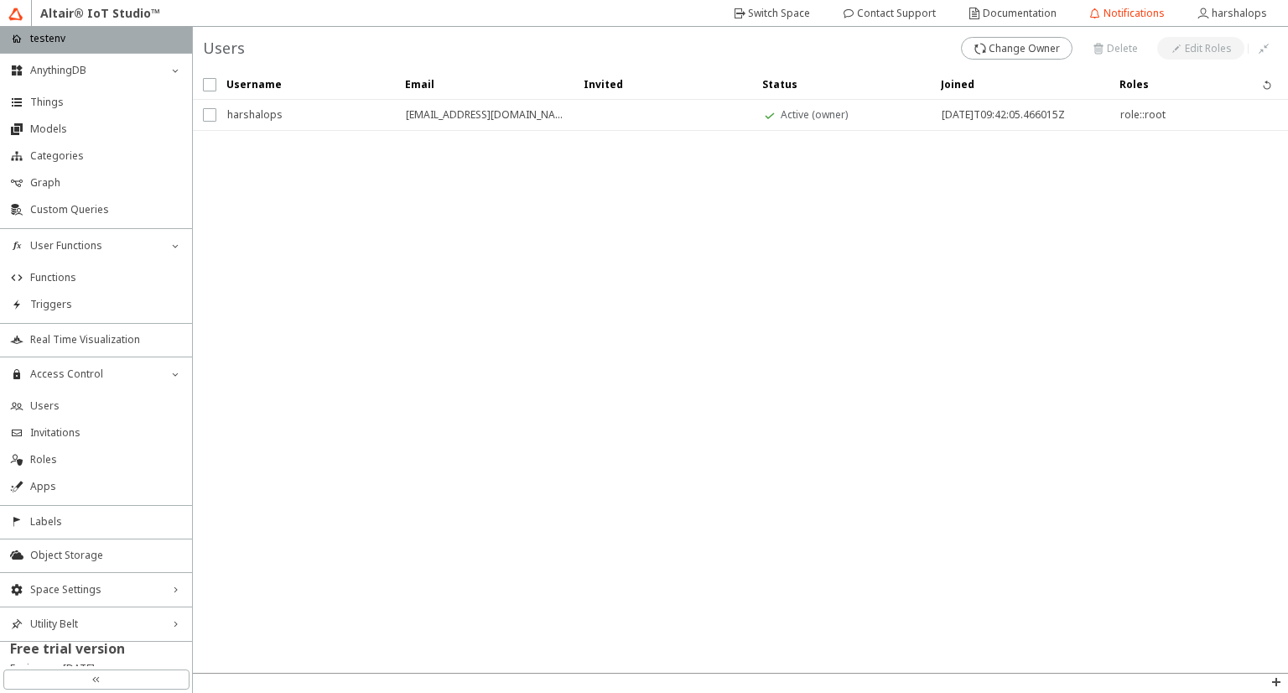
click at [1174, 400] on iron-scroll-threshold "Username Email Invited" at bounding box center [741, 371] width 1096 height 603
click at [1288, 323] on iron-scroll-threshold "Username Email Invited" at bounding box center [741, 371] width 1096 height 603
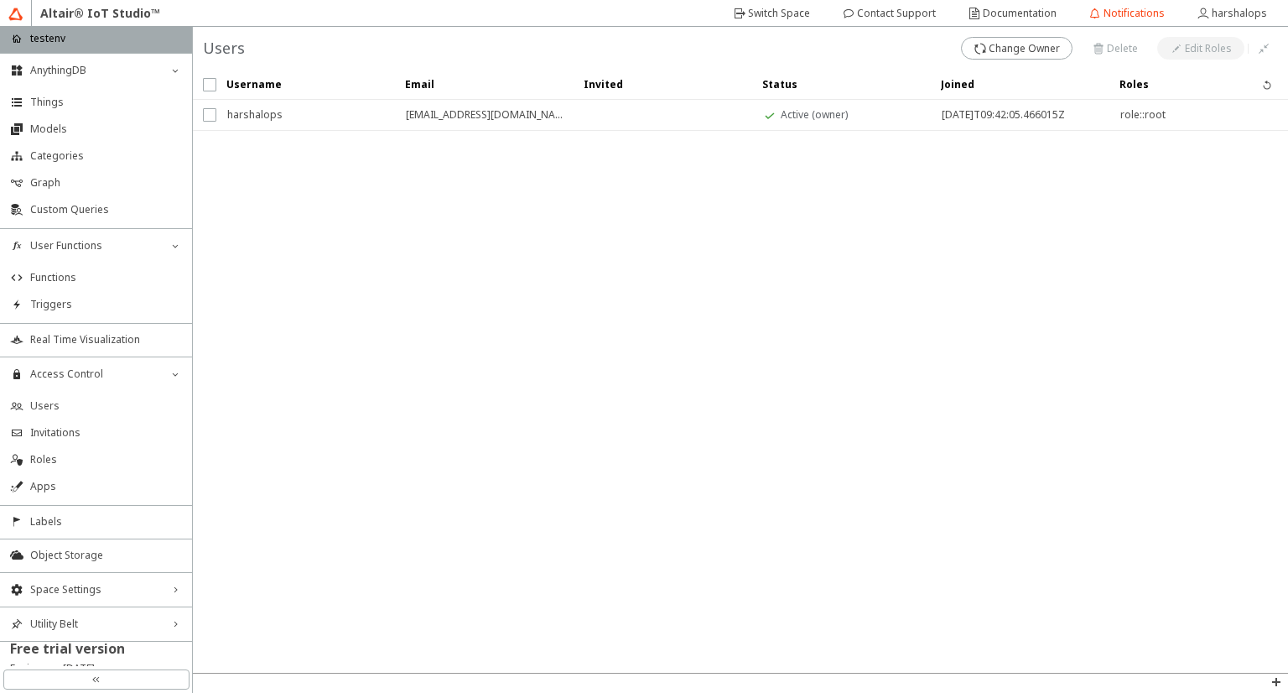
click at [1288, 323] on iron-scroll-threshold "Username Email Invited" at bounding box center [741, 371] width 1096 height 603
click at [973, 329] on iron-scroll-threshold "Username Email Invited" at bounding box center [741, 371] width 1096 height 603
click at [1288, 303] on iron-scroll-threshold "Username Email Invited" at bounding box center [741, 371] width 1096 height 603
click at [1236, 277] on iron-scroll-threshold "Username Email Invited" at bounding box center [741, 371] width 1096 height 603
click at [1268, 547] on iron-scroll-threshold "Username Email Invited" at bounding box center [741, 371] width 1096 height 603
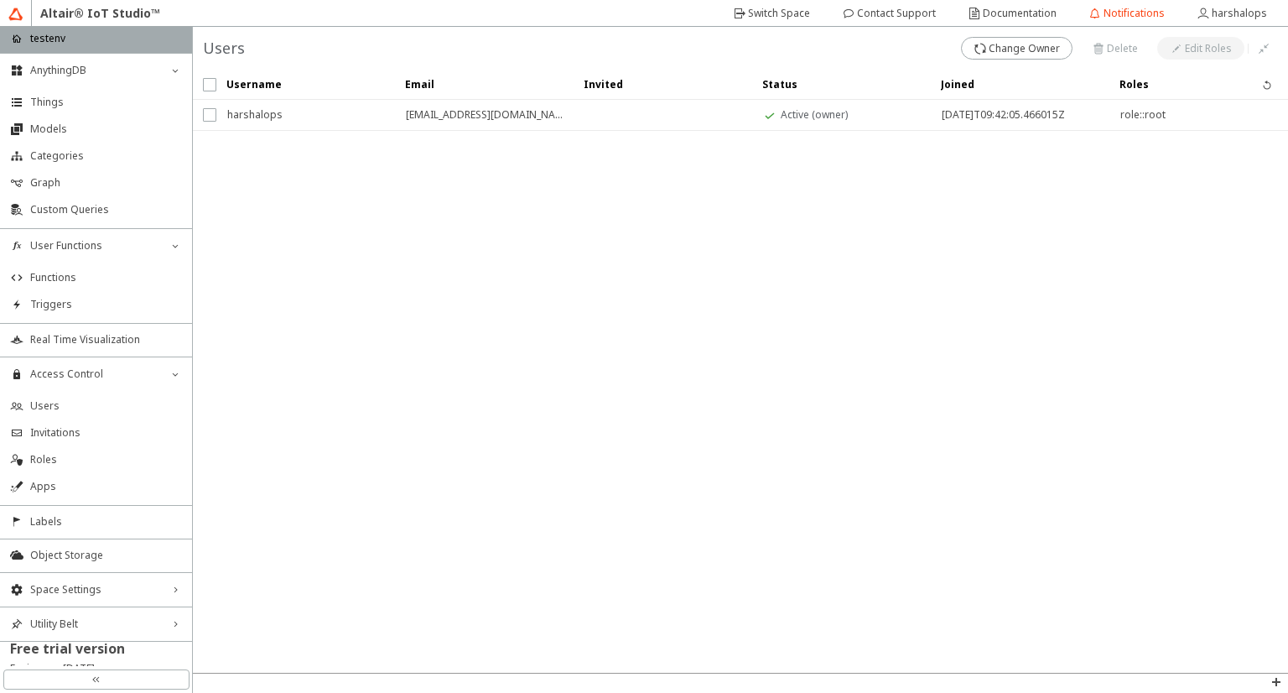
click at [1030, 531] on iron-scroll-threshold "Username Email Invited" at bounding box center [741, 371] width 1096 height 603
click at [121, 553] on span "Object Storage" at bounding box center [106, 555] width 152 height 13
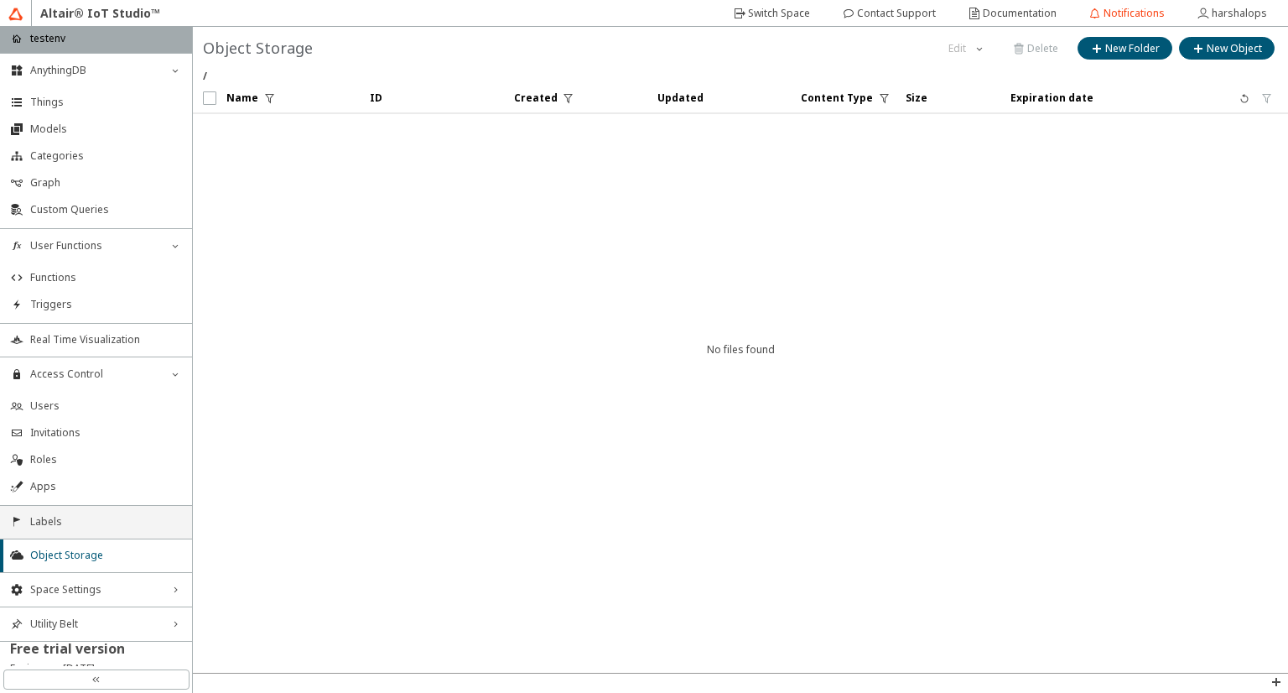
click at [65, 508] on li "Labels" at bounding box center [96, 522] width 192 height 34
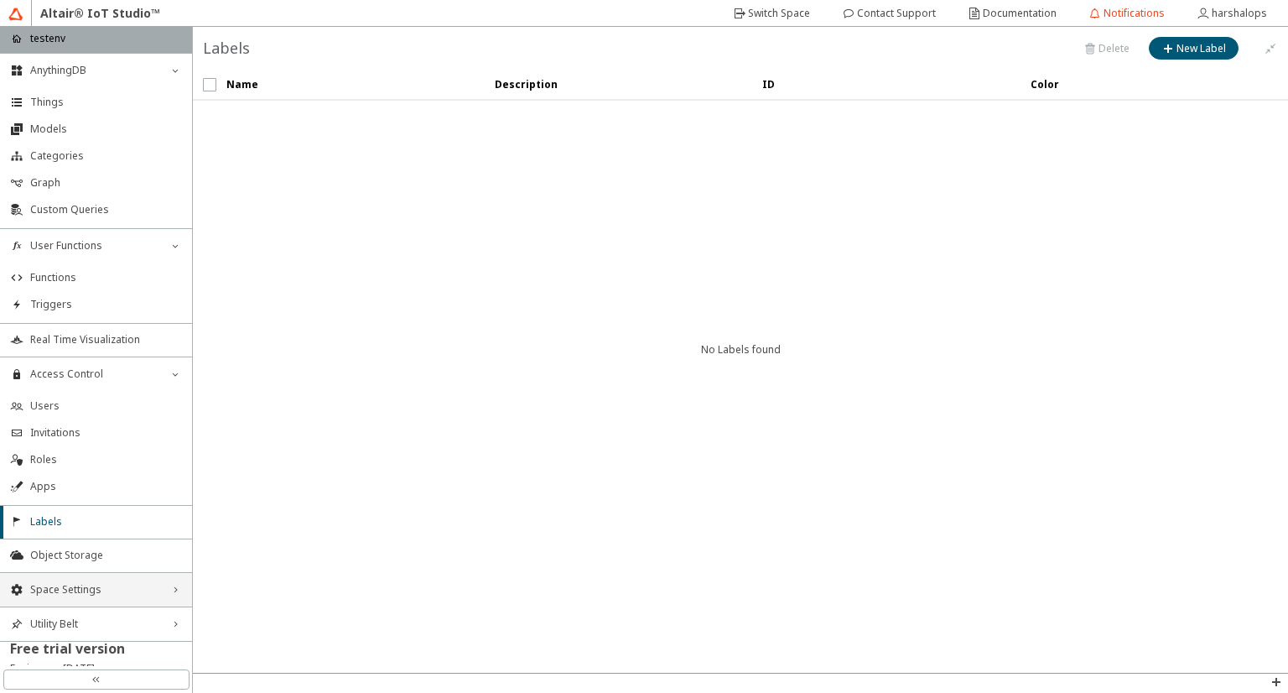
click at [171, 590] on icon "right_chevron" at bounding box center [175, 589] width 13 height 13
click at [123, 625] on li "General" at bounding box center [96, 619] width 192 height 27
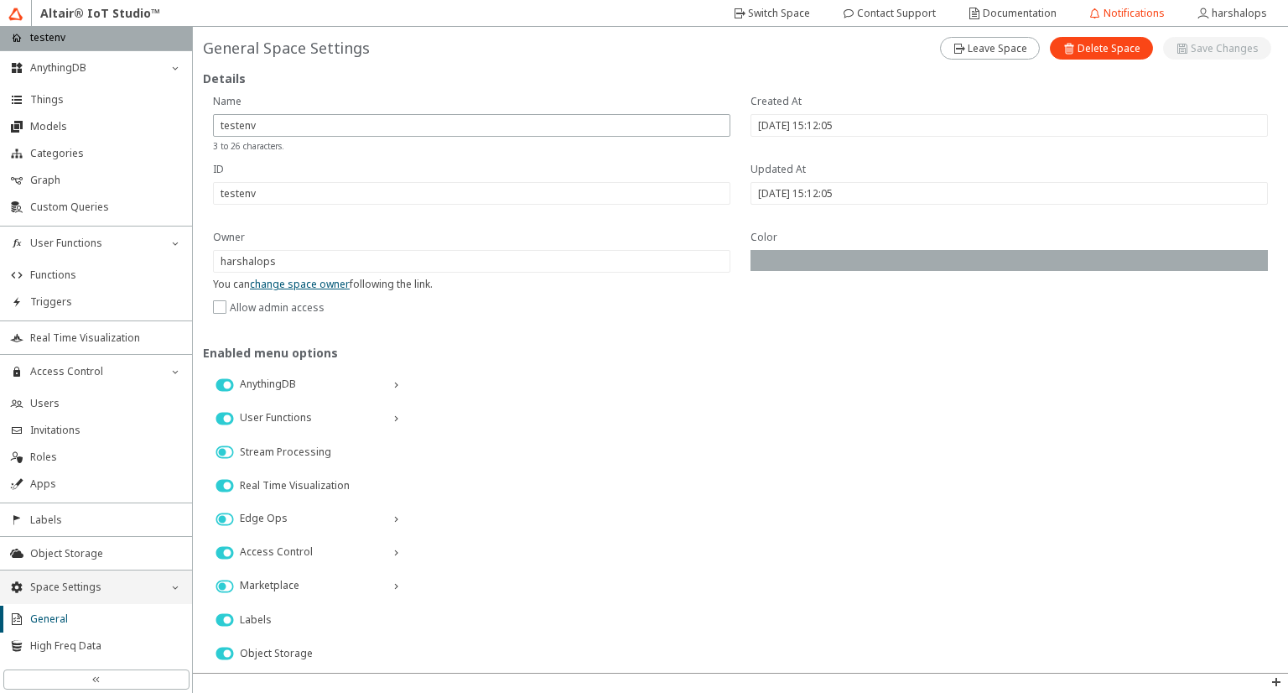
click at [1288, 399] on div "Details You can change space owner following the link. Allow admin access Color…" at bounding box center [741, 350] width 1096 height 646
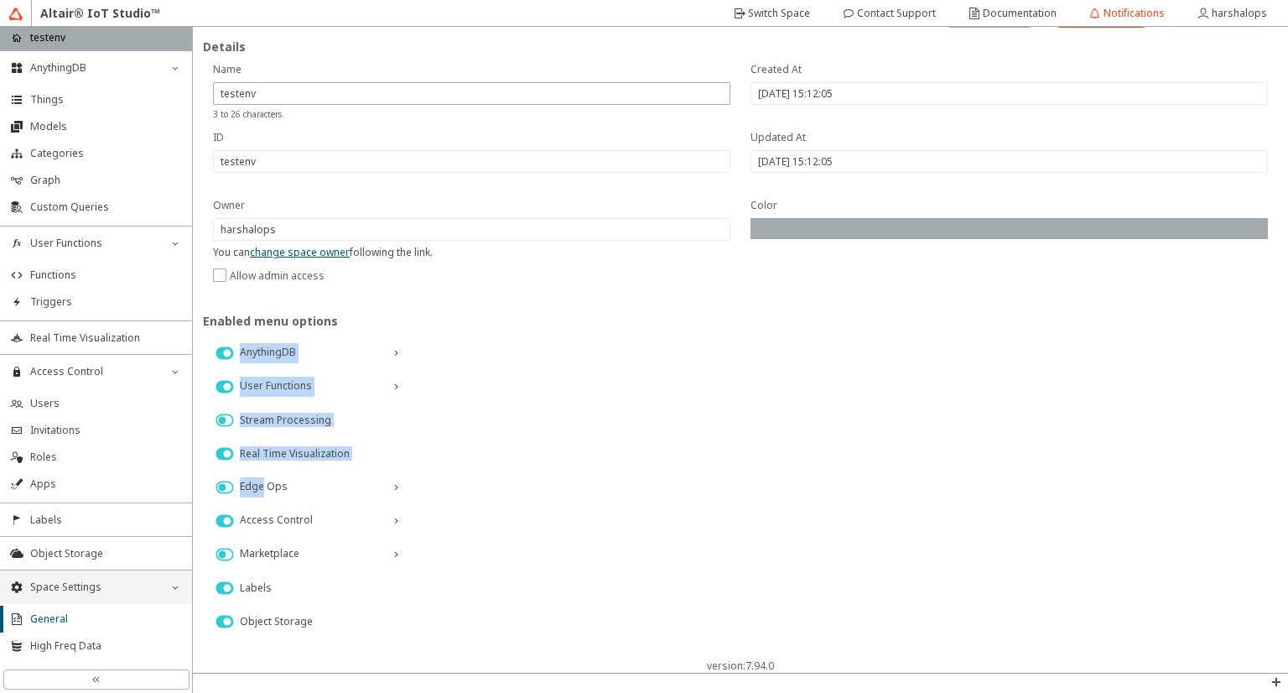
drag, startPoint x: 1288, startPoint y: 399, endPoint x: 1270, endPoint y: 472, distance: 75.1
click at [1270, 472] on div "Details You can change space owner following the link. Allow admin access Color…" at bounding box center [741, 350] width 1096 height 646
click at [508, 497] on div "Edge Ops" at bounding box center [740, 488] width 1075 height 34
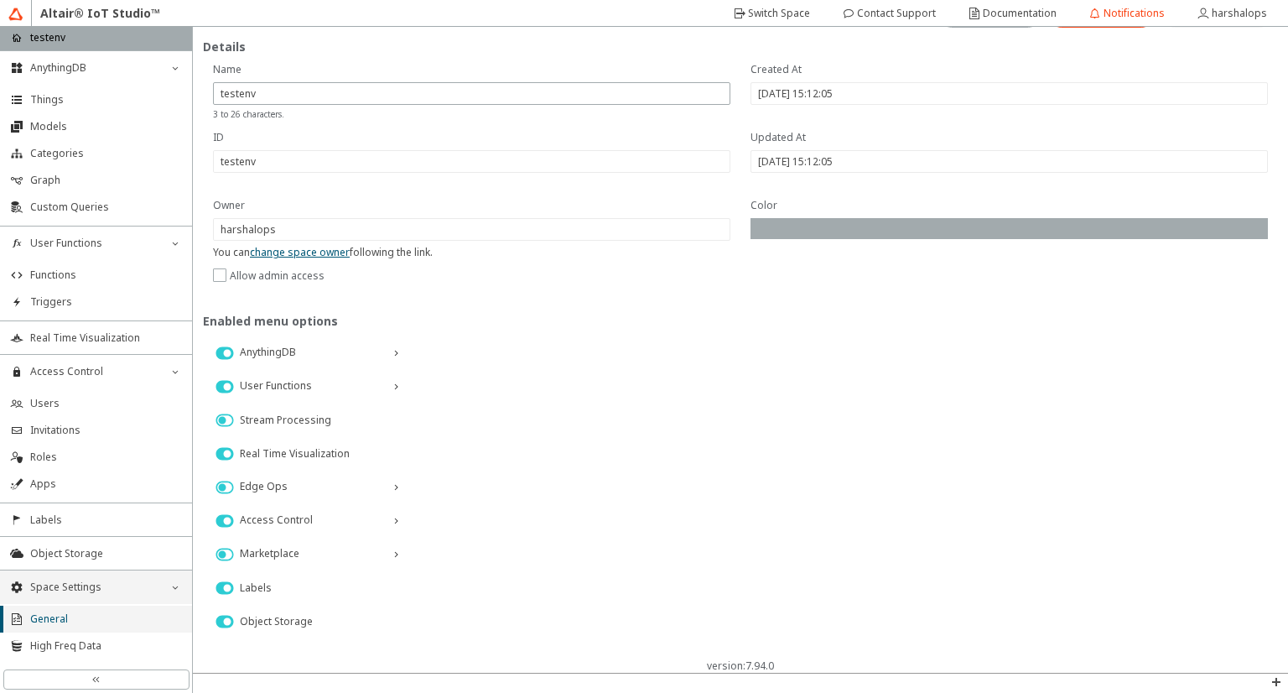
click at [86, 618] on span "General" at bounding box center [106, 618] width 152 height 13
click at [75, 658] on li "High Freq Data" at bounding box center [96, 645] width 192 height 27
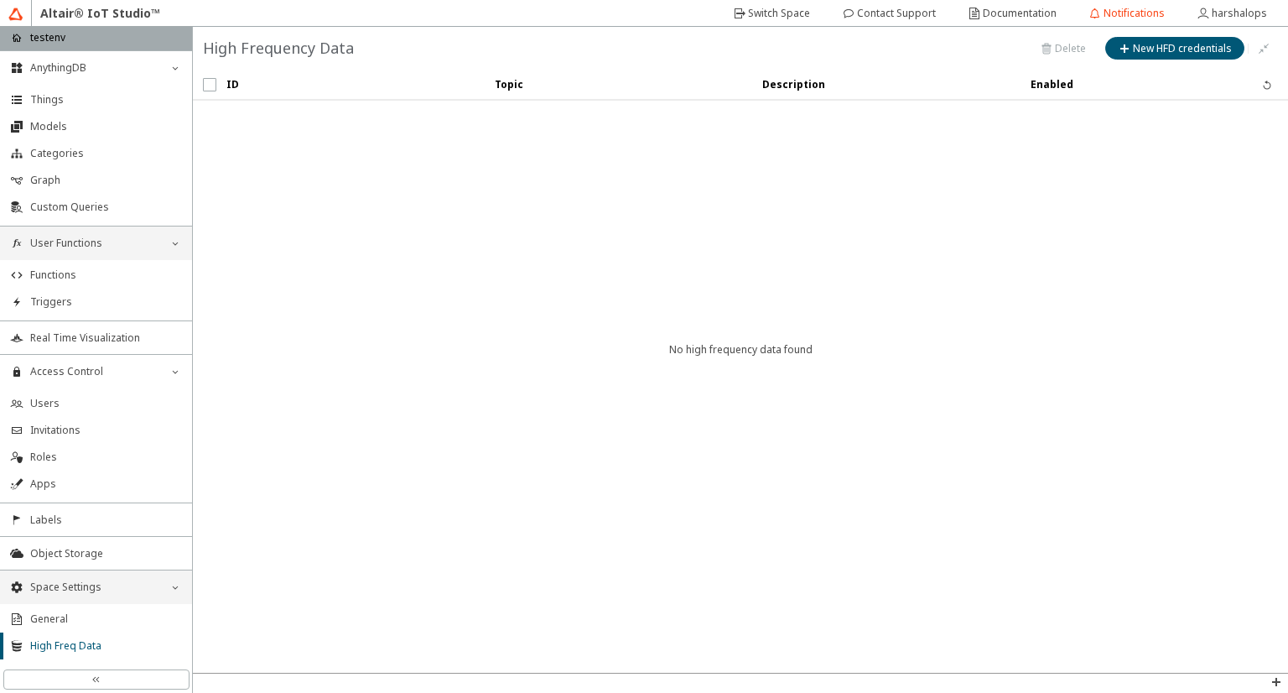
click at [187, 242] on div "User Functions down_chevron" at bounding box center [96, 243] width 192 height 34
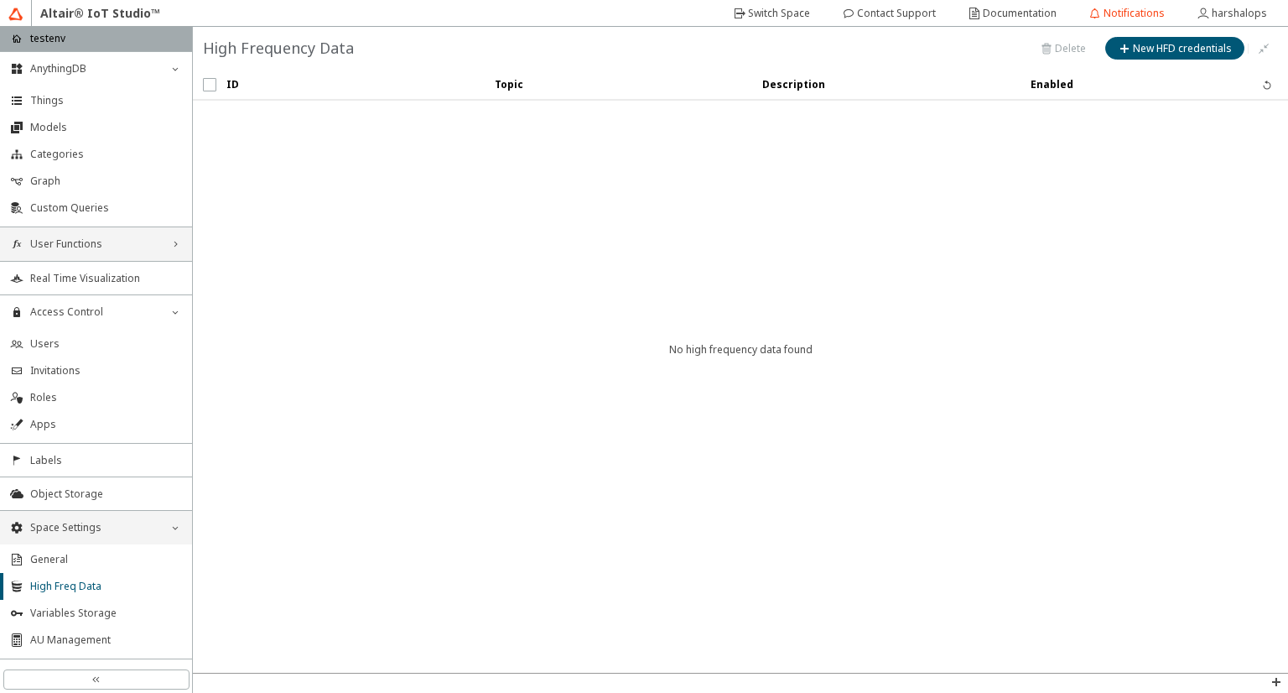
click at [187, 242] on div "User Functions right_chevron" at bounding box center [96, 244] width 192 height 34
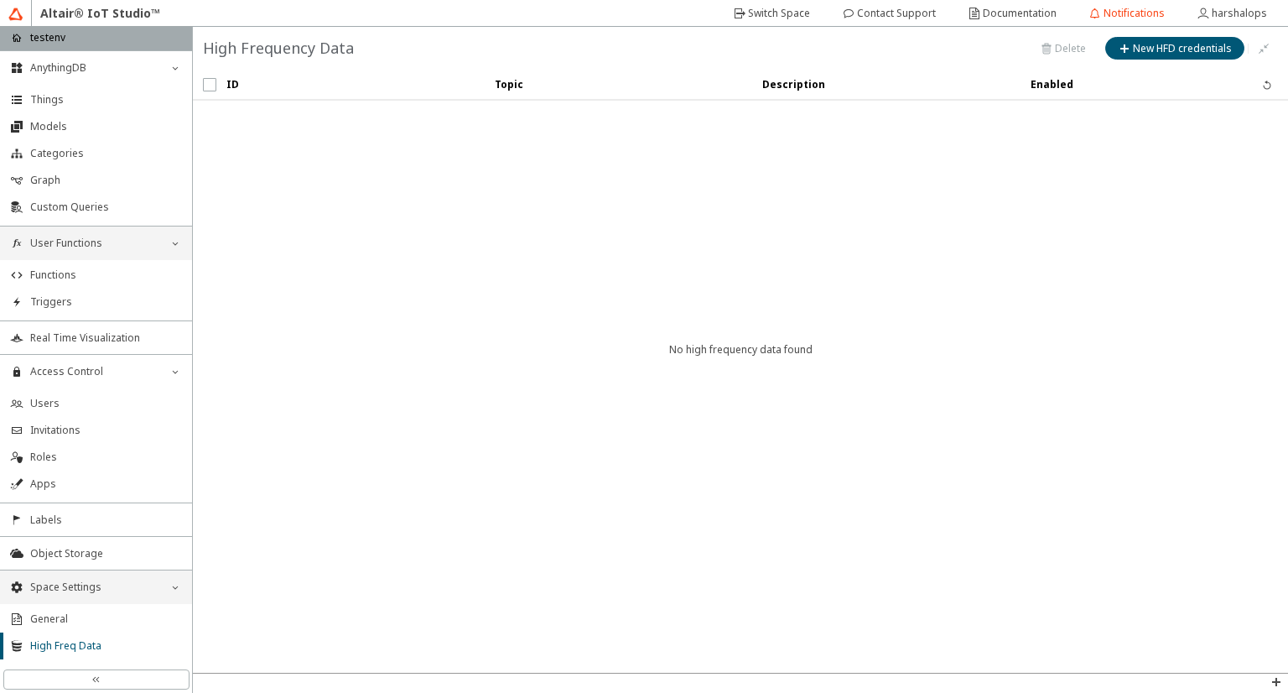
click at [187, 242] on div "User Functions down_chevron" at bounding box center [96, 243] width 192 height 34
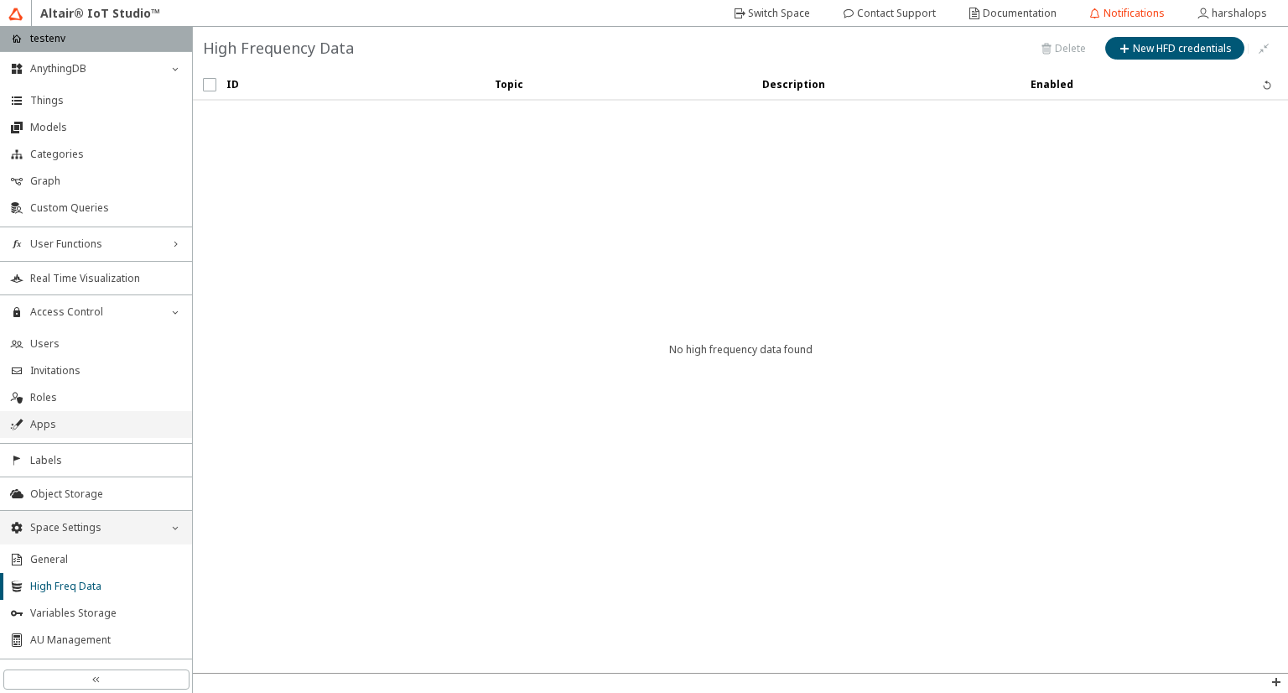
click at [103, 429] on span "Apps" at bounding box center [106, 424] width 152 height 13
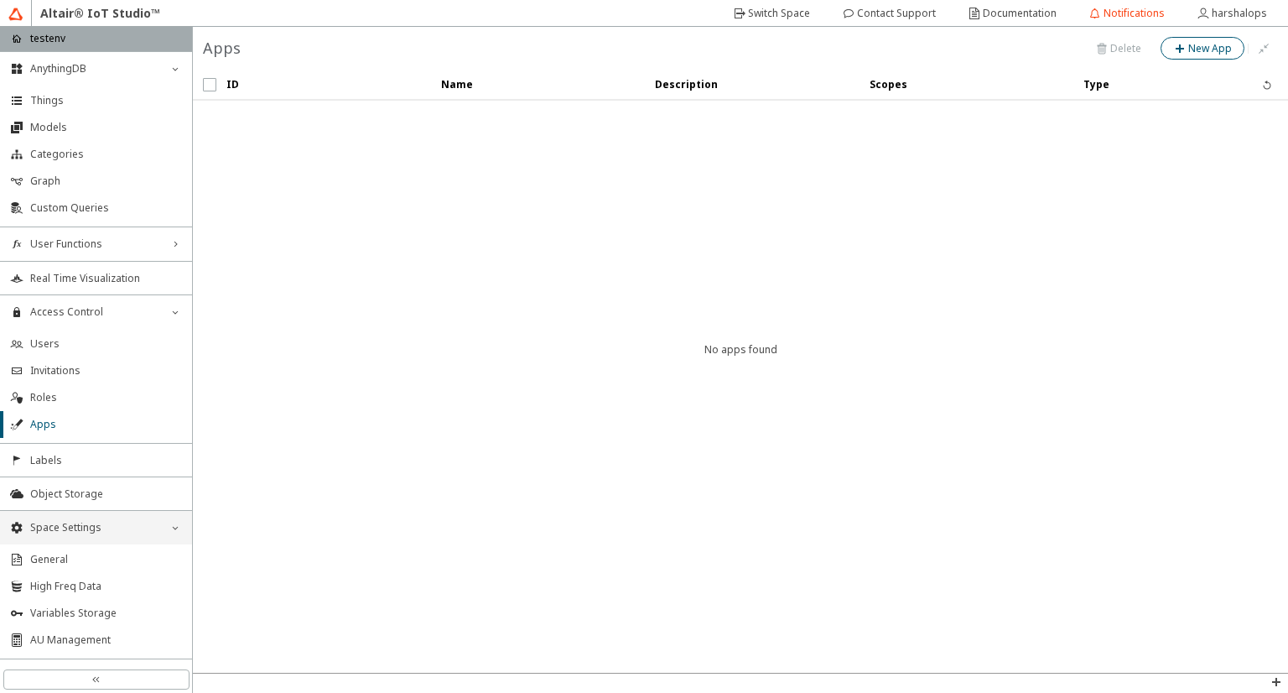
click at [0, 0] on slot "New App" at bounding box center [0, 0] width 0 height 0
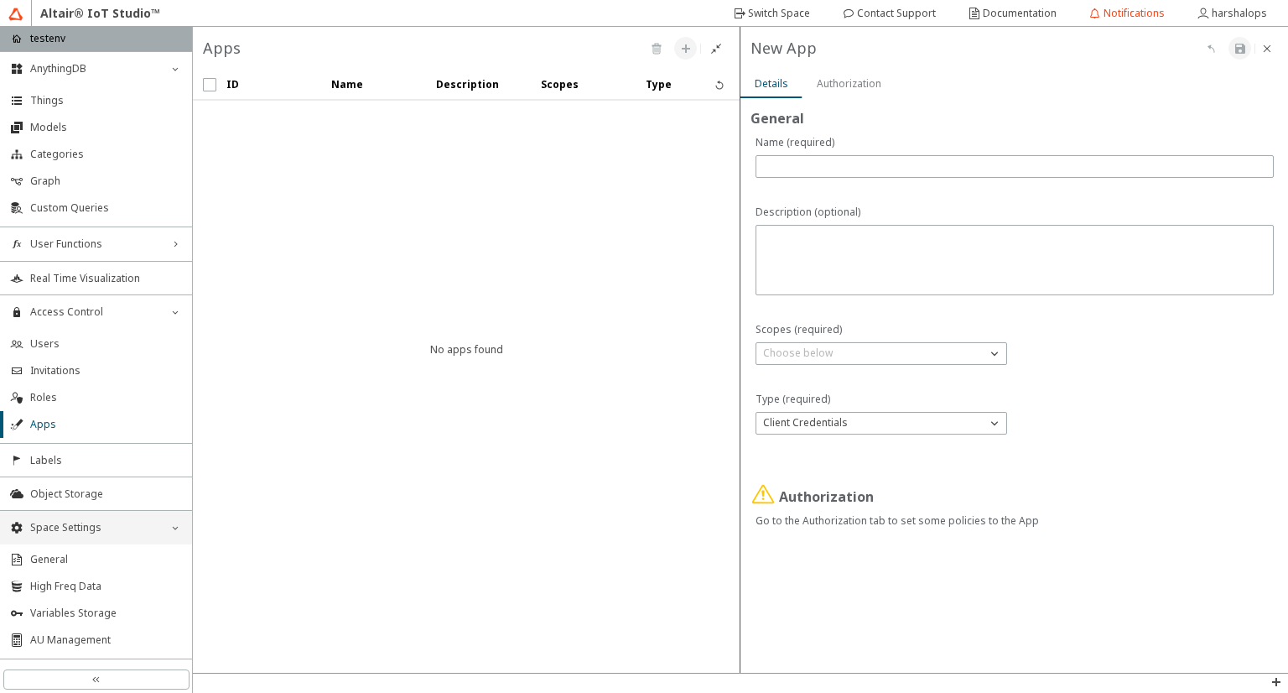
click at [841, 101] on div "General Authorization Go to the Authorization tab to set some policies to the A…" at bounding box center [1015, 328] width 548 height 461
click at [0, 0] on slot "Authorization" at bounding box center [0, 0] width 0 height 0
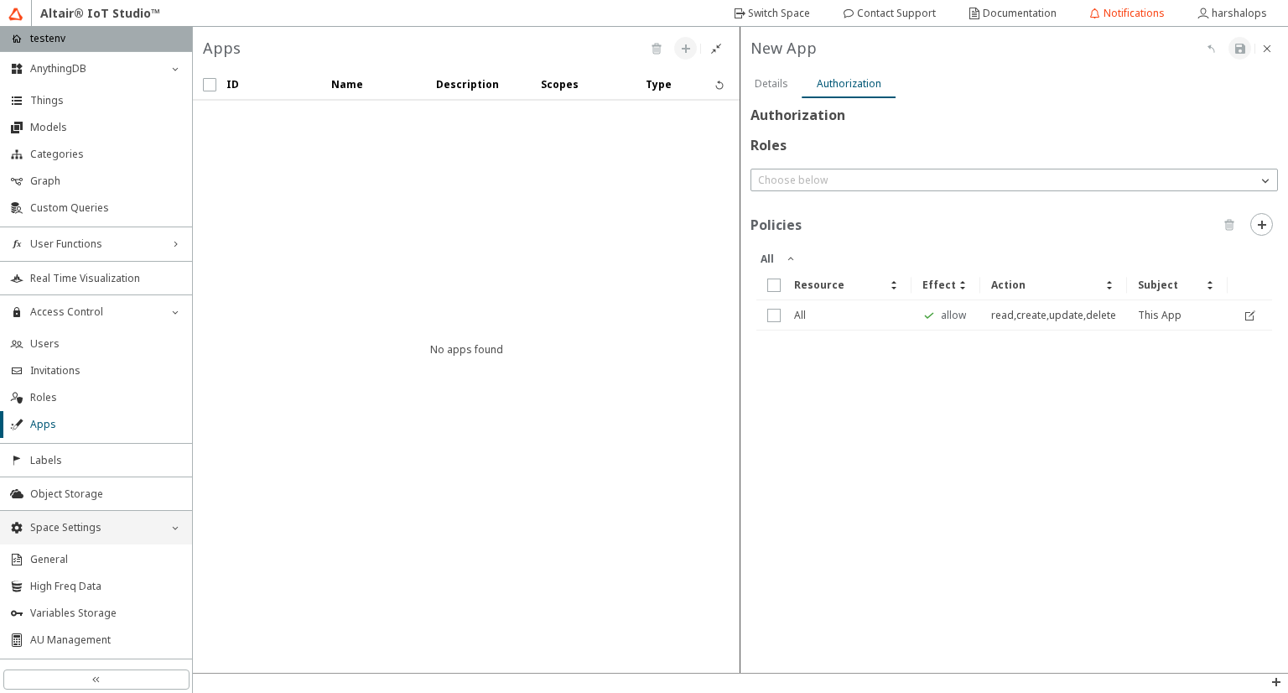
click at [1033, 195] on unity-typography at bounding box center [1015, 199] width 528 height 17
click at [1040, 179] on div "Choose below" at bounding box center [1005, 180] width 506 height 17
click at [973, 496] on div "General Authorization Roles All Resource Effect Action Subject All allow read,c…" at bounding box center [1015, 385] width 548 height 575
click at [802, 395] on div "General Authorization Roles All Resource Effect Action Subject All allow read,c…" at bounding box center [1015, 385] width 548 height 575
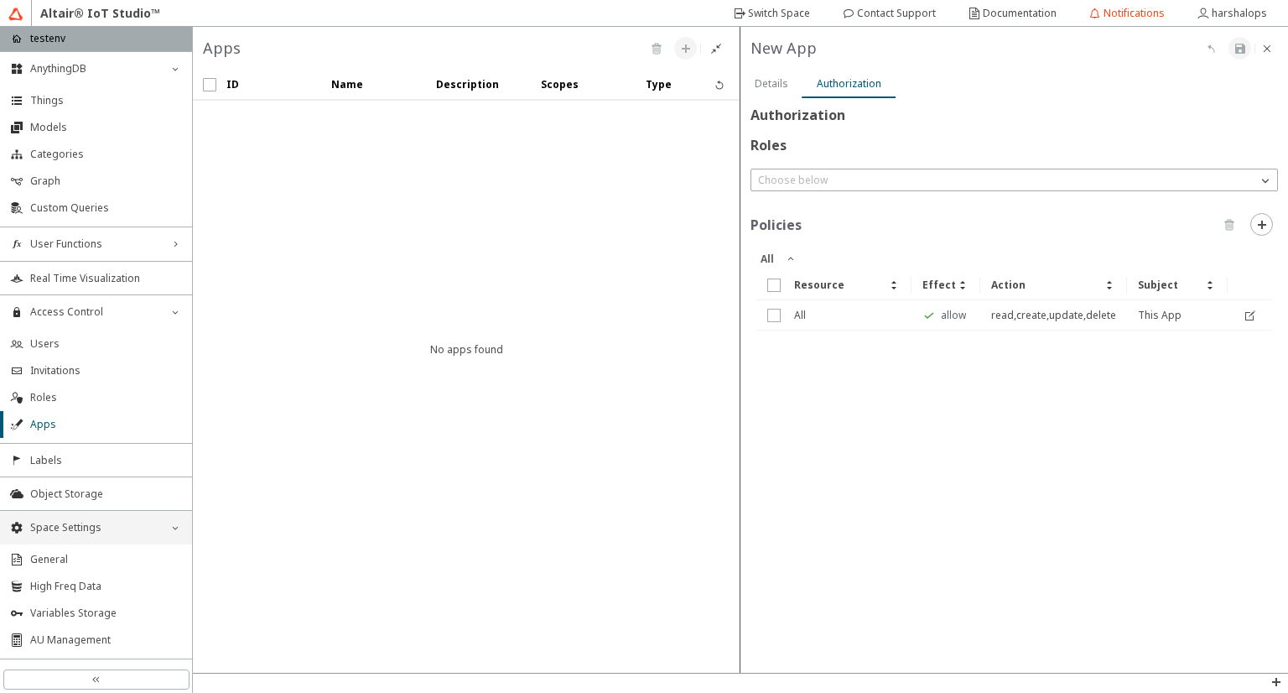
click at [802, 395] on div "General Authorization Roles All Resource Effect Action Subject All allow read,c…" at bounding box center [1015, 385] width 548 height 575
click at [613, 224] on iron-scroll-threshold "ID Name Description Type" at bounding box center [467, 371] width 548 height 603
click at [1269, 48] on iron-icon at bounding box center [1267, 48] width 13 height 13
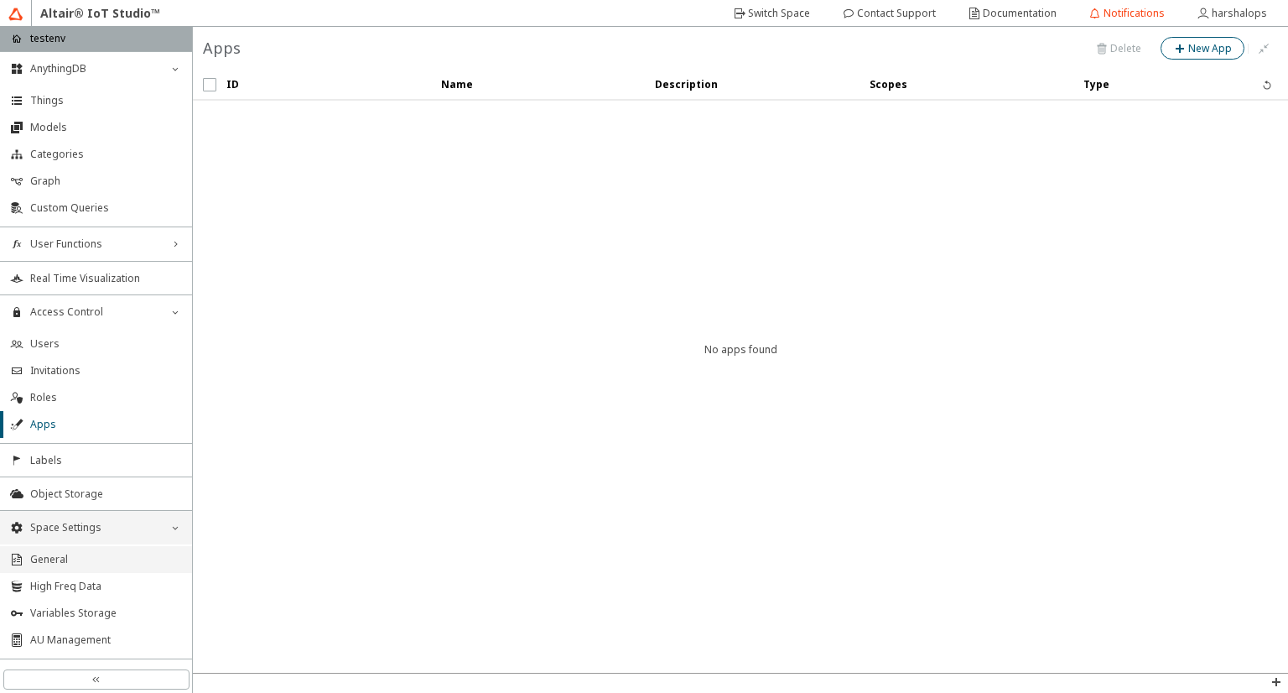
click at [82, 546] on li "General" at bounding box center [96, 559] width 192 height 27
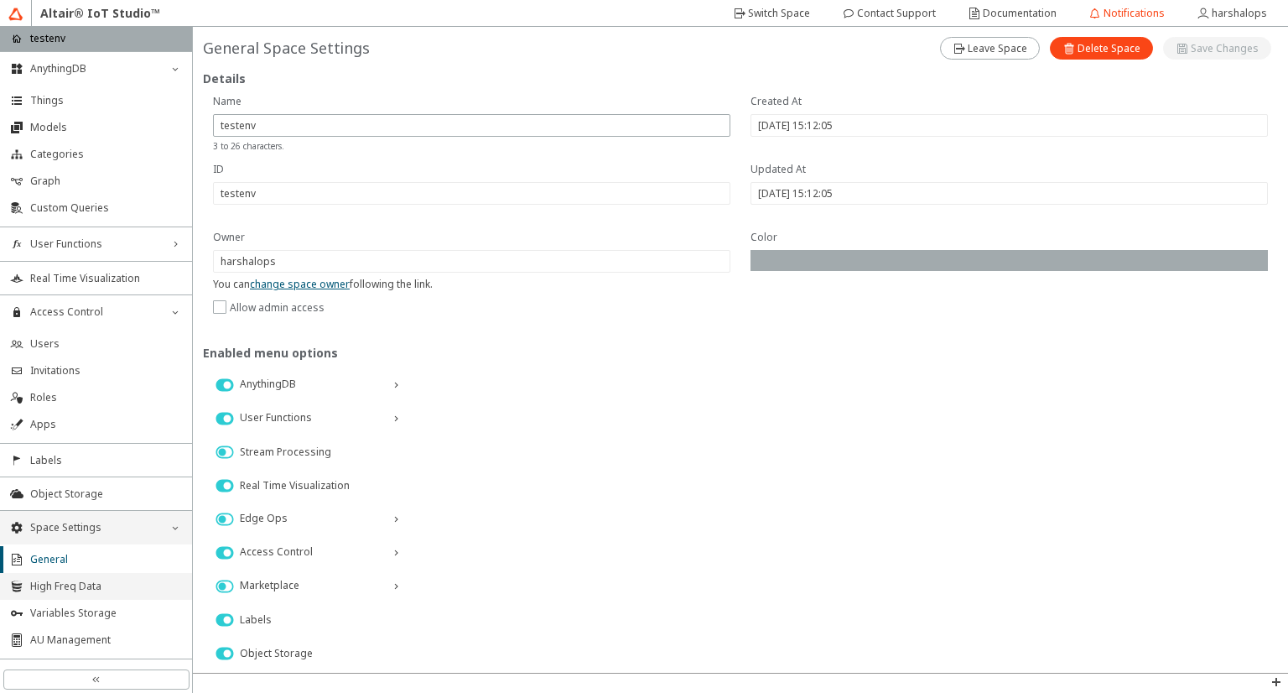
click at [84, 591] on span "High Freq Data" at bounding box center [106, 586] width 152 height 13
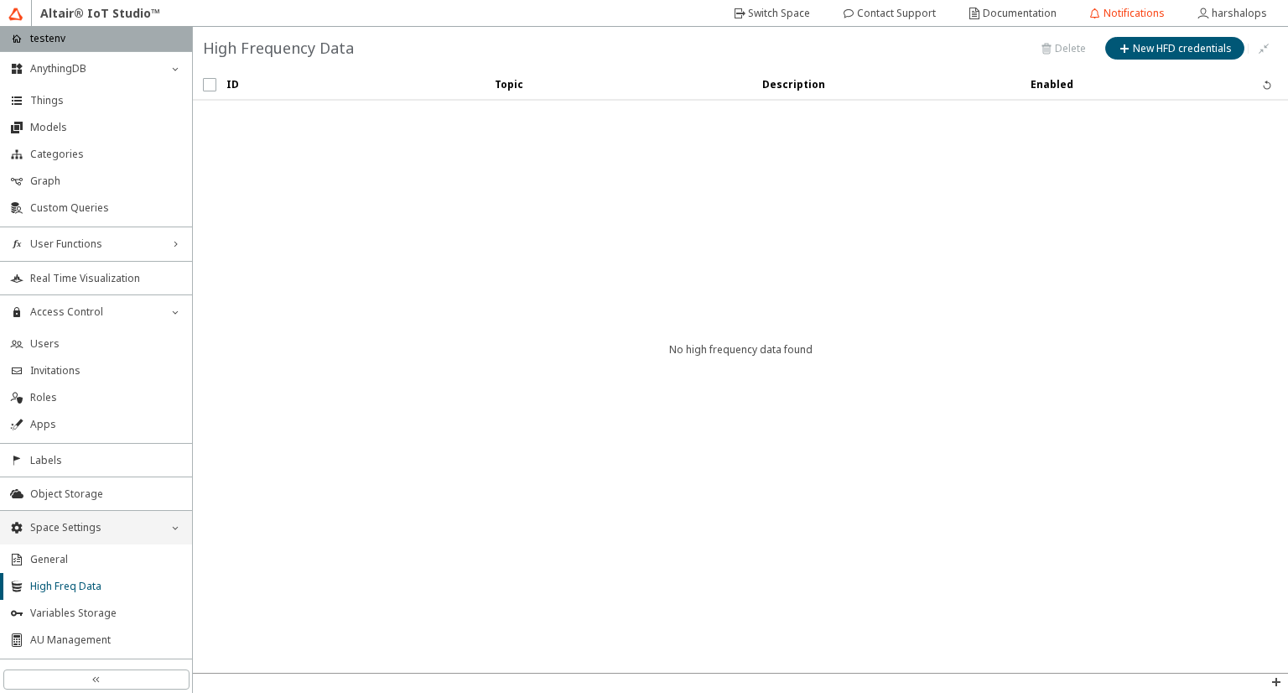
click at [464, 283] on iron-scroll-threshold "ID Topic Description" at bounding box center [741, 371] width 1096 height 603
click at [107, 515] on div "Space Settings down_chevron" at bounding box center [96, 528] width 192 height 34
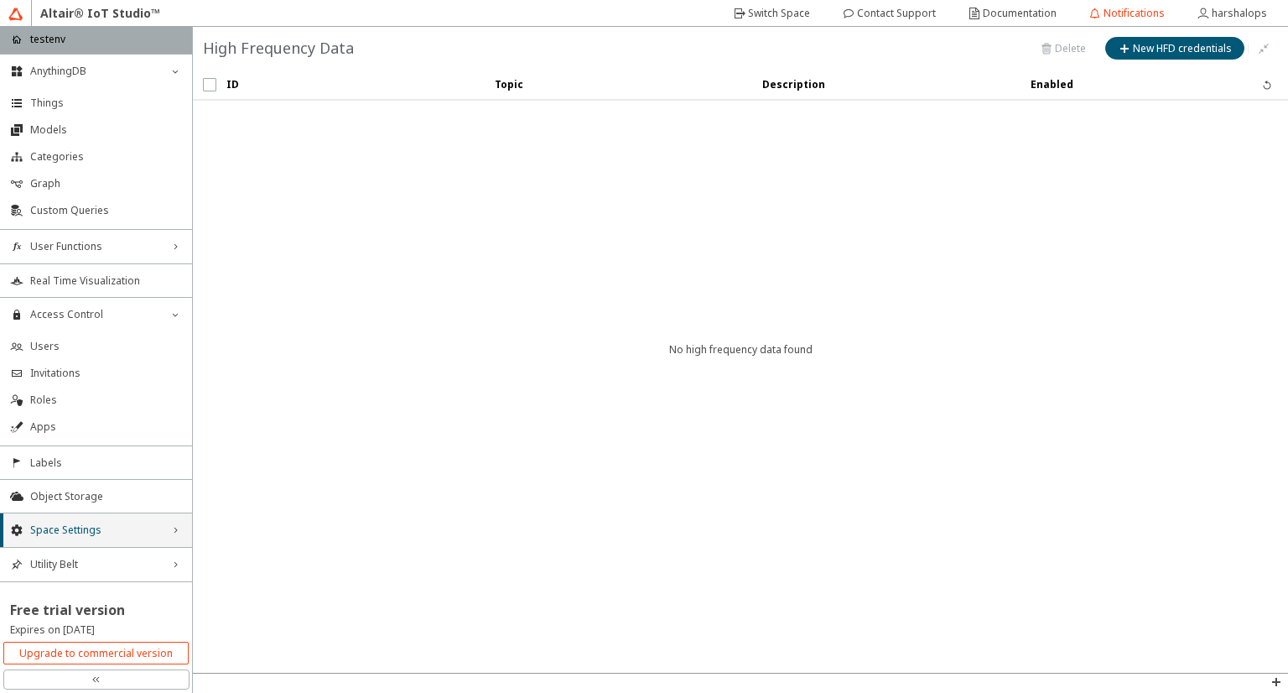
click at [107, 515] on div "Space Settings right_chevron" at bounding box center [96, 530] width 192 height 34
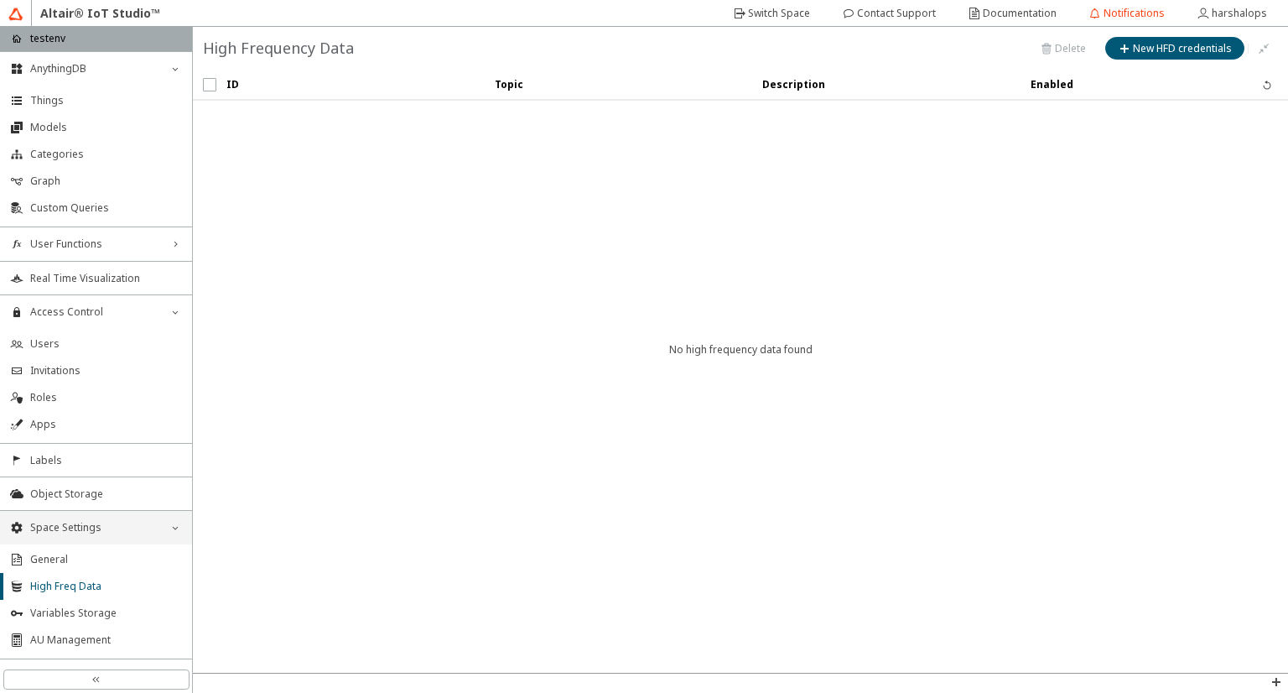
click at [107, 515] on div "Space Settings down_chevron" at bounding box center [96, 528] width 192 height 34
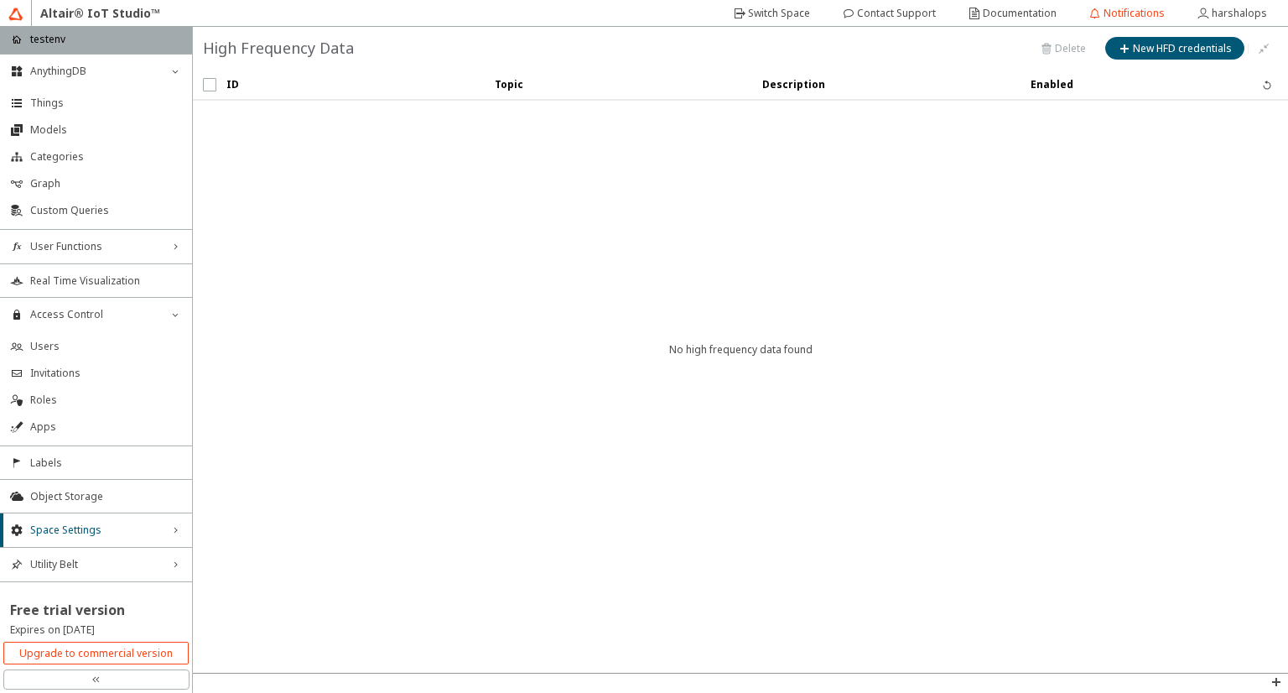
click at [1033, 421] on iron-scroll-threshold "ID Topic Description" at bounding box center [741, 371] width 1096 height 603
click at [47, 120] on li "Models" at bounding box center [96, 130] width 192 height 27
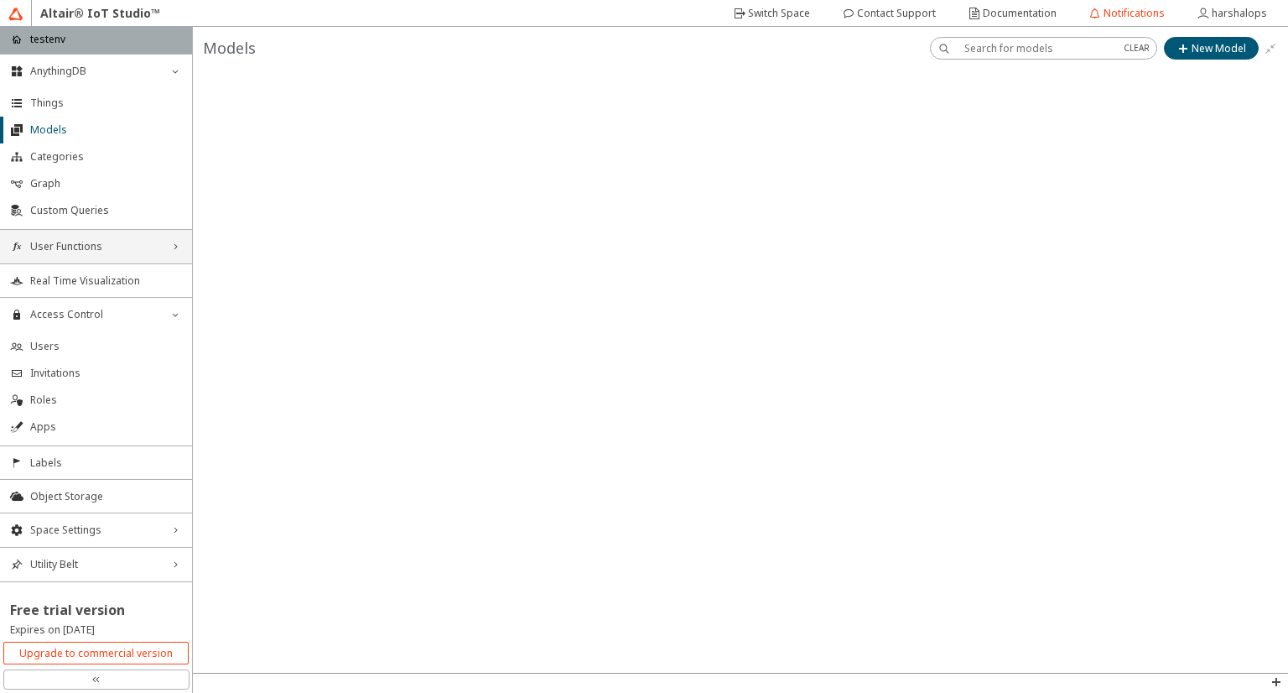
click at [86, 242] on span "User Functions" at bounding box center [96, 246] width 132 height 13
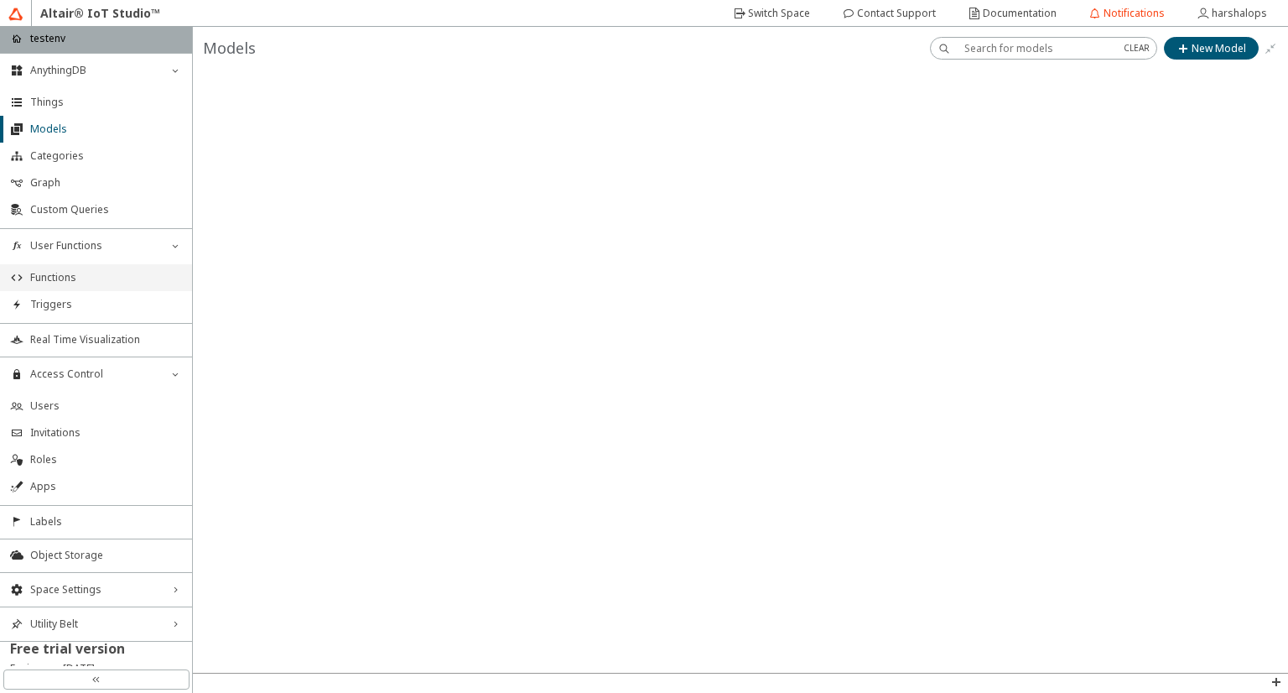
click at [70, 279] on span "Functions" at bounding box center [106, 277] width 152 height 13
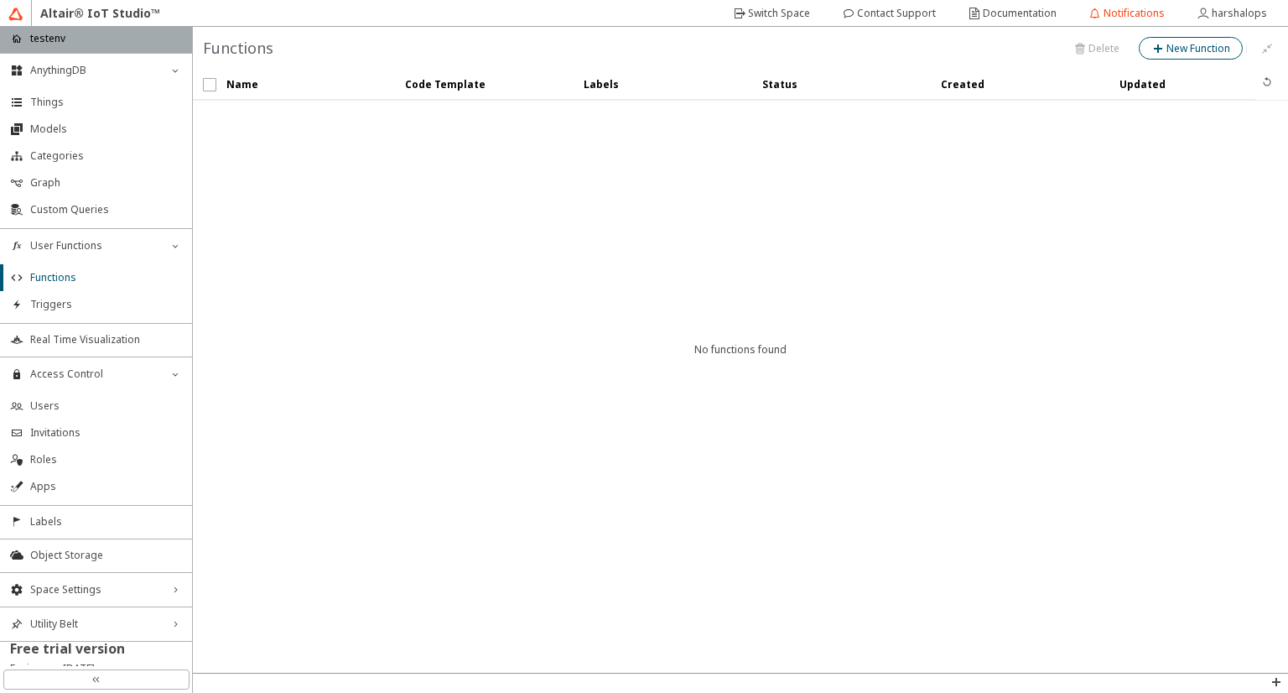
click at [0, 0] on slot "New Function" at bounding box center [0, 0] width 0 height 0
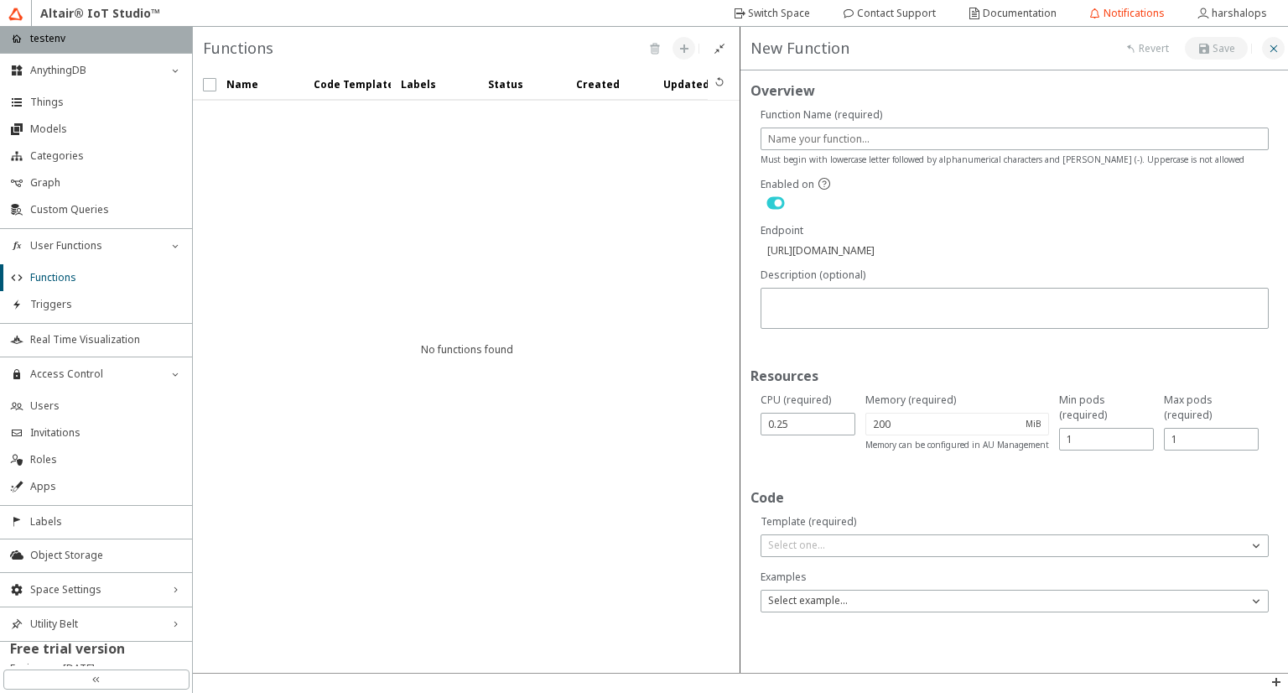
drag, startPoint x: 1283, startPoint y: 55, endPoint x: 1283, endPoint y: 44, distance: 10.9
click at [1283, 44] on unity-button at bounding box center [1273, 48] width 23 height 23
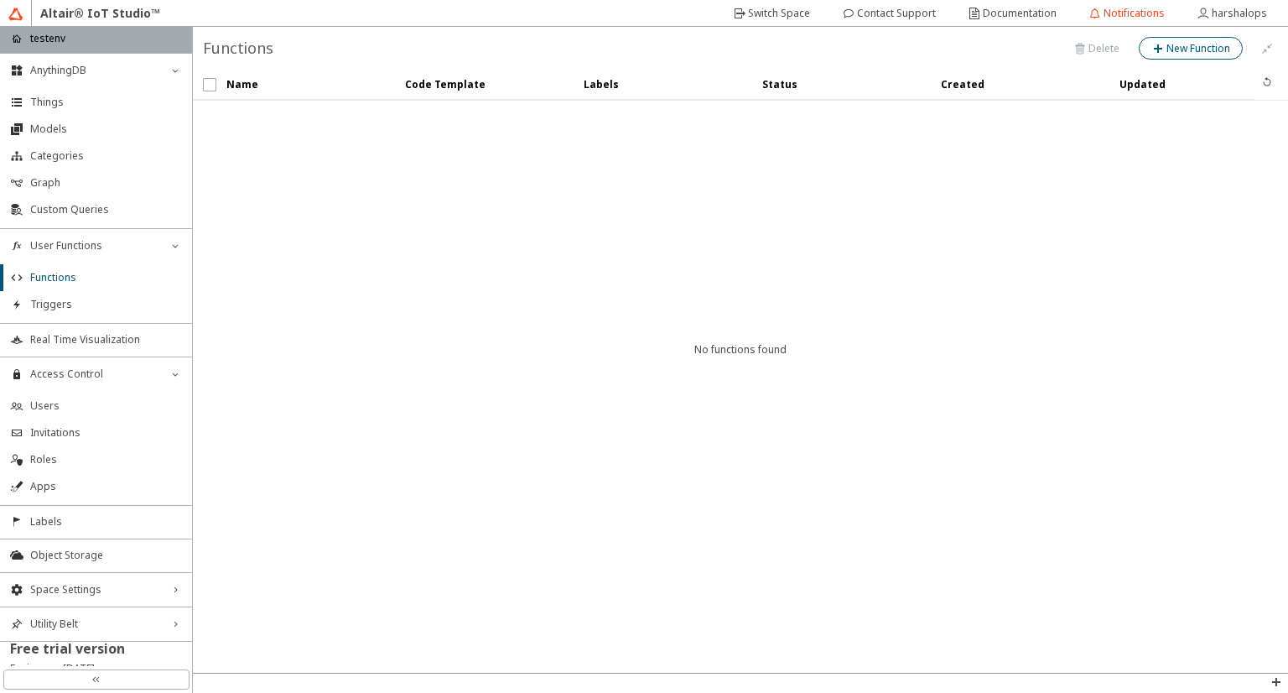
click at [1283, 44] on div at bounding box center [1267, 48] width 41 height 23
click at [58, 192] on li "Graph" at bounding box center [96, 182] width 192 height 27
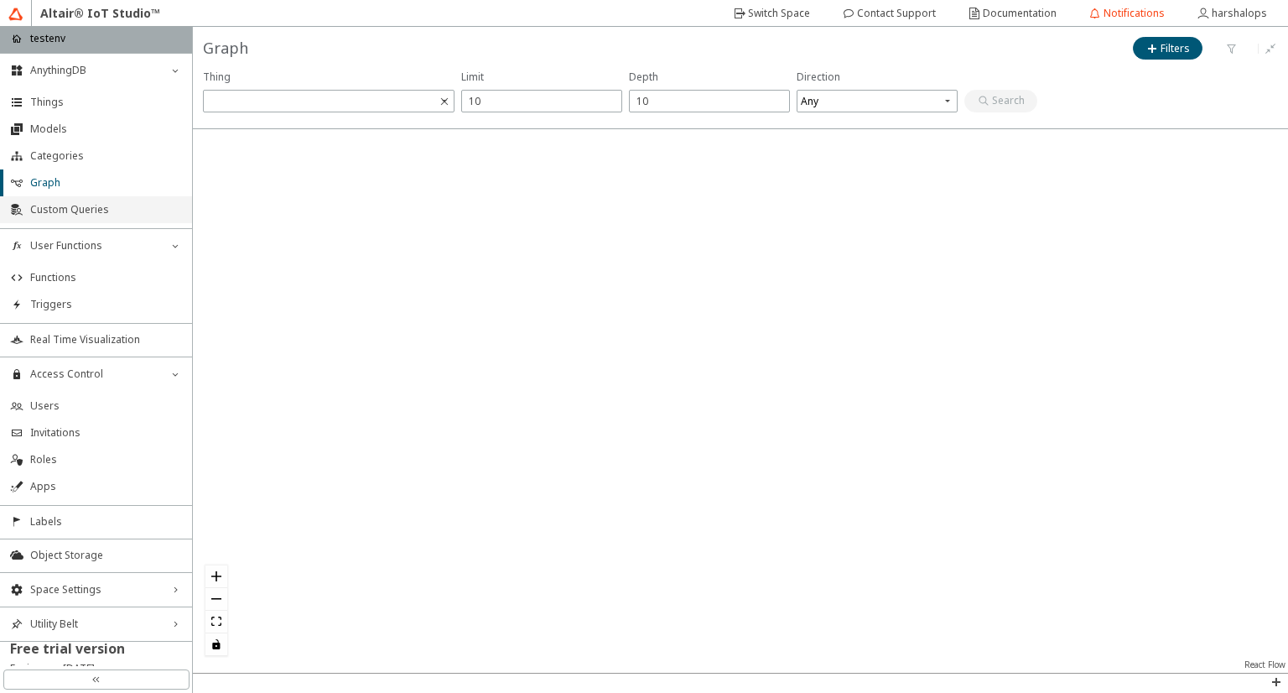
click at [88, 203] on span "Custom Queries" at bounding box center [106, 209] width 152 height 13
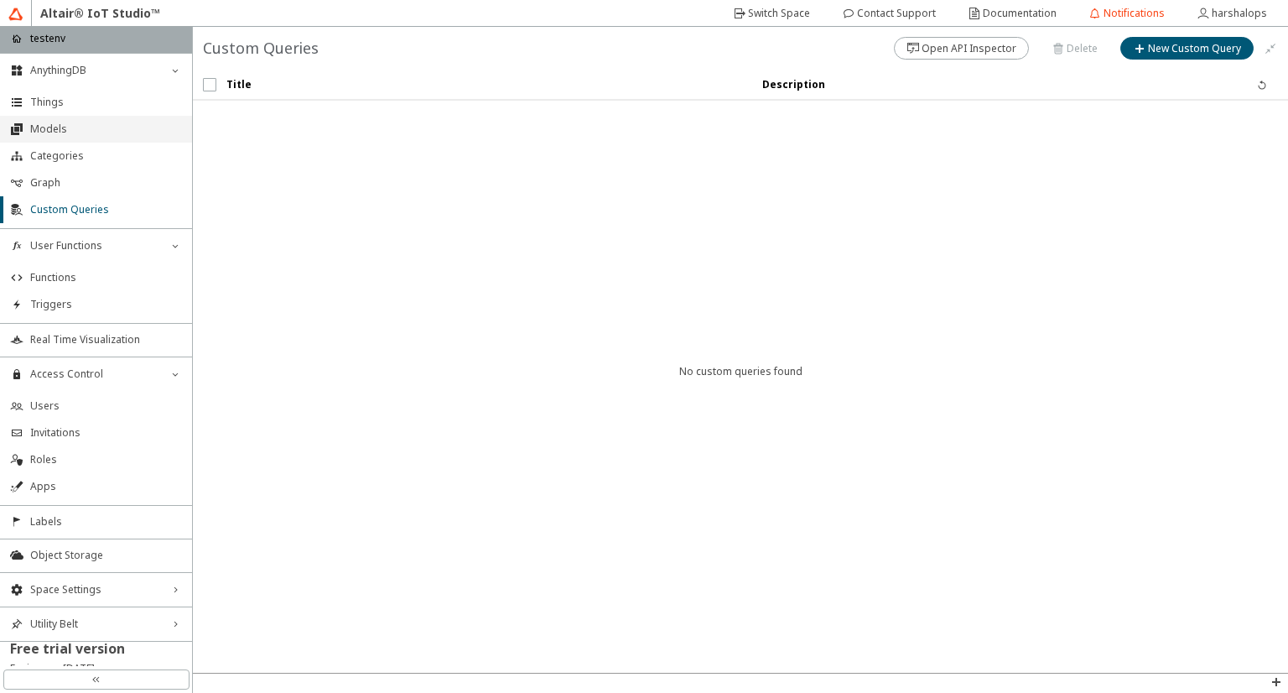
click at [84, 128] on span "Models" at bounding box center [106, 128] width 152 height 13
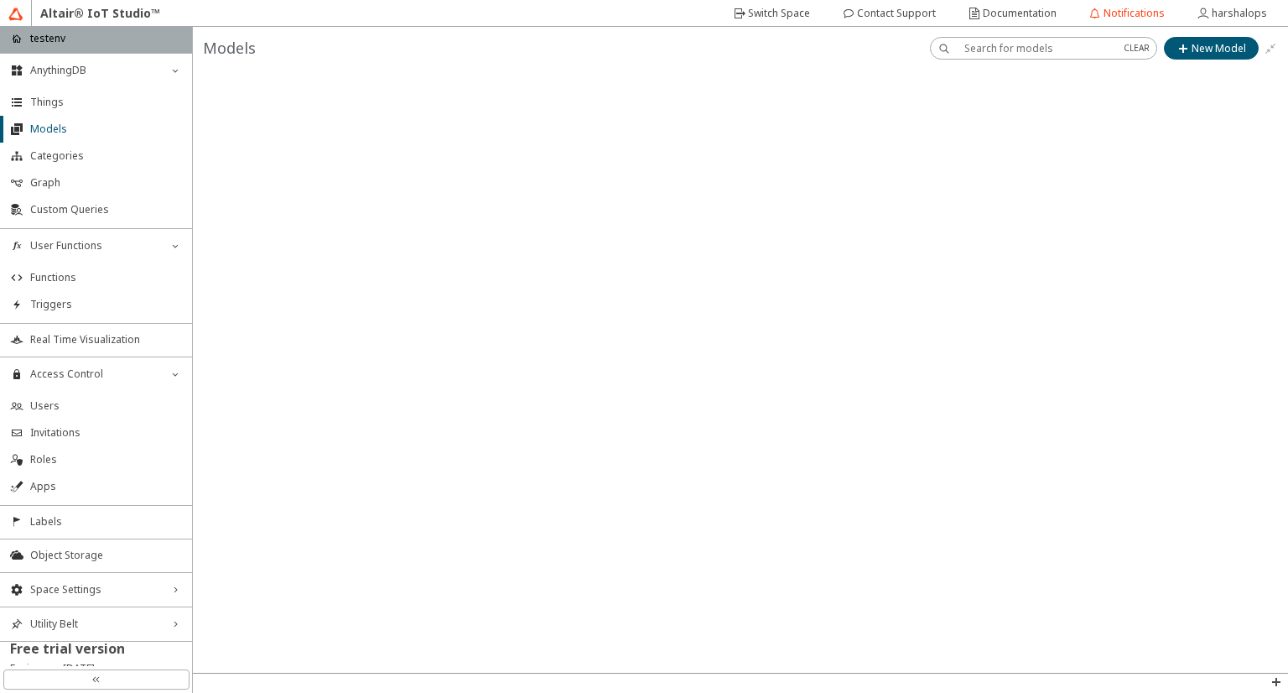
click at [812, 237] on div at bounding box center [741, 371] width 1096 height 603
click at [142, 284] on li "Functions" at bounding box center [96, 277] width 192 height 27
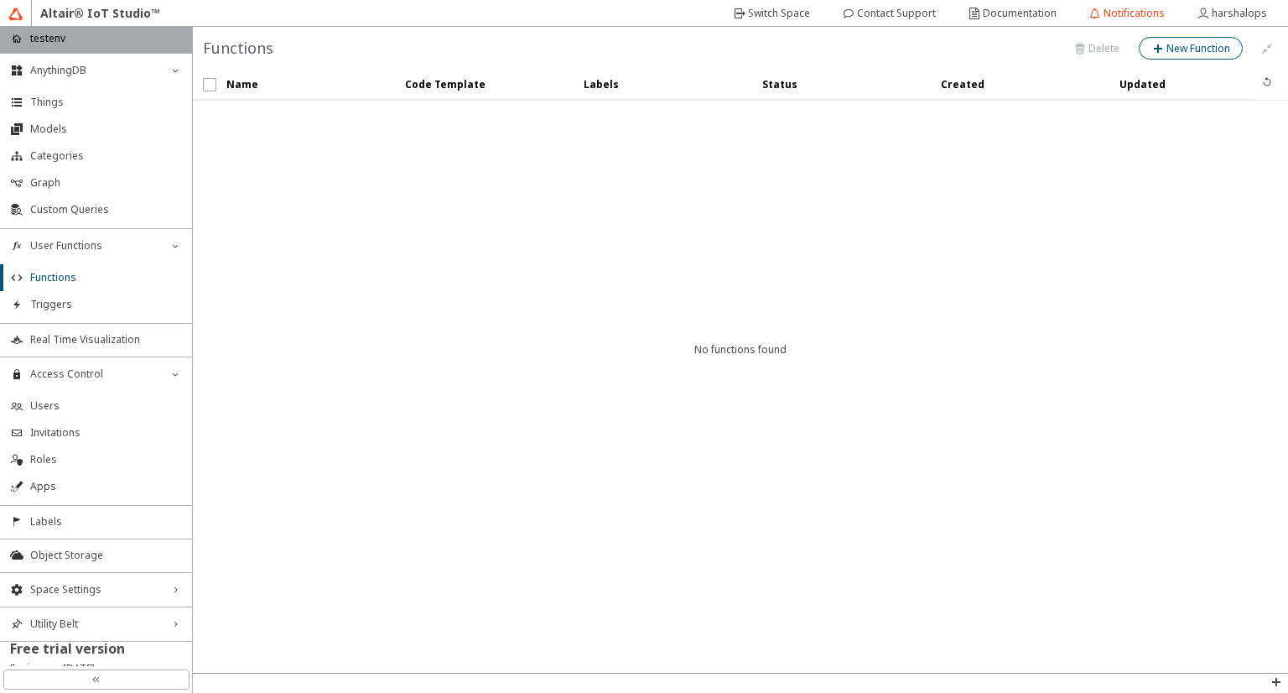
click at [1200, 37] on paper-button "New Function" at bounding box center [1191, 48] width 104 height 23
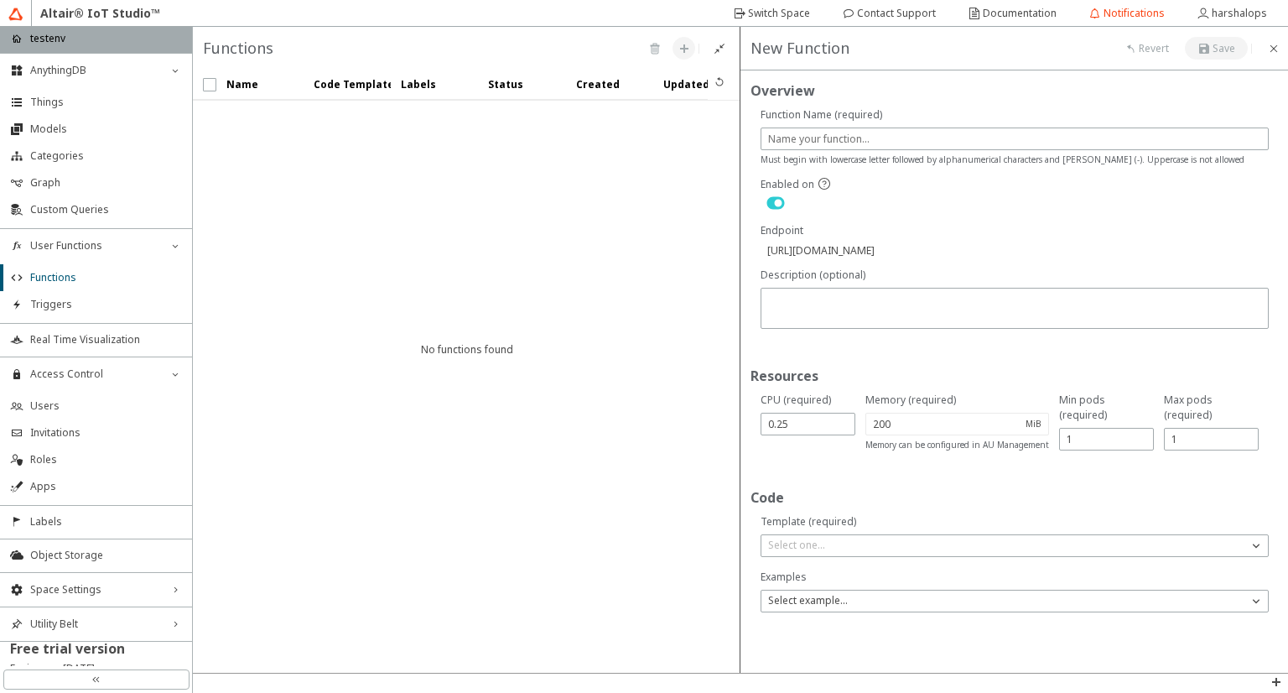
click at [1007, 216] on div "Enabled on" at bounding box center [1015, 200] width 518 height 46
click at [1273, 57] on paper-button at bounding box center [1273, 48] width 23 height 23
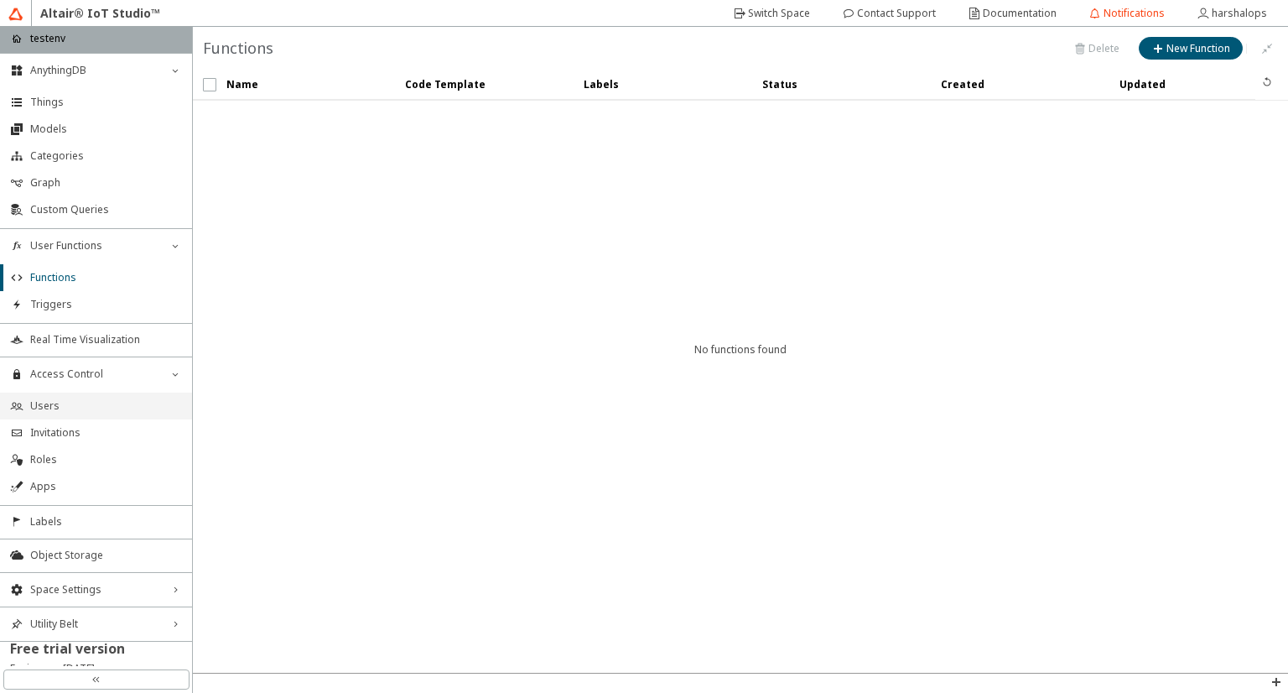
click at [13, 400] on icon at bounding box center [16, 405] width 13 height 13
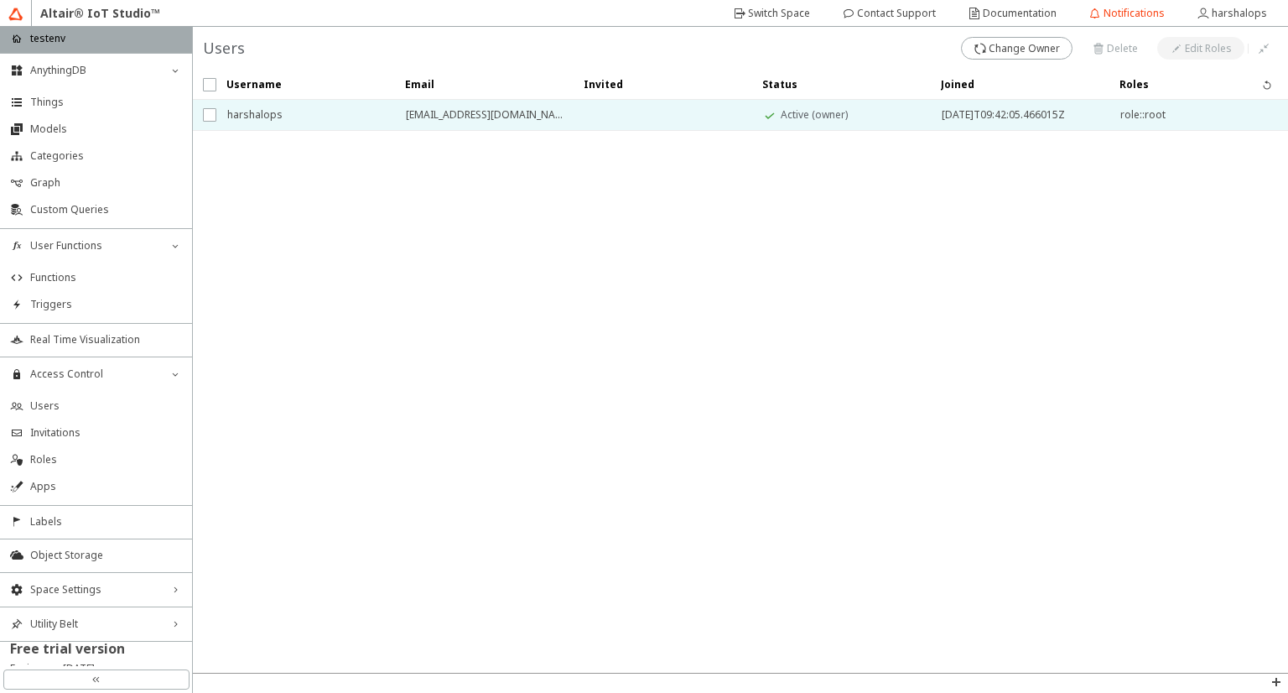
click at [1215, 129] on span "role::root" at bounding box center [1199, 115] width 157 height 30
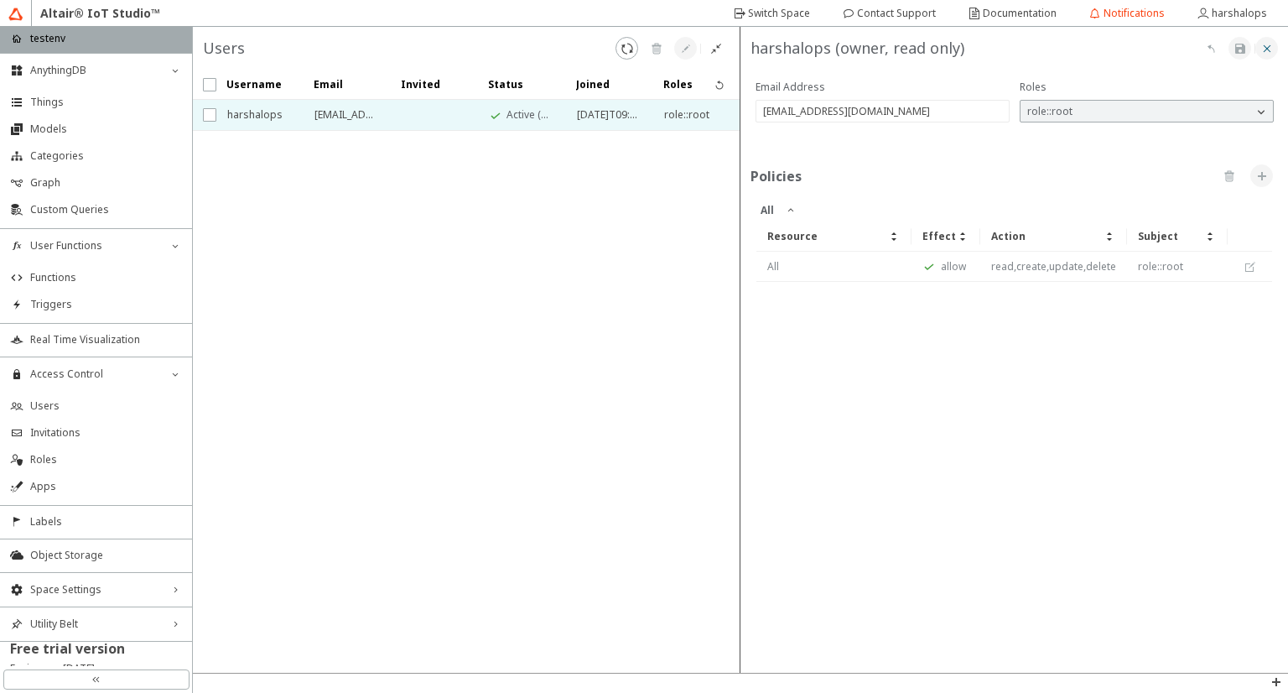
click at [1261, 51] on iron-icon at bounding box center [1267, 48] width 13 height 13
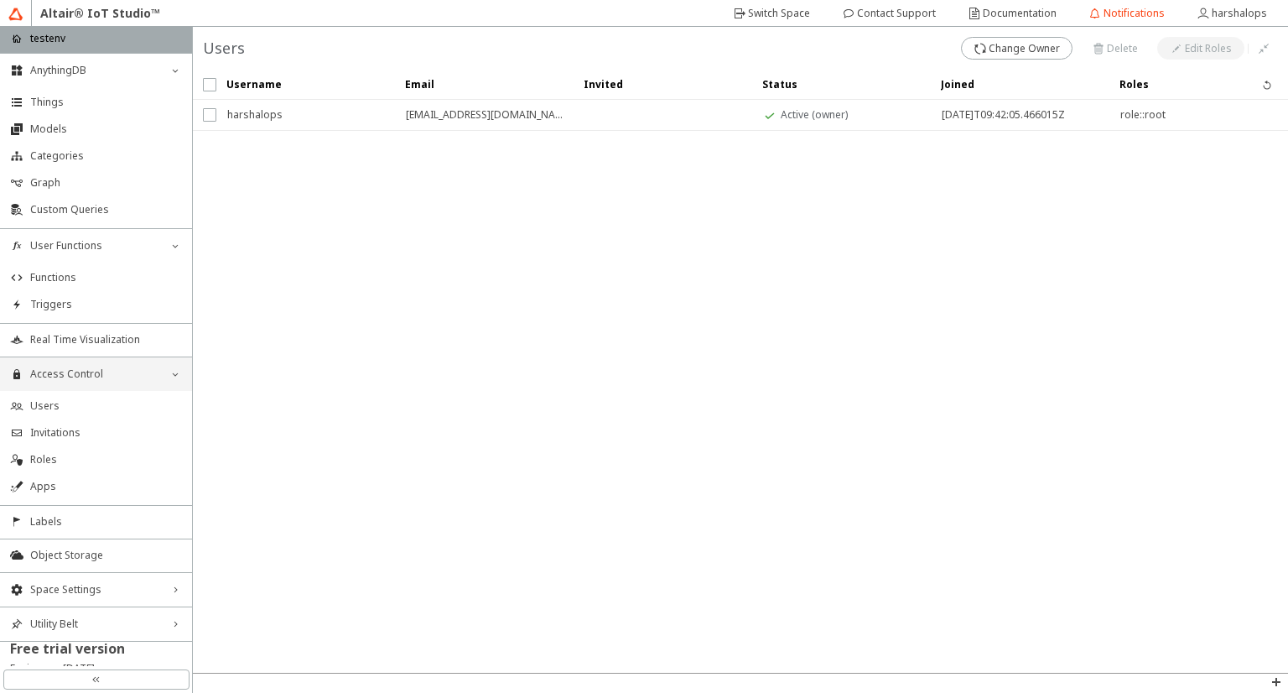
click at [151, 389] on div "Access Control down_chevron" at bounding box center [96, 374] width 192 height 34
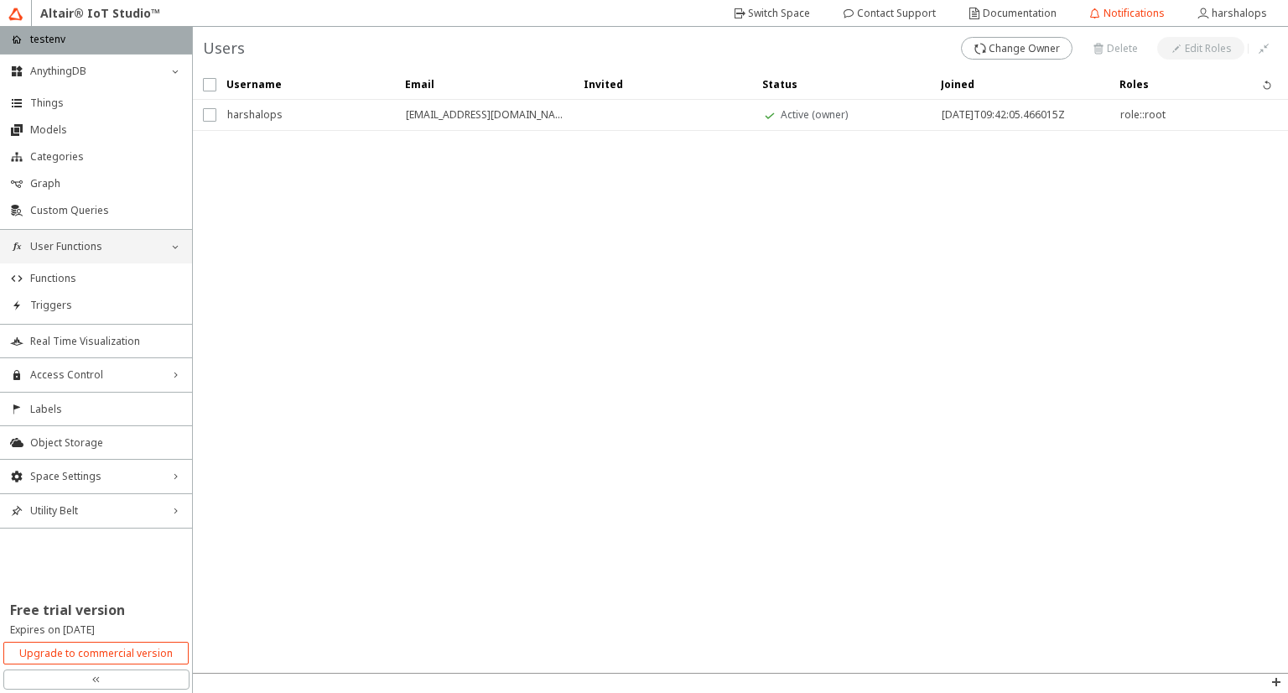
click at [183, 245] on div "User Functions down_chevron" at bounding box center [96, 247] width 192 height 34
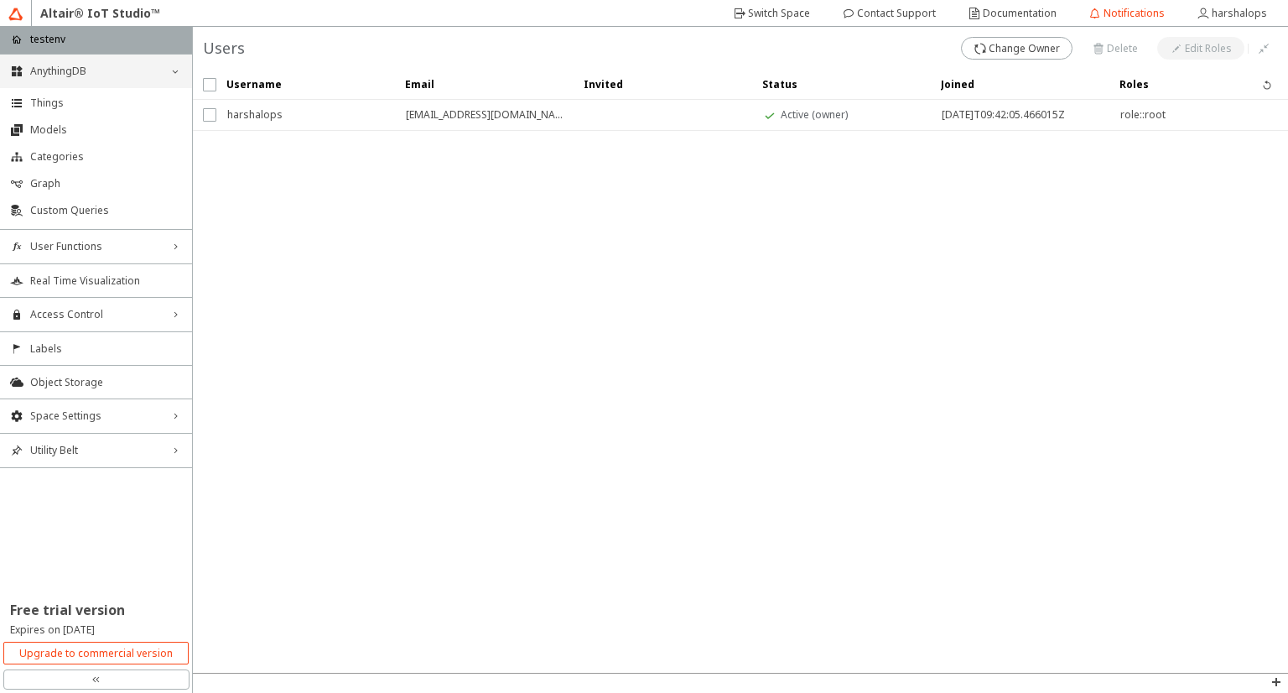
click at [177, 65] on icon "down_chevron" at bounding box center [175, 71] width 13 height 13
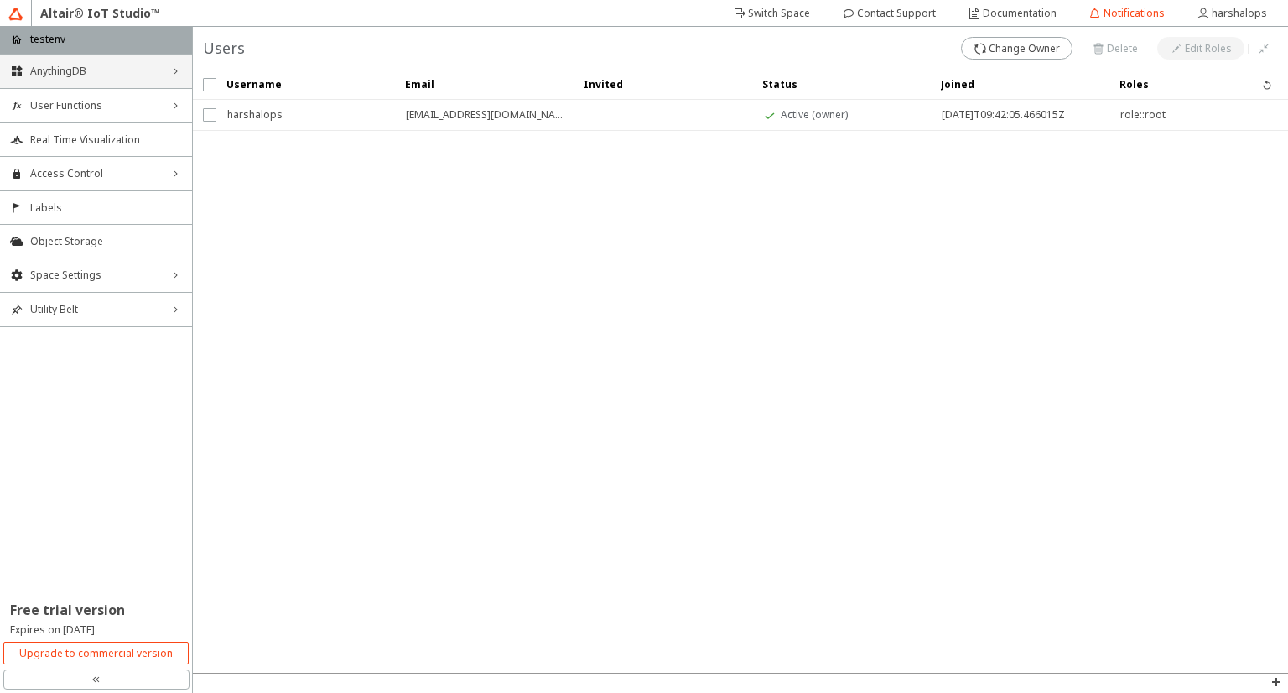
click at [124, 67] on span "AnythingDB" at bounding box center [96, 71] width 132 height 13
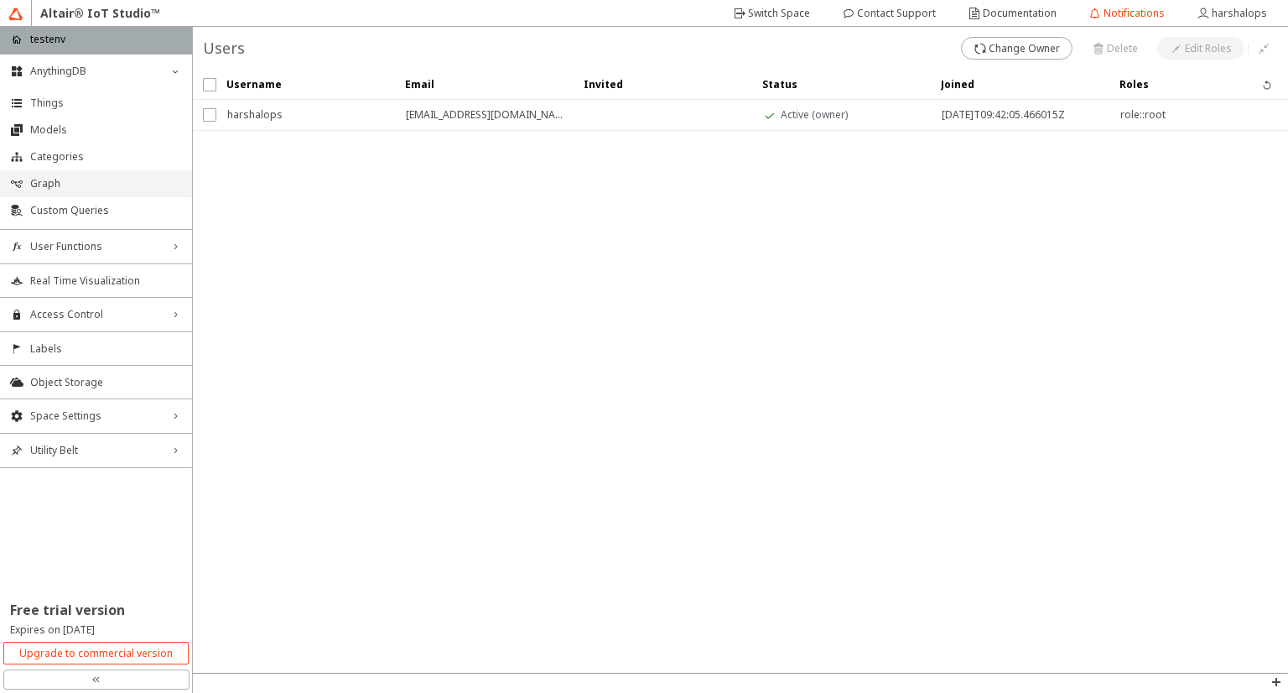
click at [113, 180] on span "Graph" at bounding box center [106, 183] width 152 height 13
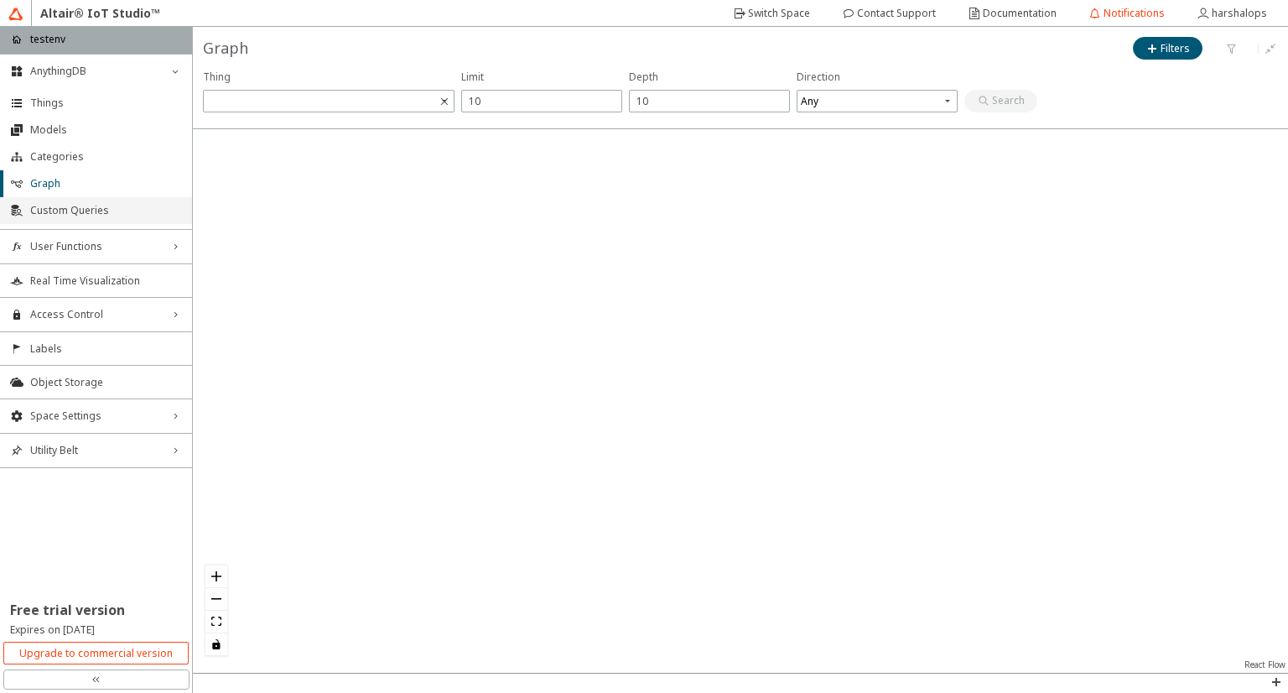
click at [107, 217] on li "Custom Queries" at bounding box center [96, 210] width 192 height 27
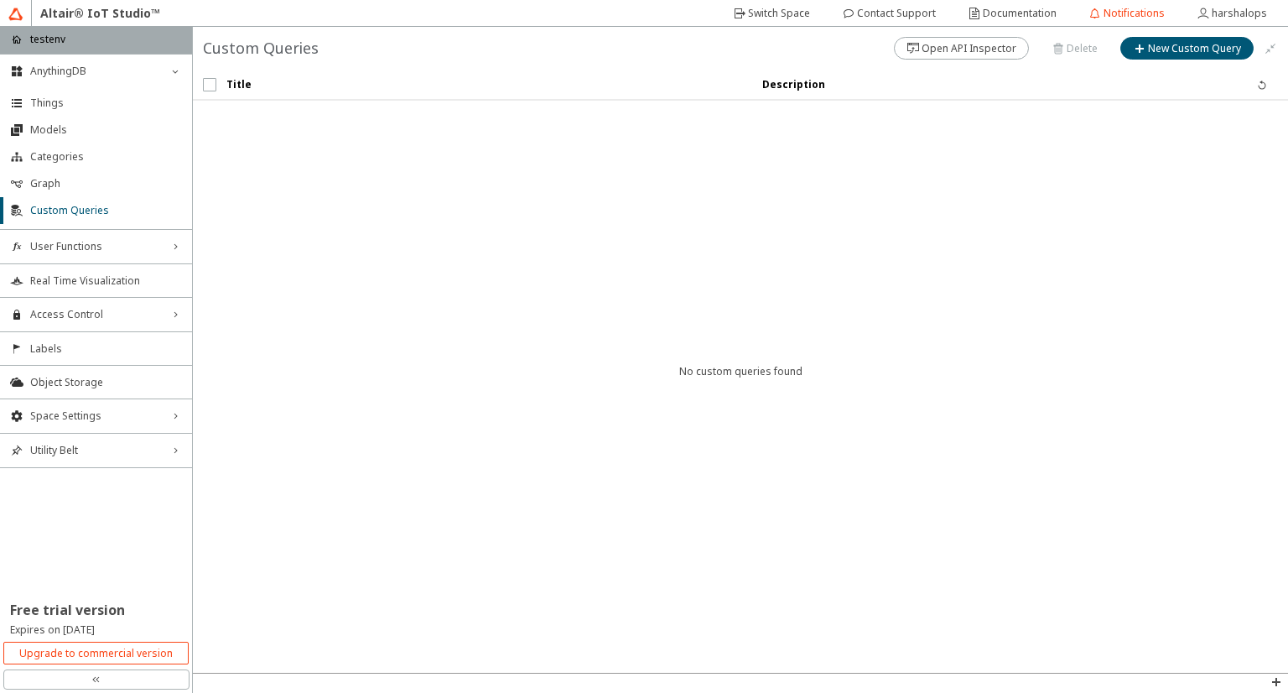
click at [776, 297] on iron-scroll-threshold "Title Description No custom queries found" at bounding box center [741, 371] width 1096 height 603
click at [0, 0] on slot "New Custom Query" at bounding box center [0, 0] width 0 height 0
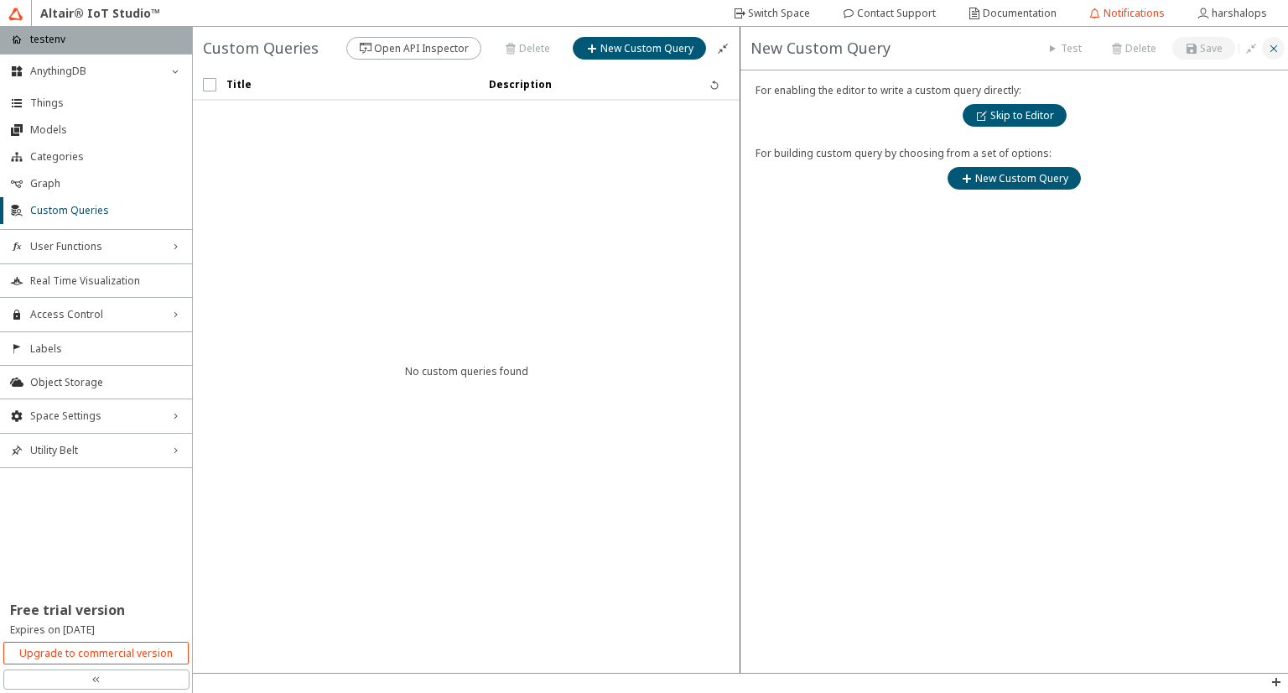
click at [1268, 46] on iron-icon at bounding box center [1274, 48] width 13 height 13
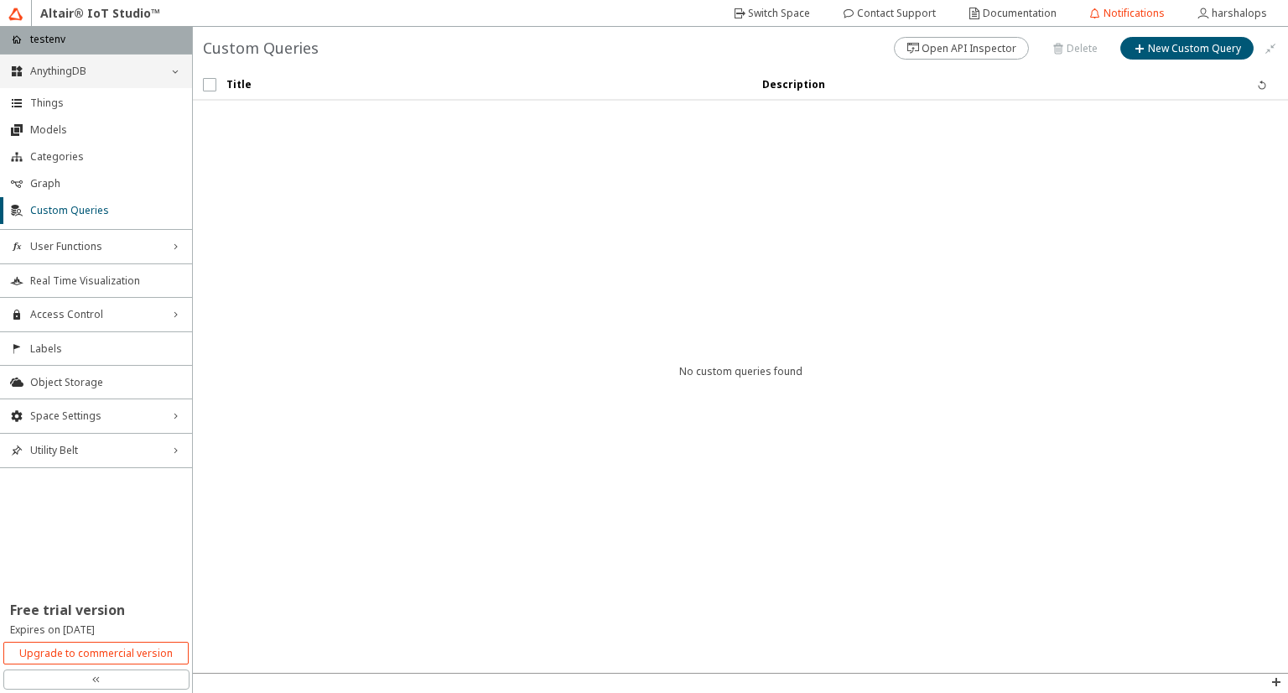
click at [161, 70] on span "AnythingDB" at bounding box center [96, 71] width 132 height 13
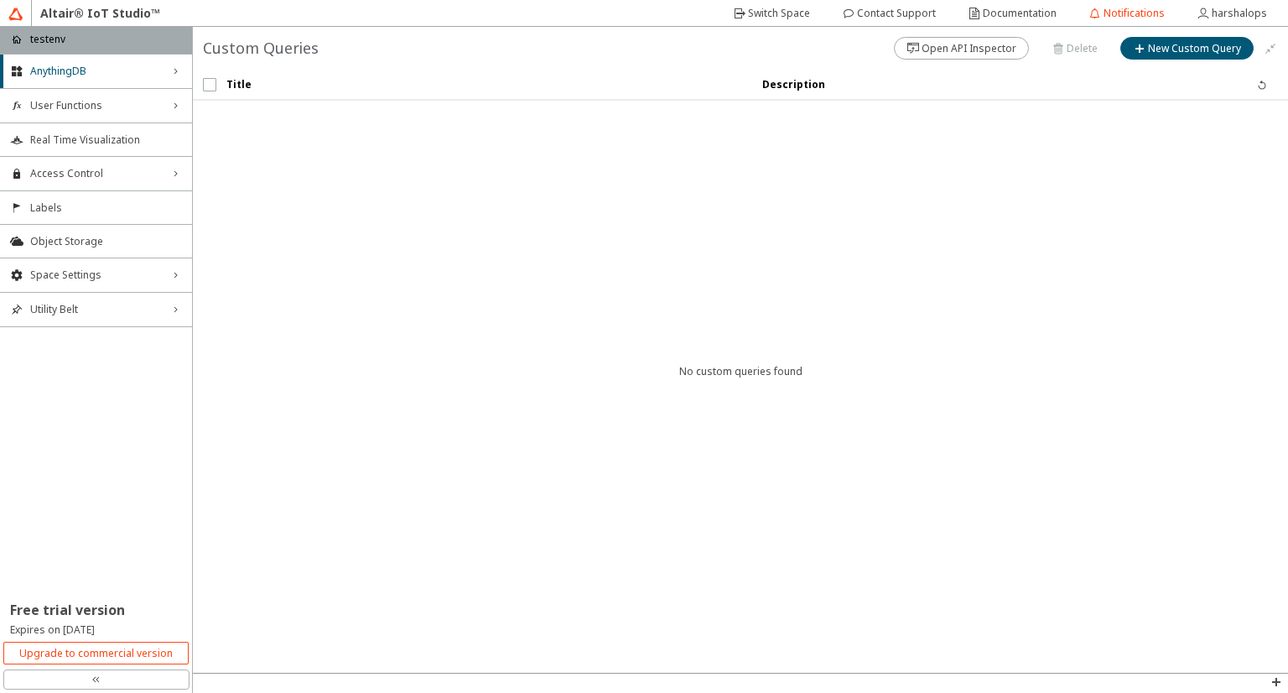
click at [705, 434] on iron-scroll-threshold "Title Description No custom queries found" at bounding box center [741, 371] width 1096 height 603
click at [81, 190] on li "Labels" at bounding box center [96, 207] width 192 height 34
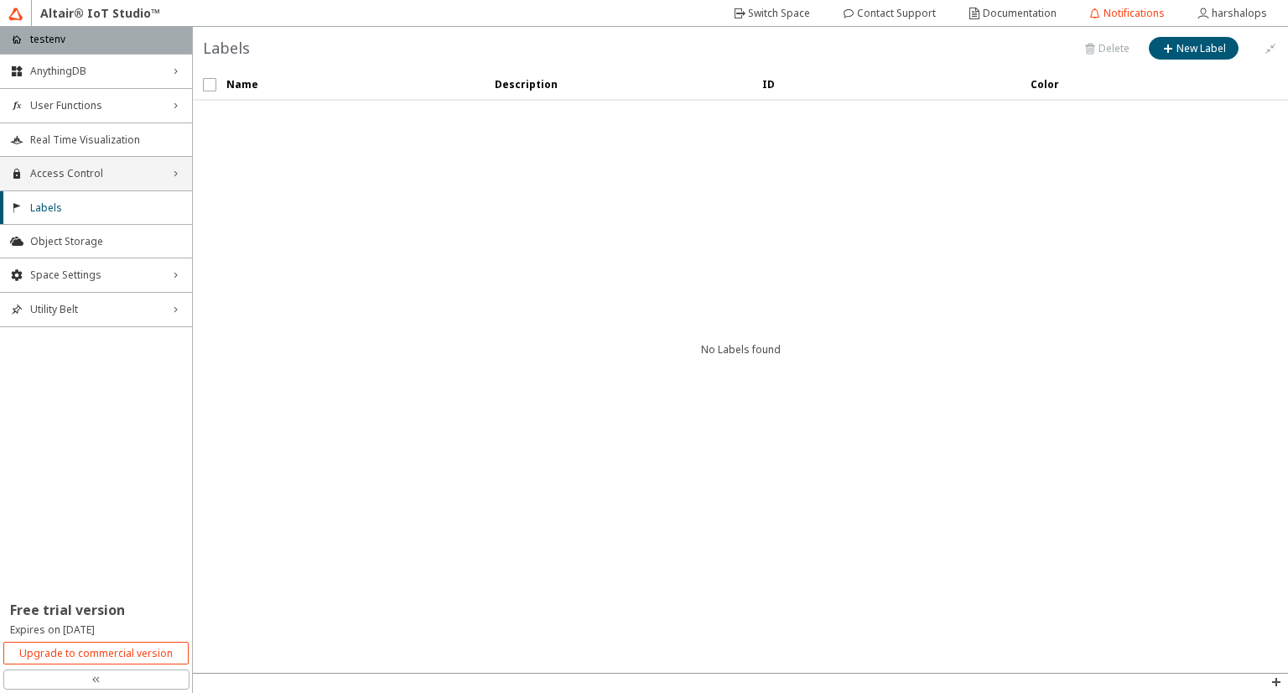
click at [65, 174] on span "Access Control" at bounding box center [96, 173] width 132 height 13
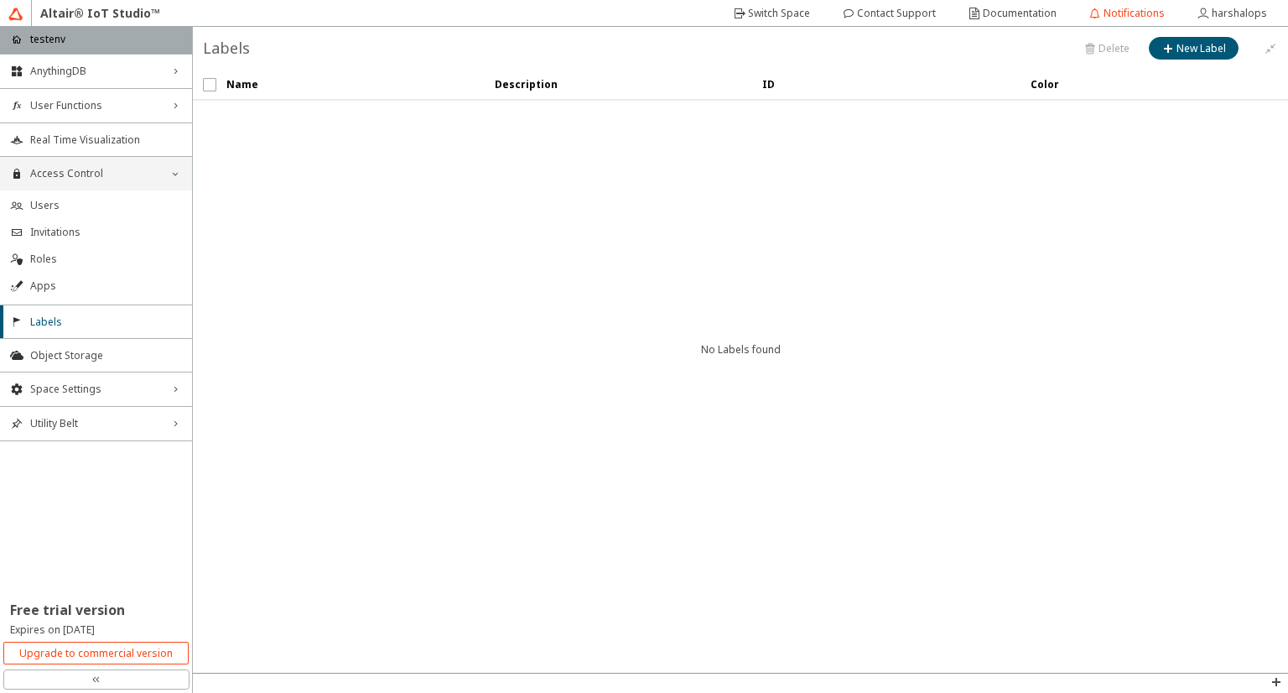
click at [65, 174] on span "Access Control" at bounding box center [96, 173] width 132 height 13
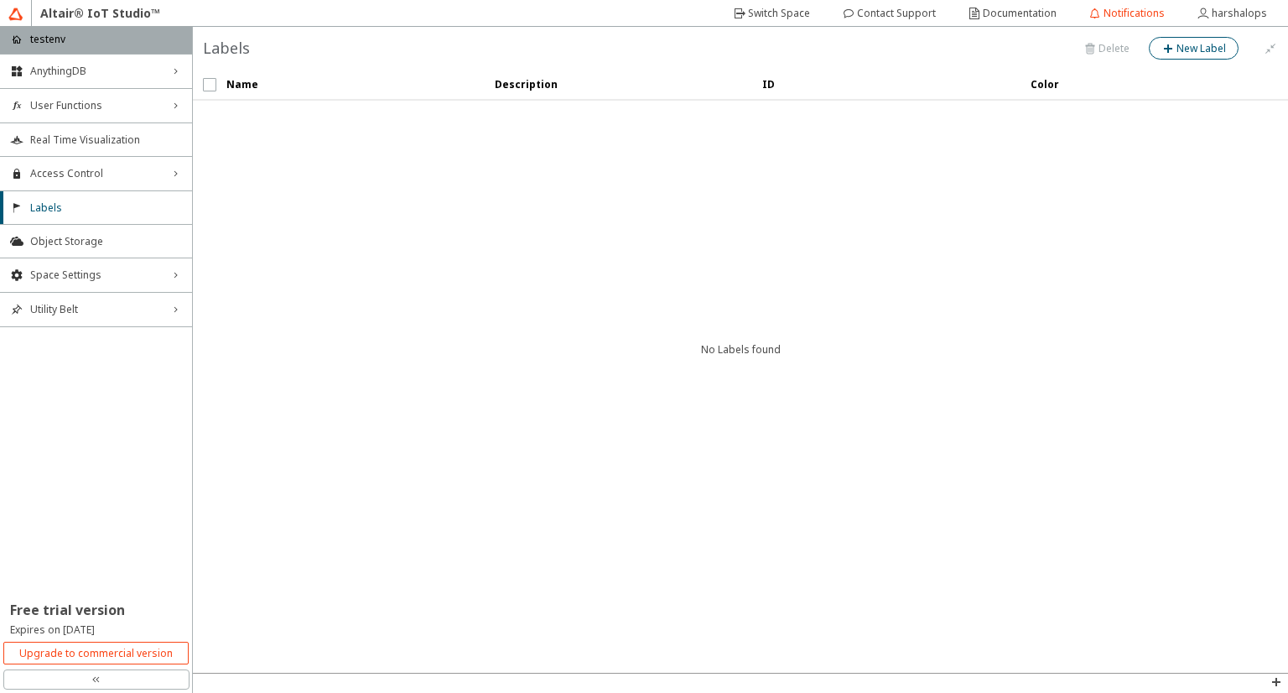
click at [1183, 59] on paper-button "New Label" at bounding box center [1194, 48] width 90 height 23
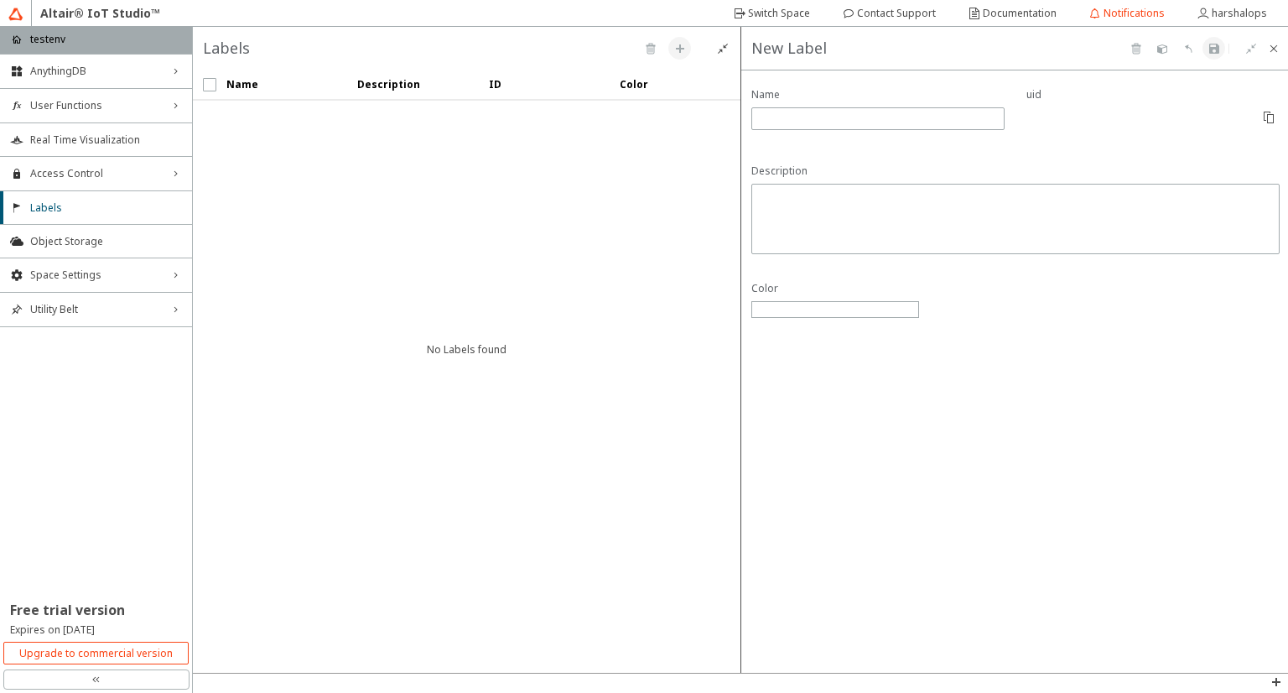
click at [789, 143] on span at bounding box center [878, 139] width 253 height 13
click at [789, 128] on div at bounding box center [878, 118] width 253 height 23
click at [776, 97] on p "Name" at bounding box center [878, 94] width 253 height 15
click at [1277, 42] on iron-icon at bounding box center [1274, 48] width 13 height 13
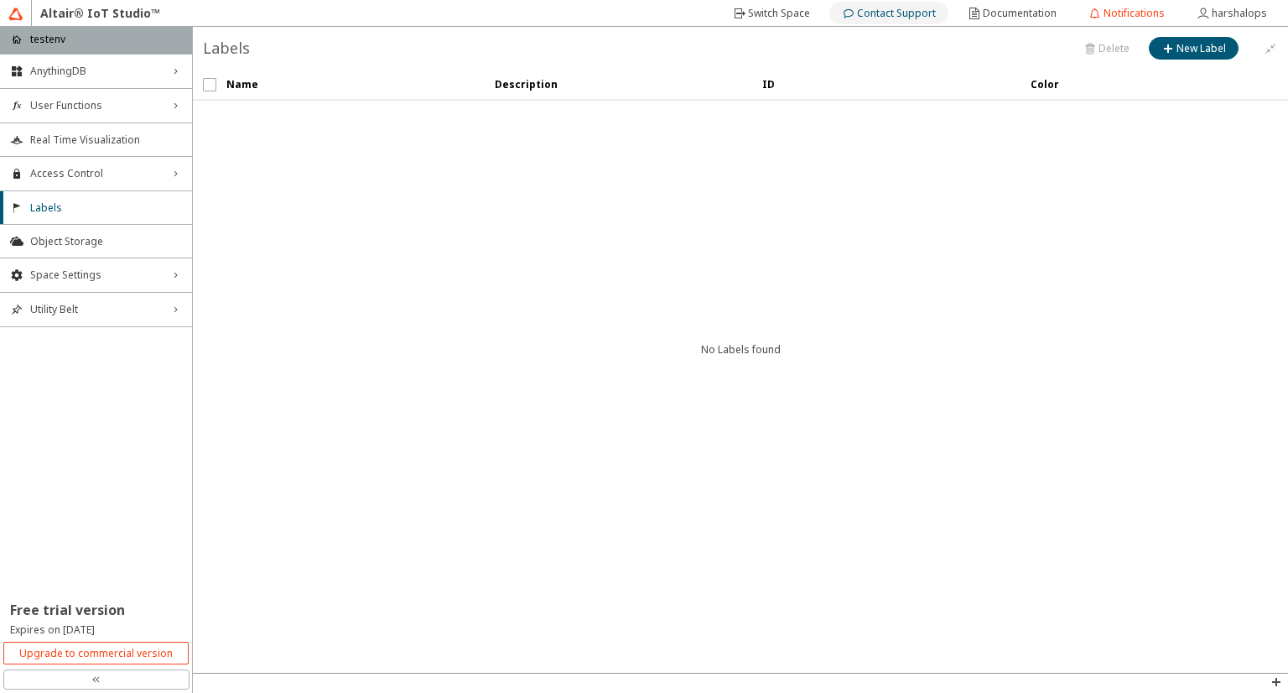
click at [890, 24] on div "Contact Support" at bounding box center [896, 13] width 79 height 27
click at [0, 0] on slot "Contact Support" at bounding box center [0, 0] width 0 height 0
click at [936, 22] on div "Contact Support" at bounding box center [896, 13] width 79 height 27
click at [929, 19] on div "Contact Support" at bounding box center [896, 13] width 79 height 27
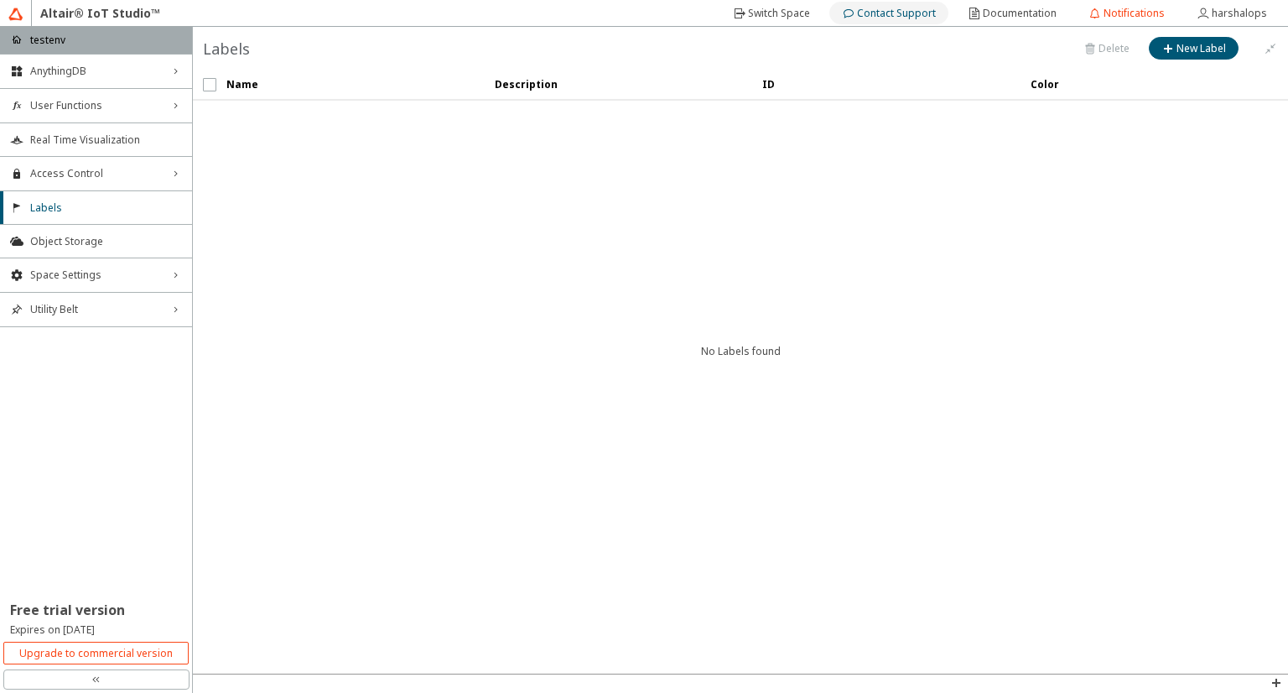
click at [0, 0] on slot "Contact Support" at bounding box center [0, 0] width 0 height 0
